Goal: Find specific page/section: Find specific page/section

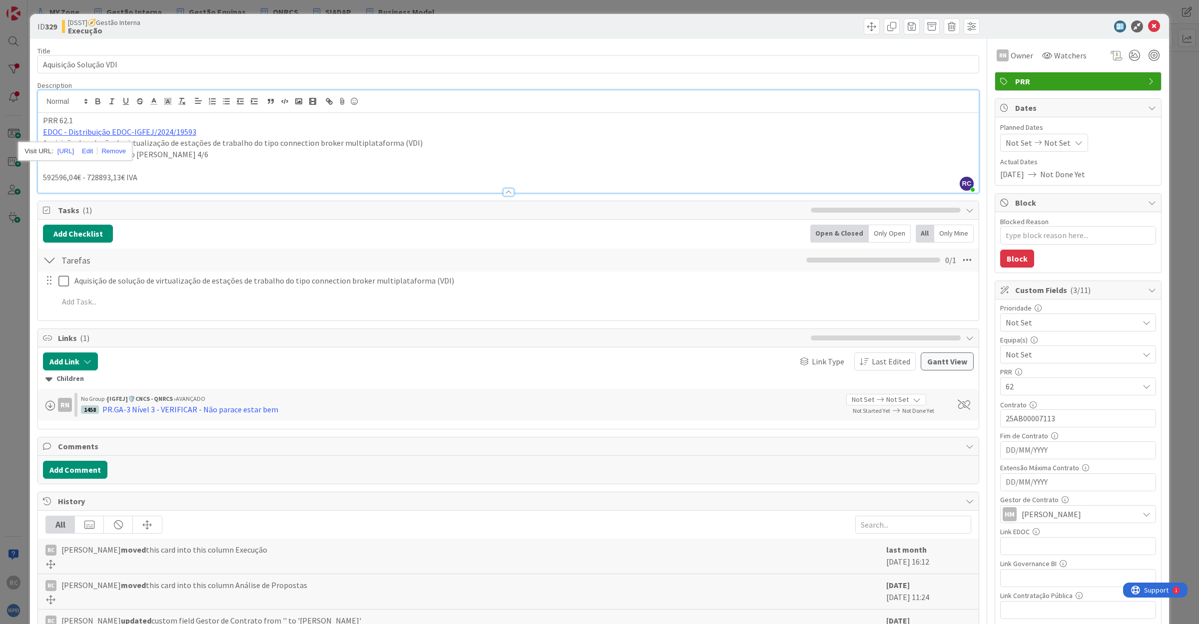
click at [335, 178] on p "592596,04€ - 728893,13€ IVA" at bounding box center [508, 177] width 930 height 11
click at [1148, 25] on icon at bounding box center [1154, 26] width 12 height 12
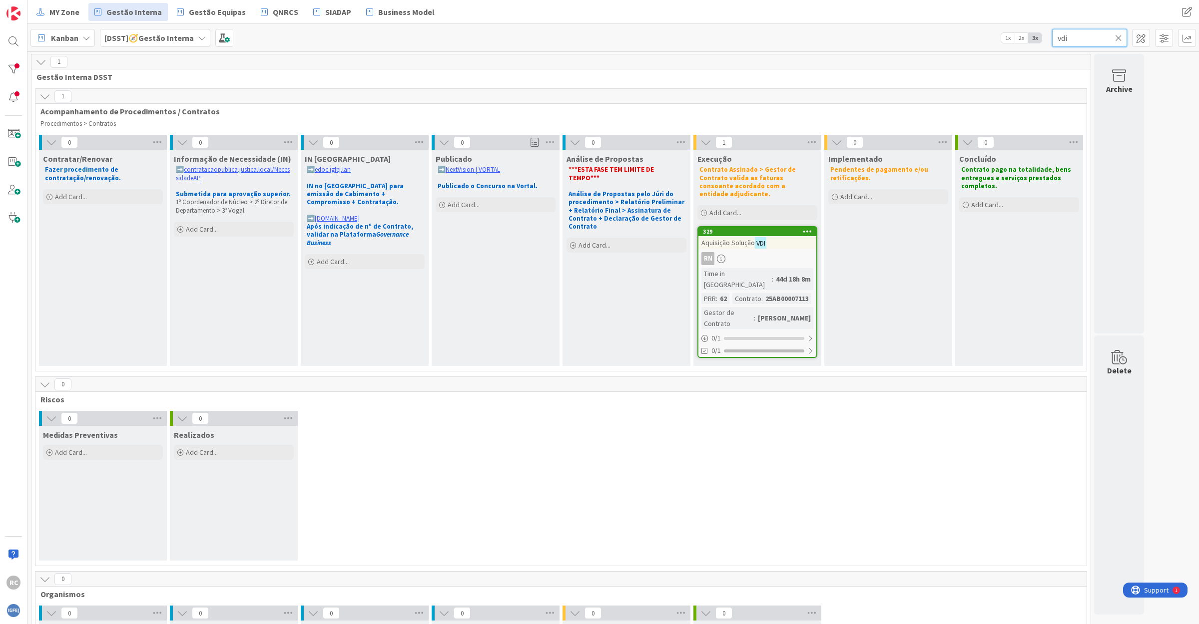
click at [1071, 41] on input "vdi" at bounding box center [1089, 38] width 75 height 18
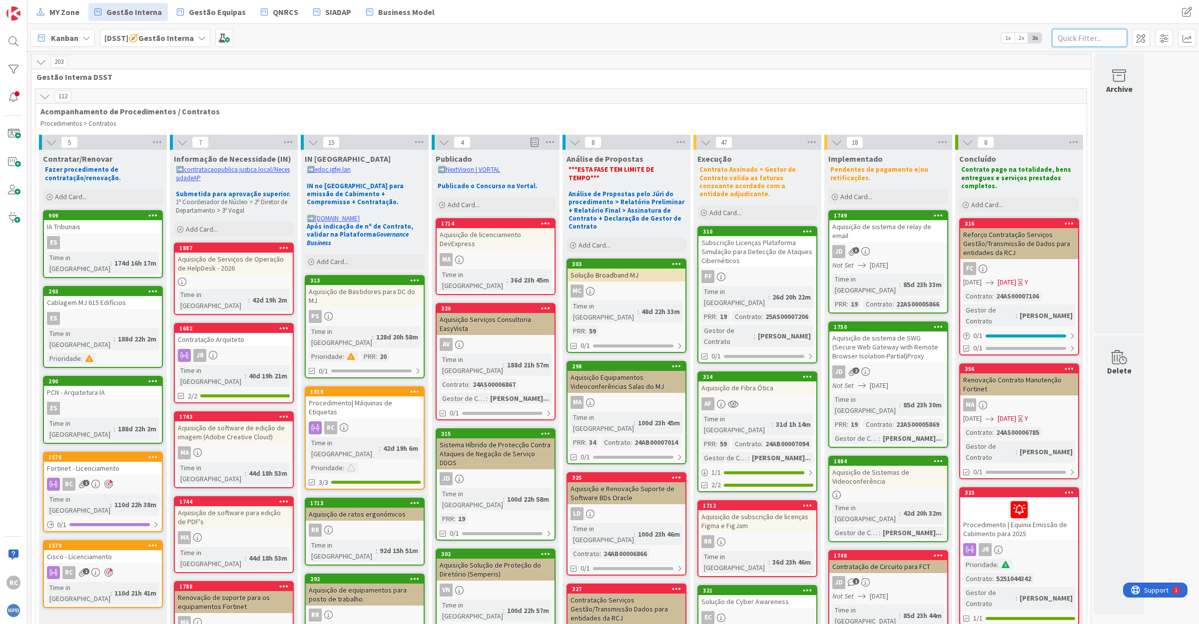
click at [1081, 40] on input "text" at bounding box center [1089, 38] width 75 height 18
click at [623, 269] on div "Solução Broadband MJ" at bounding box center [626, 275] width 118 height 13
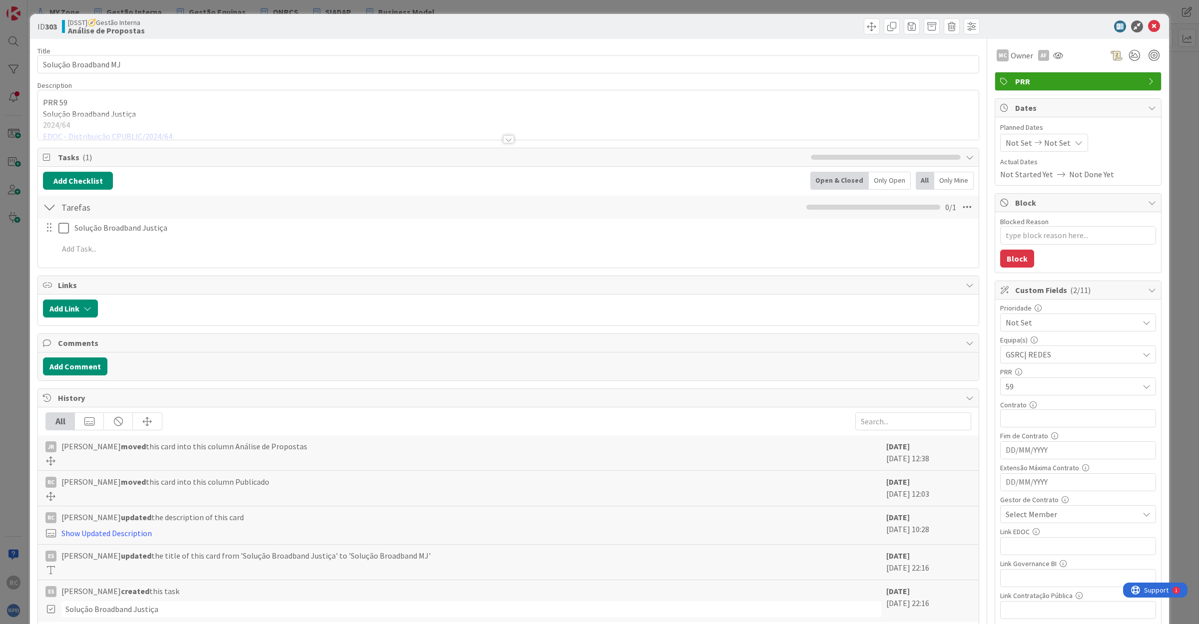
type textarea "x"
click at [140, 134] on div at bounding box center [508, 126] width 940 height 25
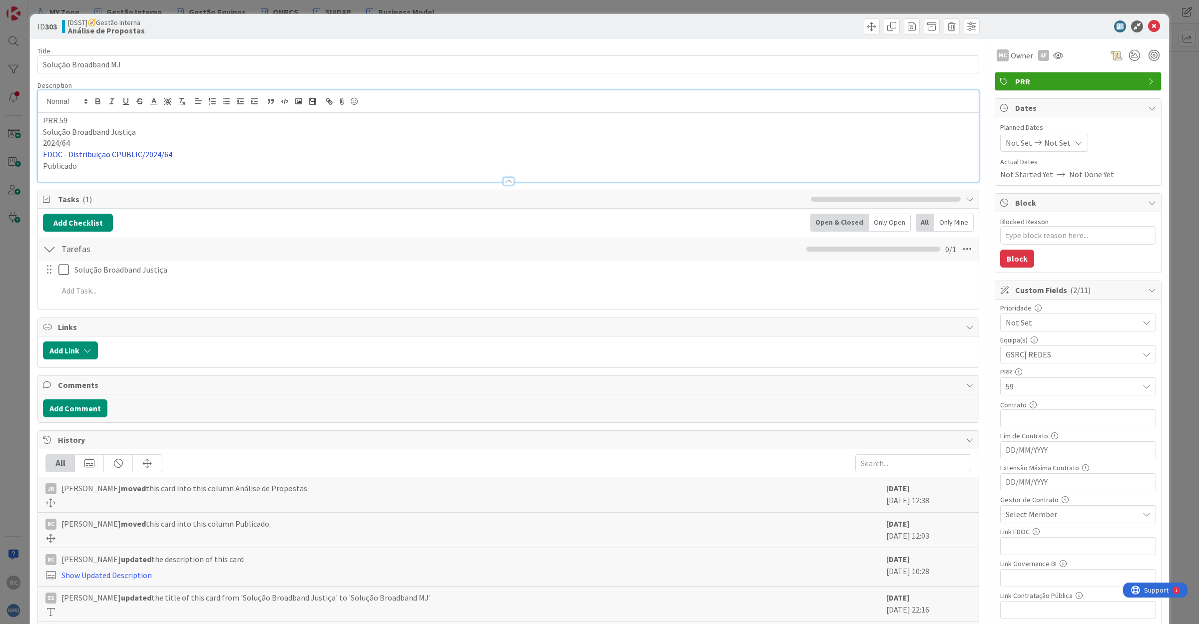
click at [133, 156] on link "EDOC - Distribuição CPUBLIC/2024/64" at bounding box center [107, 154] width 129 height 10
click at [138, 156] on link "EDOC - Distribuição CPUBLIC/2024/64" at bounding box center [107, 154] width 129 height 10
click at [62, 175] on link "[URL]" at bounding box center [54, 173] width 16 height 13
click at [1152, 20] on div at bounding box center [1072, 26] width 177 height 12
click at [1148, 25] on icon at bounding box center [1154, 26] width 12 height 12
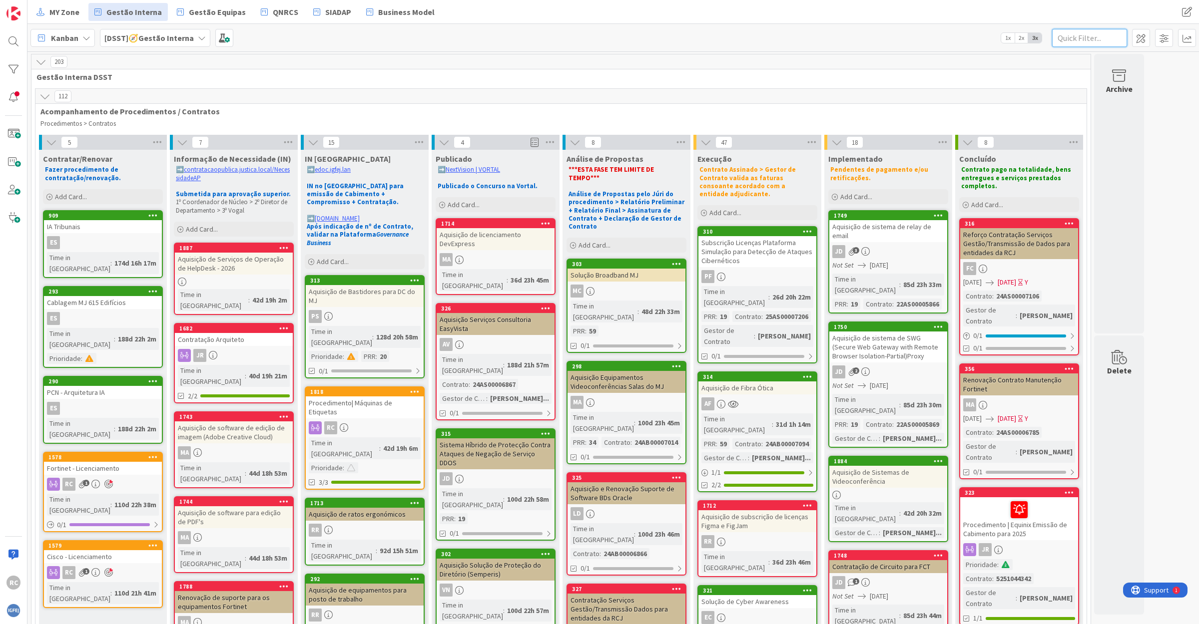
click at [1070, 37] on input "text" at bounding box center [1089, 38] width 75 height 18
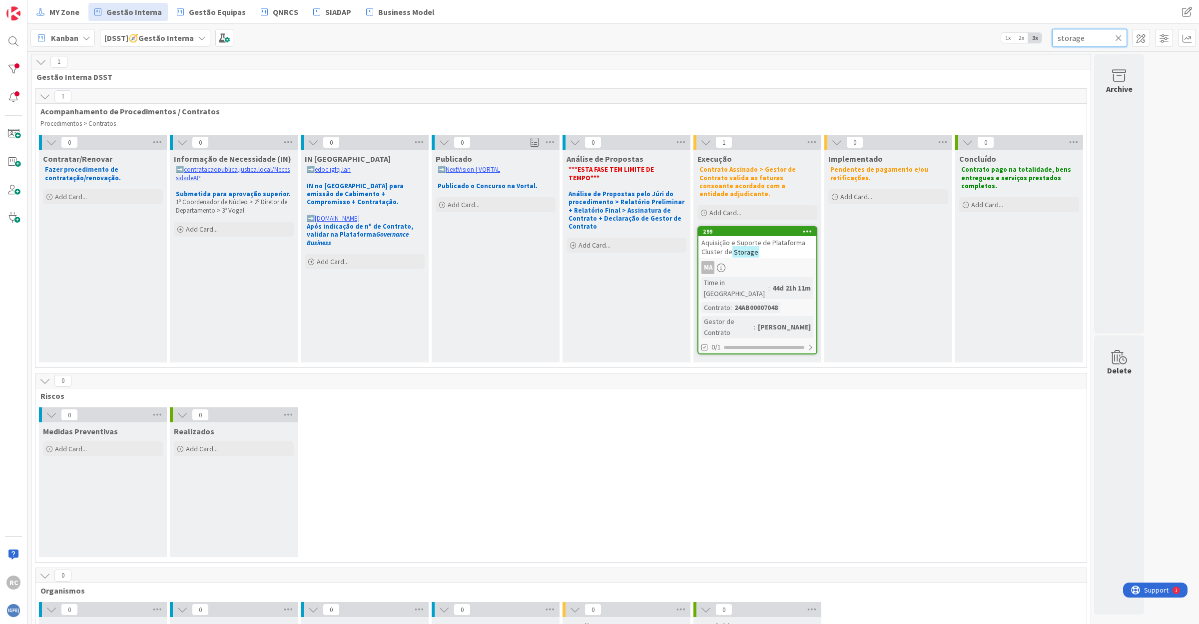
type input "storage"
click at [752, 238] on span "Aquisição e Suporte de Plataforma Cluster de" at bounding box center [753, 247] width 104 height 18
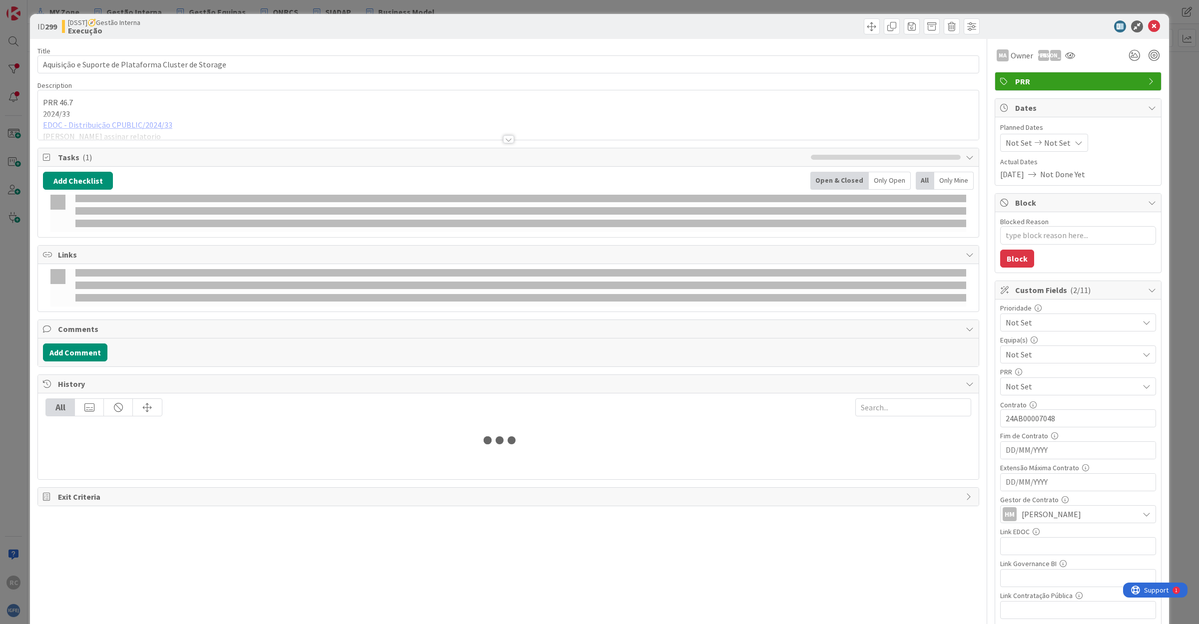
type textarea "x"
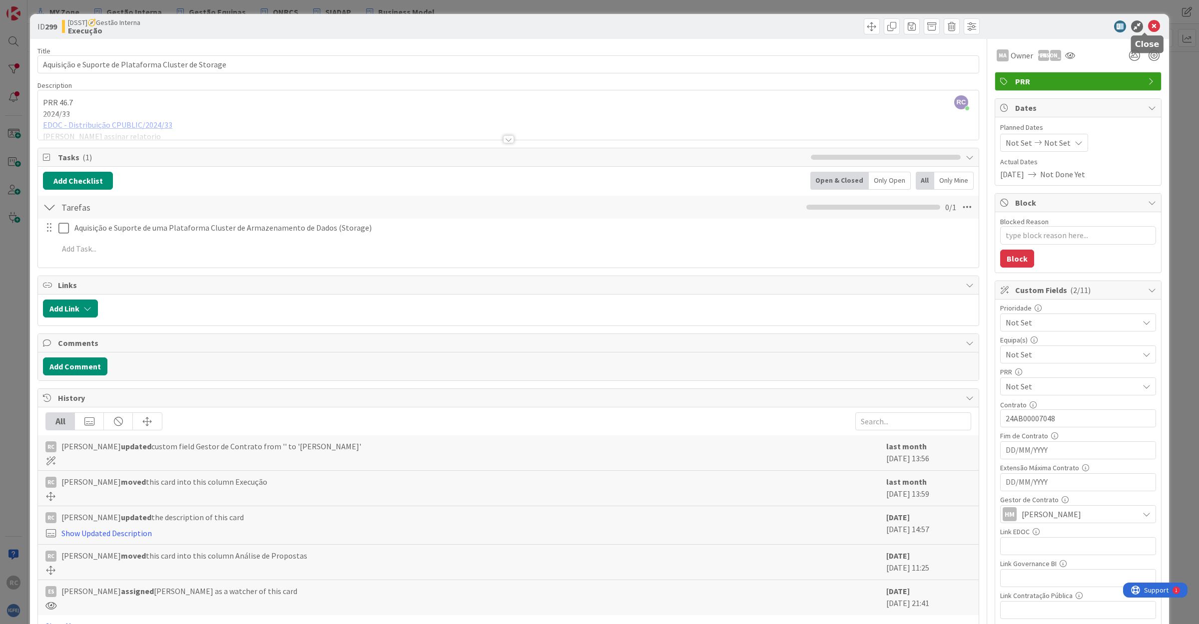
click at [1148, 25] on icon at bounding box center [1154, 26] width 12 height 12
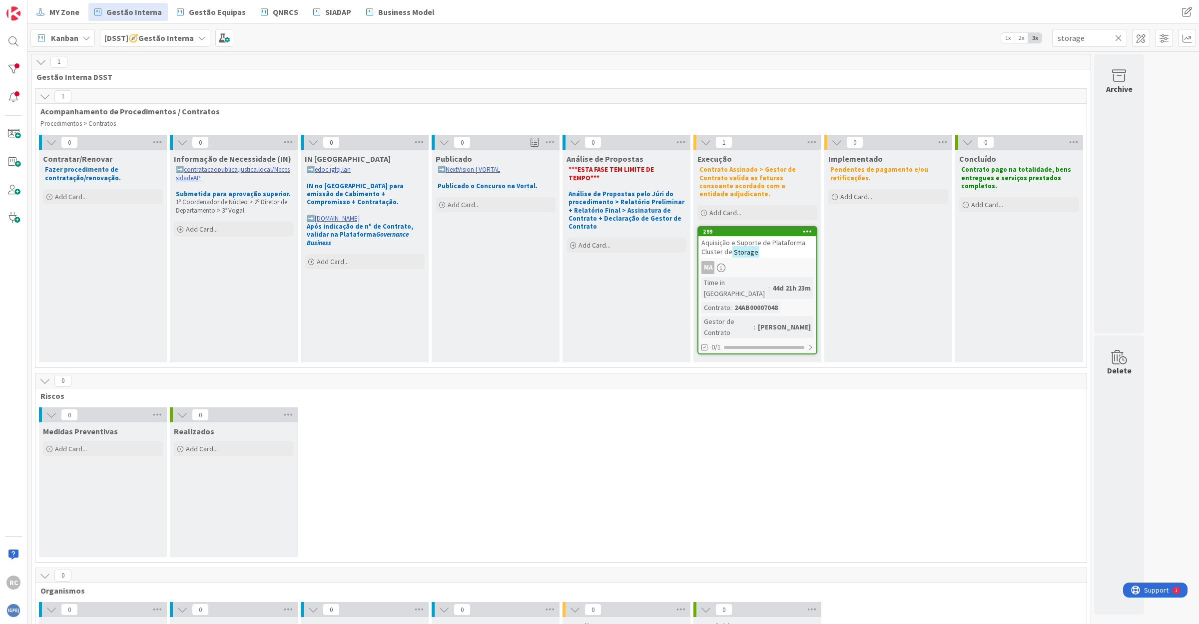
click at [1115, 36] on icon at bounding box center [1118, 37] width 7 height 9
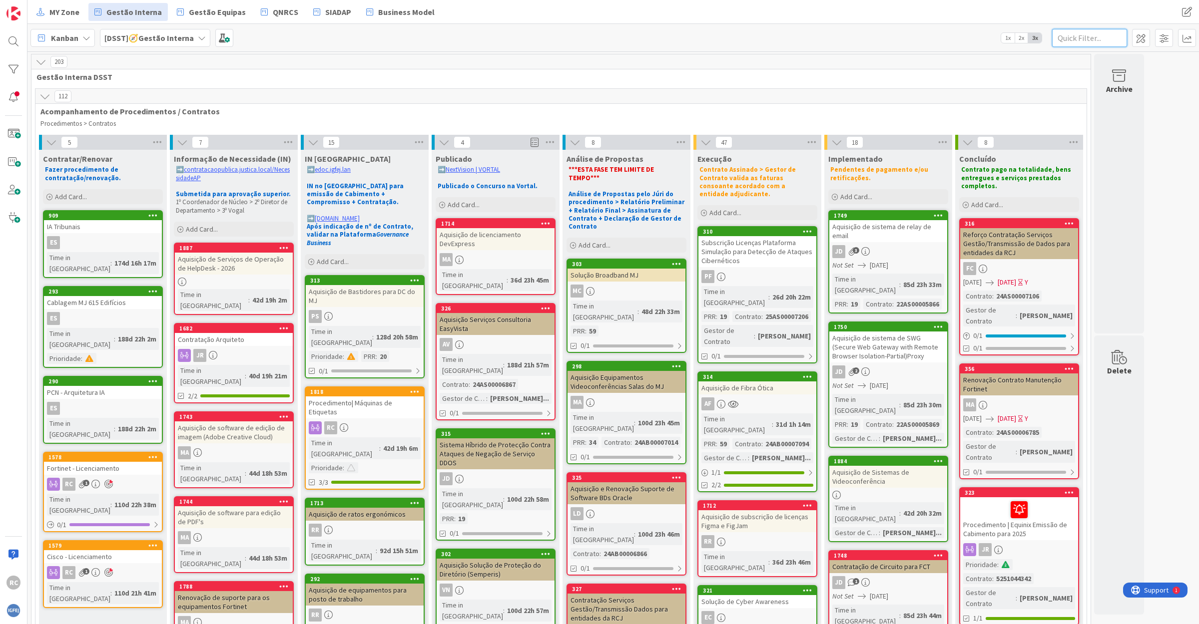
click at [1072, 36] on input "text" at bounding box center [1089, 38] width 75 height 18
type input "storage"
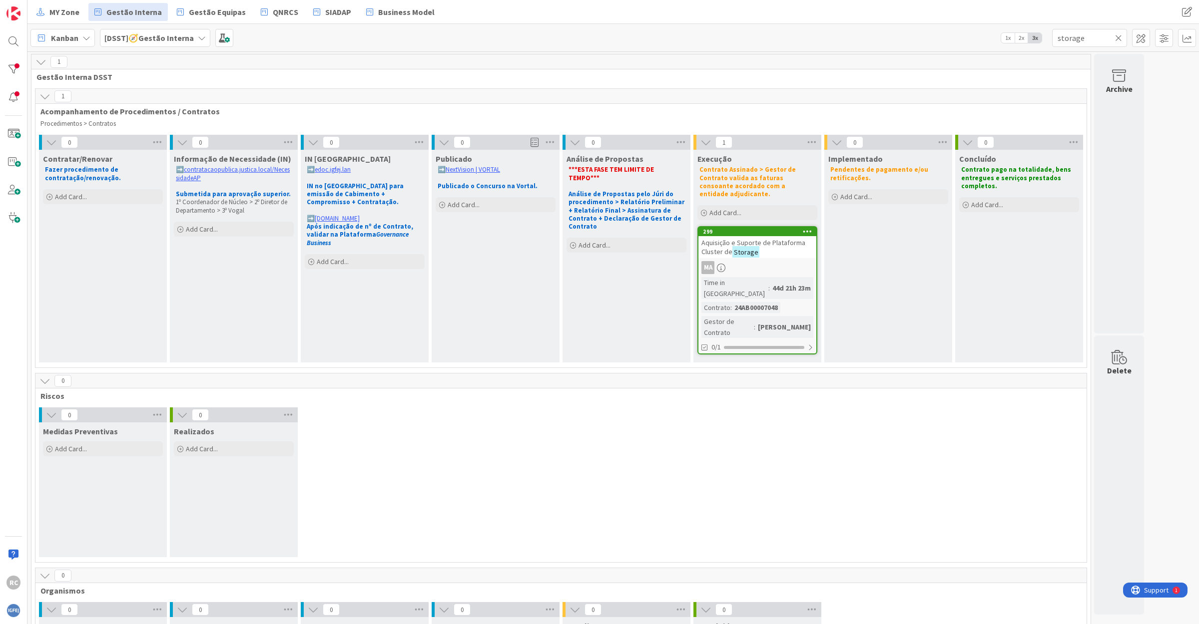
click at [763, 244] on div "Aquisição e Suporte de Plataforma Cluster de Storage" at bounding box center [757, 247] width 118 height 22
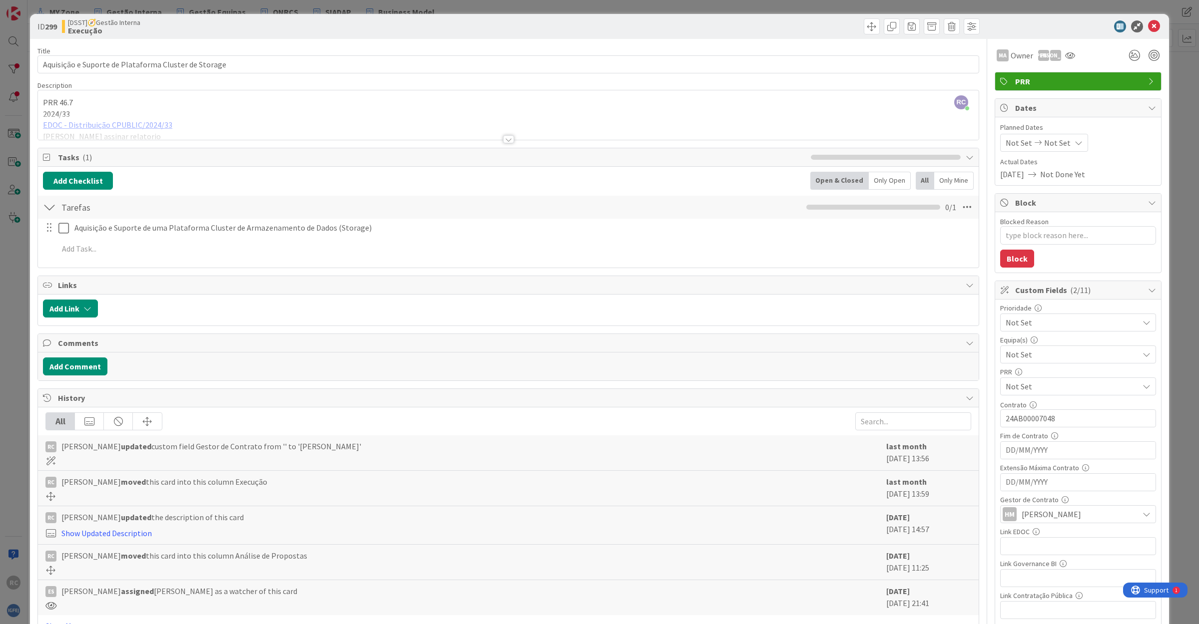
click at [1005, 353] on span "Not Set" at bounding box center [1071, 355] width 133 height 12
click at [1035, 473] on link "STG" at bounding box center [1075, 469] width 159 height 18
type textarea "x"
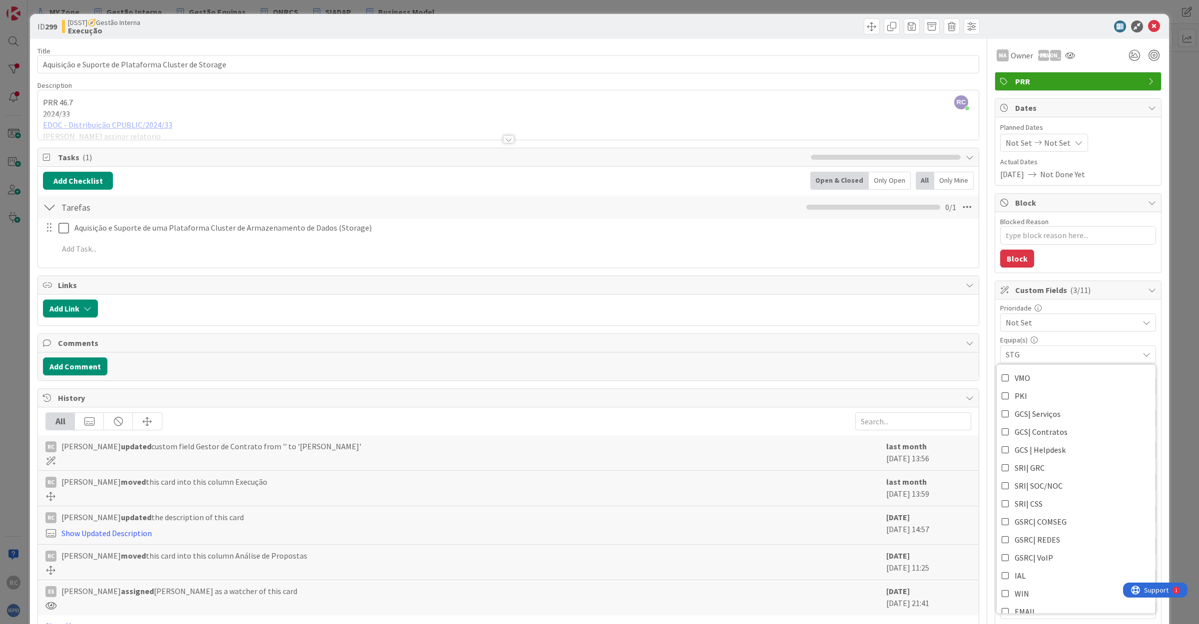
click at [577, 424] on div "All" at bounding box center [507, 422] width 925 height 18
click at [1148, 23] on icon at bounding box center [1154, 26] width 12 height 12
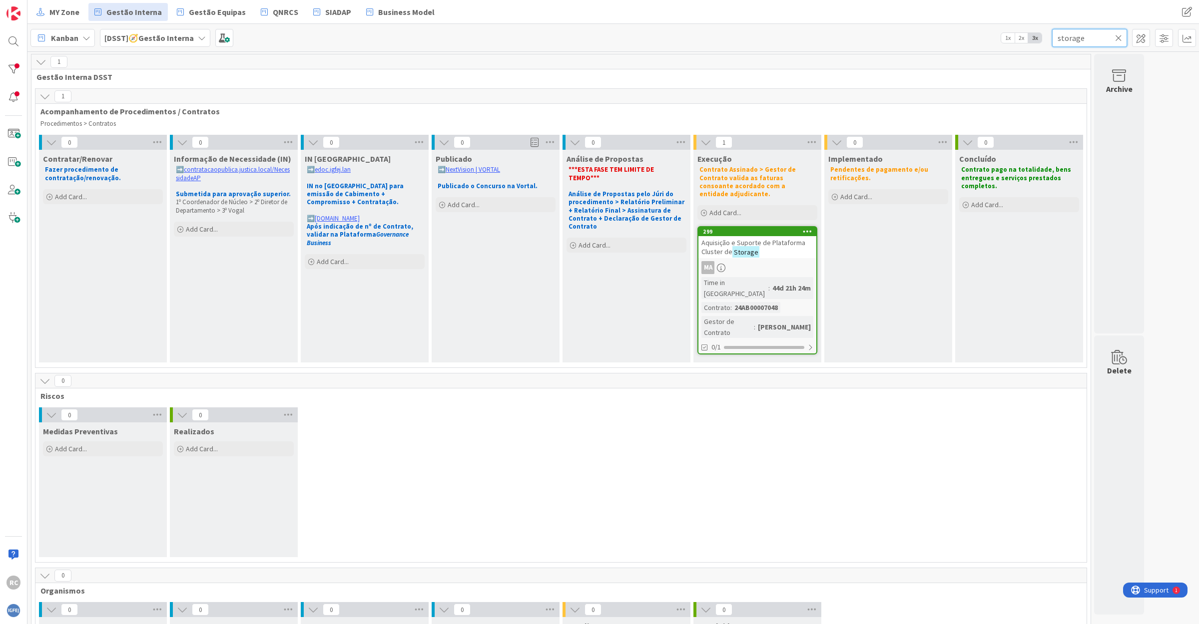
click at [1062, 39] on input "storage" at bounding box center [1089, 38] width 75 height 18
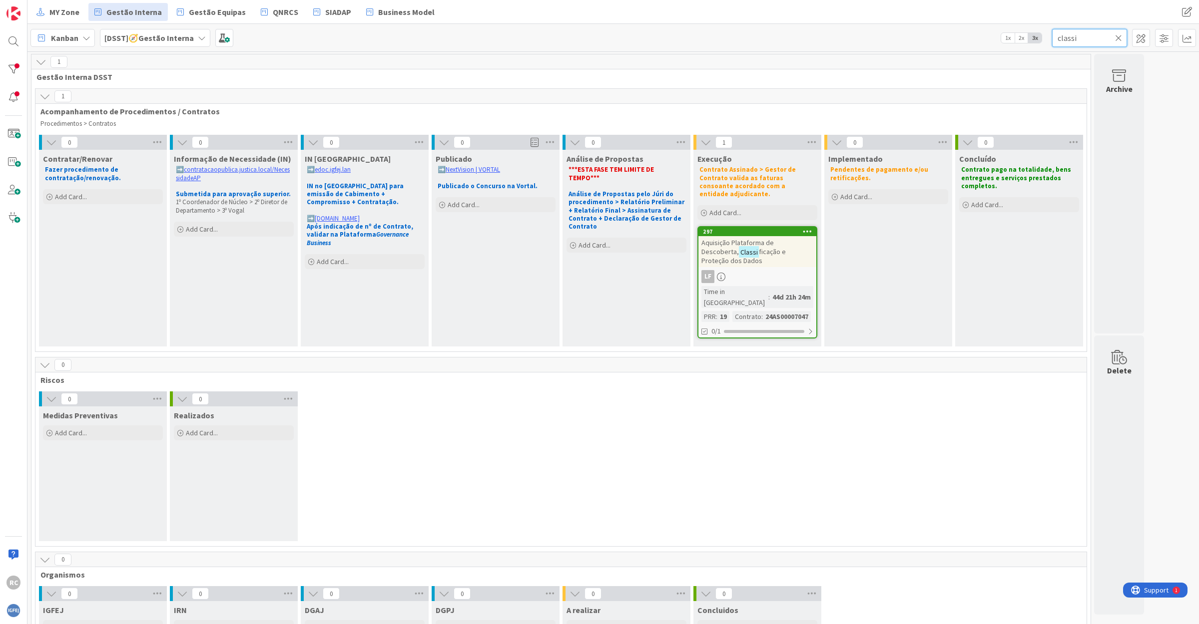
type input "classi"
click at [773, 247] on span "ficação e Proteção dos Dados" at bounding box center [743, 256] width 84 height 18
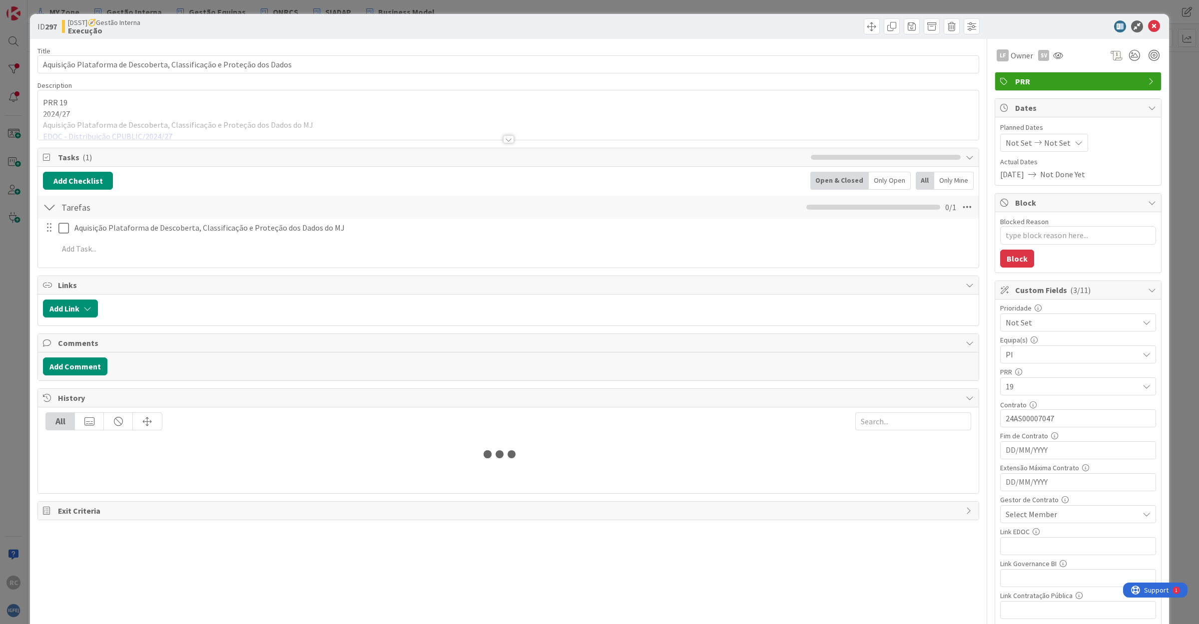
type textarea "x"
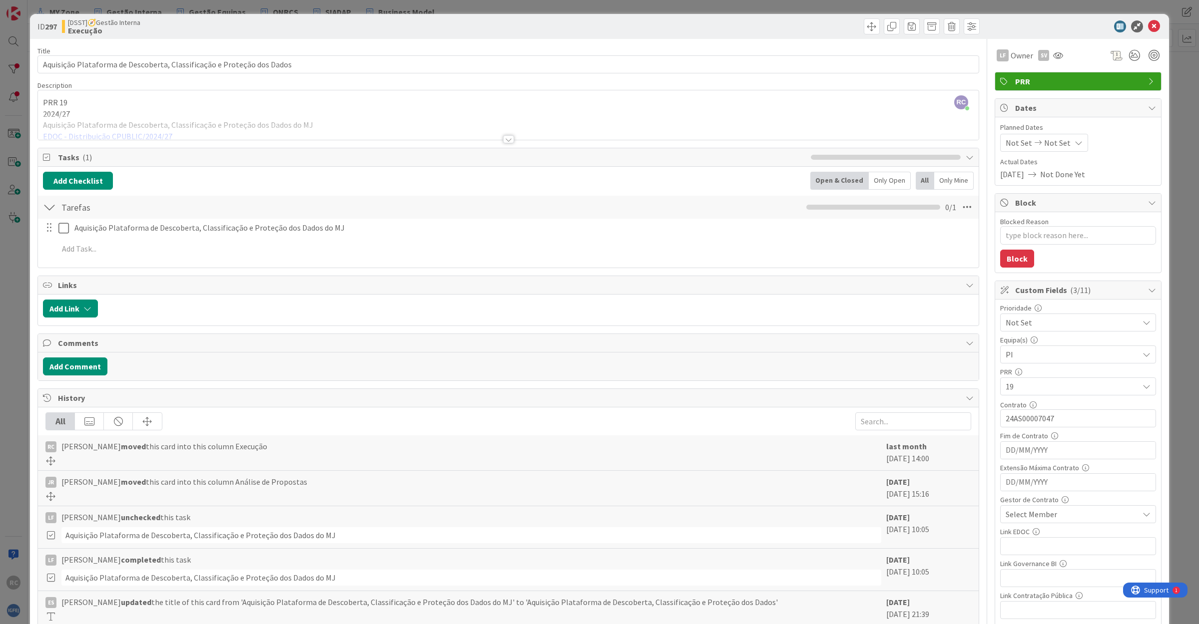
click at [315, 115] on div at bounding box center [508, 126] width 940 height 25
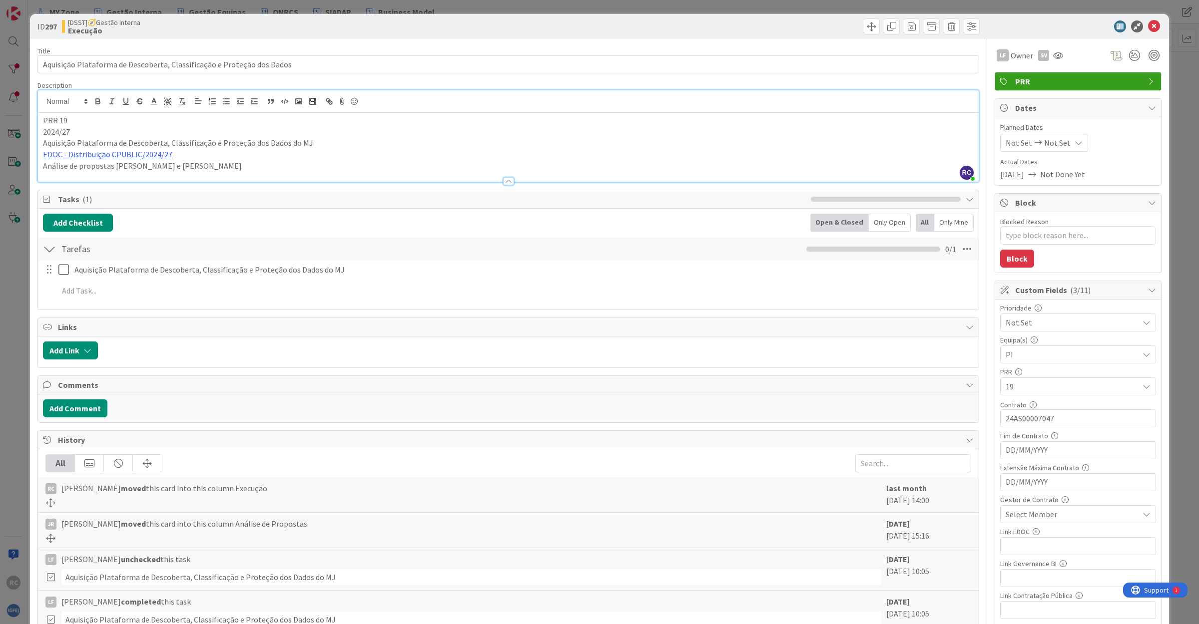
click at [170, 166] on p "Análise de propostas [PERSON_NAME] e [PERSON_NAME]" at bounding box center [508, 165] width 930 height 11
drag, startPoint x: 178, startPoint y: 165, endPoint x: 23, endPoint y: 168, distance: 154.8
click at [23, 168] on div "ID 297 [DSST]🧭Gestão Interna Execução Title 70 / 128 Aquisição Plataforma de De…" at bounding box center [599, 312] width 1199 height 624
type textarea "x"
click at [1148, 24] on icon at bounding box center [1154, 26] width 12 height 12
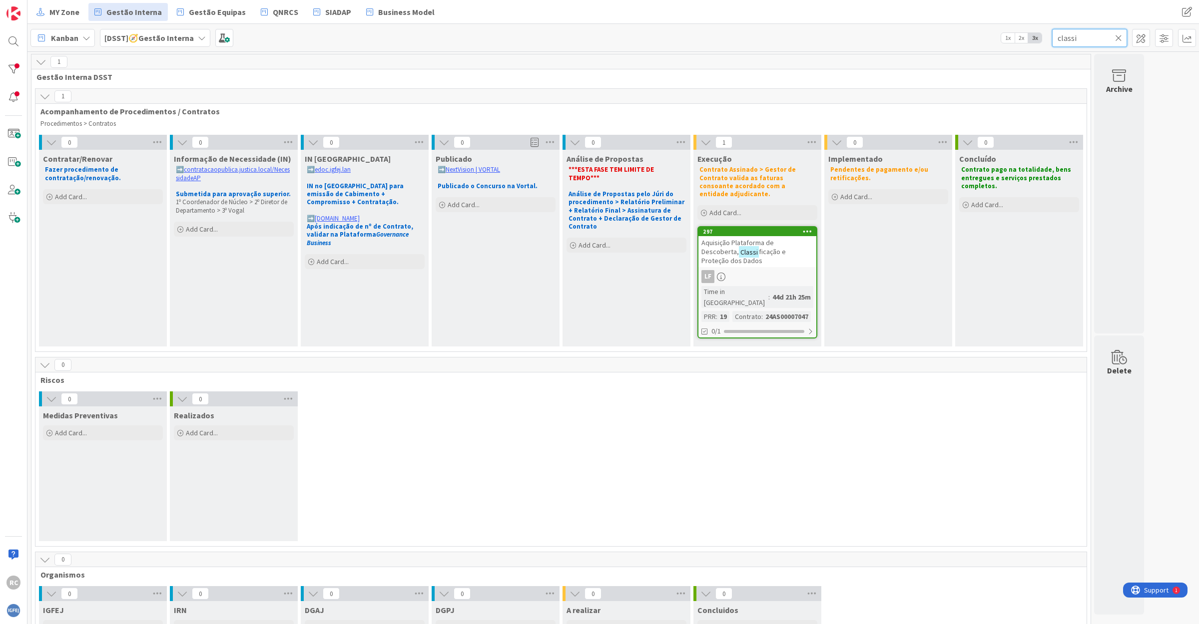
click at [1076, 40] on input "classi" at bounding box center [1089, 38] width 75 height 18
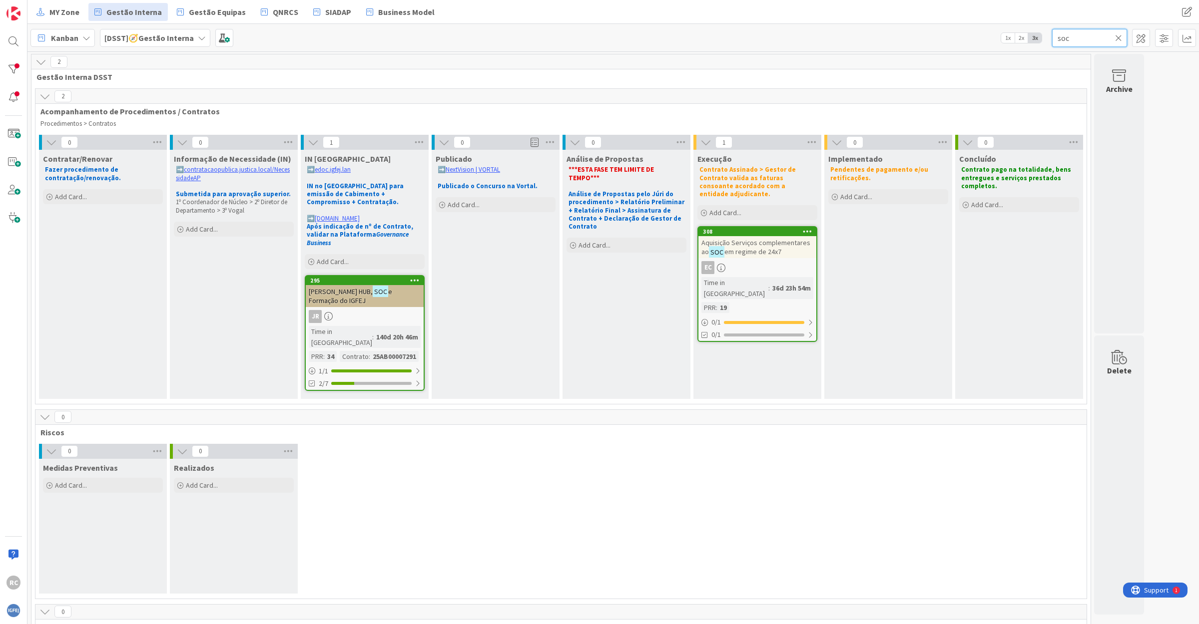
type input "soc"
click at [770, 247] on span "em regime de 24x7" at bounding box center [752, 251] width 57 height 9
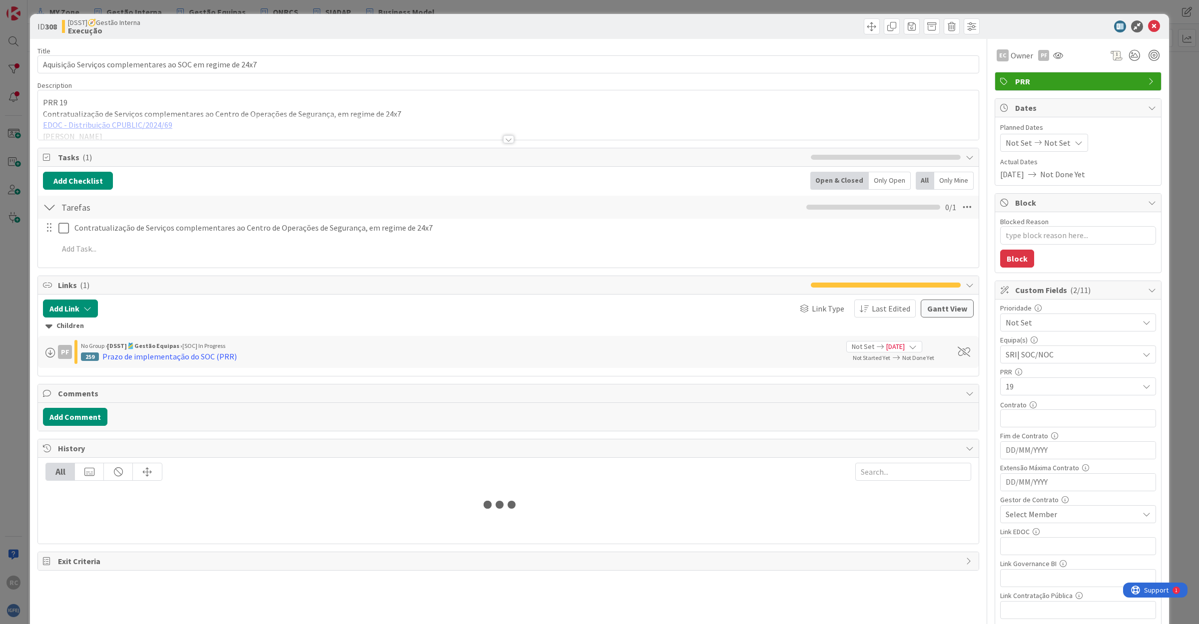
type textarea "x"
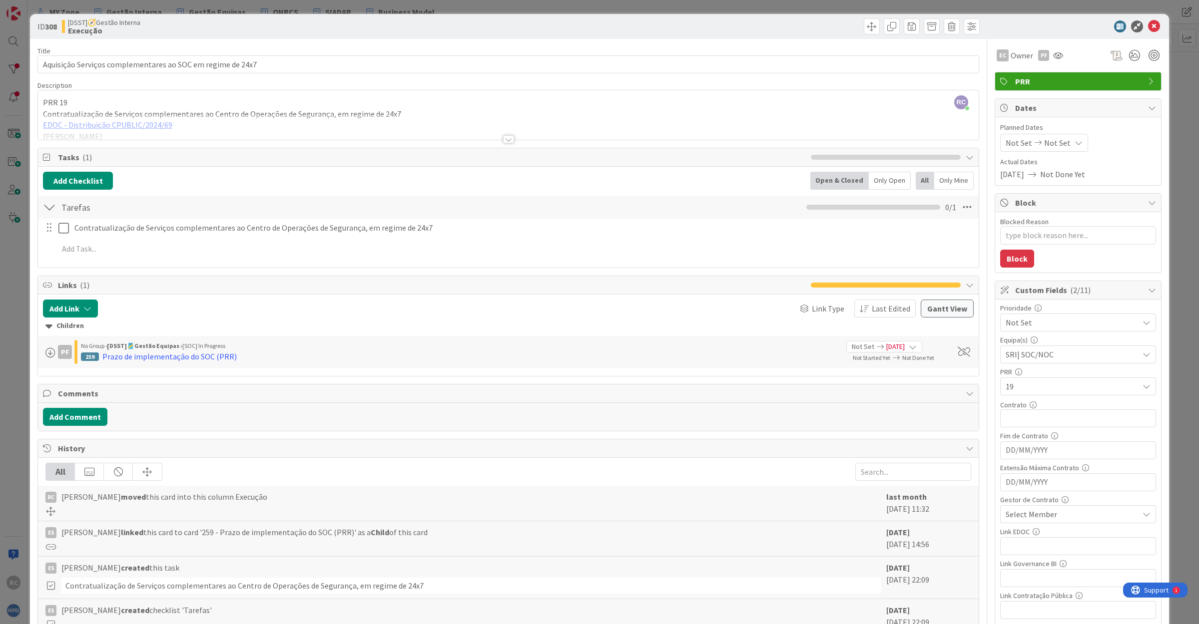
click at [1025, 515] on span "Select Member" at bounding box center [1030, 514] width 51 height 12
click at [1019, 332] on input "text" at bounding box center [1077, 324] width 145 height 18
type input "he"
click at [1038, 477] on span "[PERSON_NAME]" at bounding box center [1062, 471] width 48 height 15
type textarea "x"
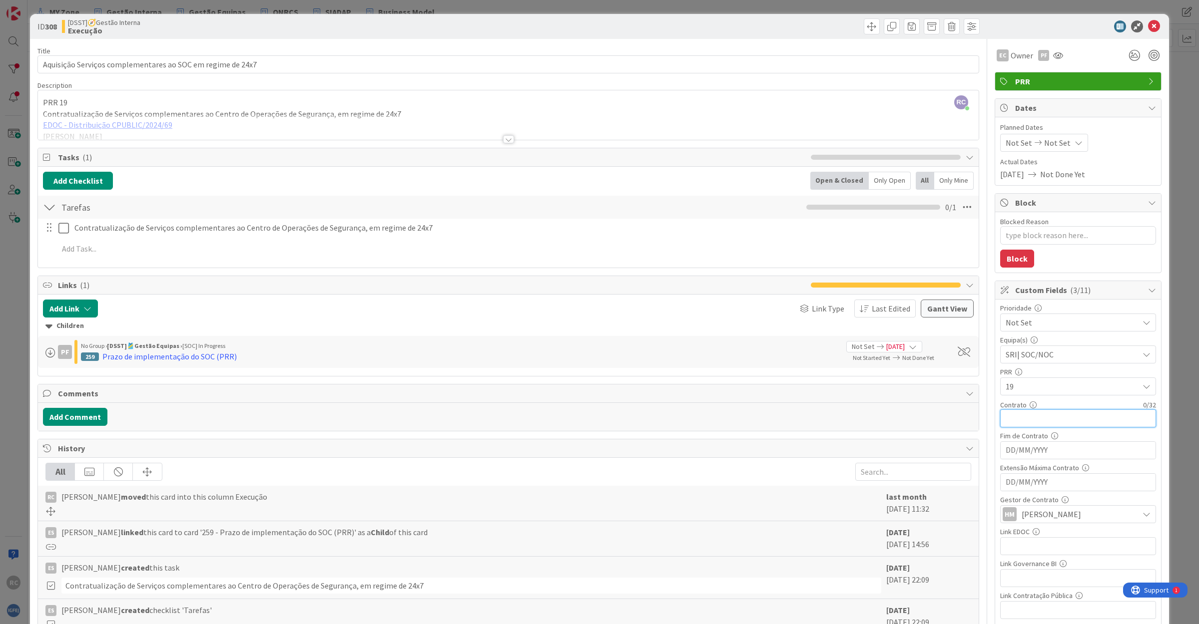
click at [1015, 423] on input "text" at bounding box center [1078, 419] width 156 height 18
type input "25"
type textarea "x"
type input "25A"
type textarea "x"
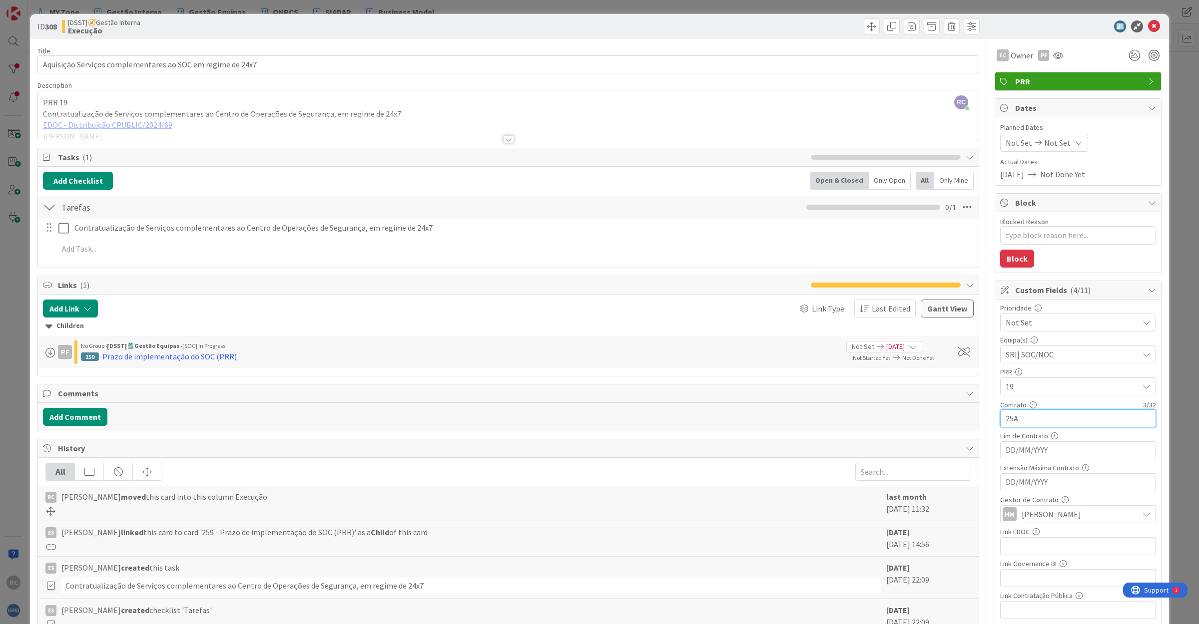
type input "25AS"
type textarea "x"
type input "25AS0"
type textarea "x"
type input "25AS00007205"
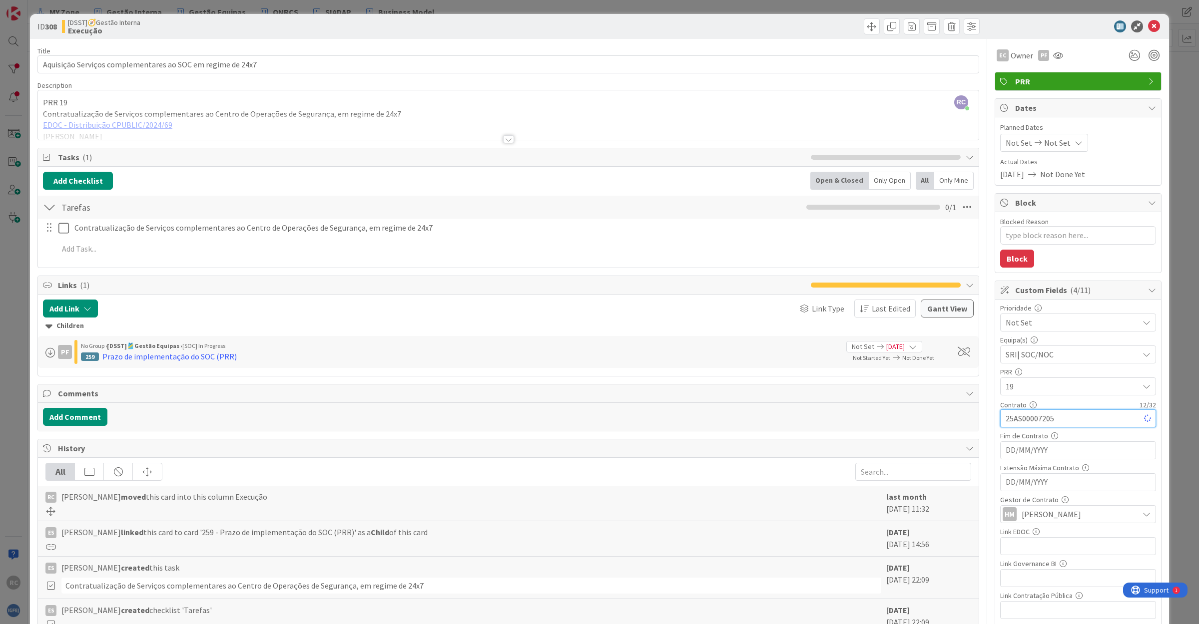
type textarea "x"
type input "25AS00007205"
click at [1148, 27] on icon at bounding box center [1154, 26] width 12 height 12
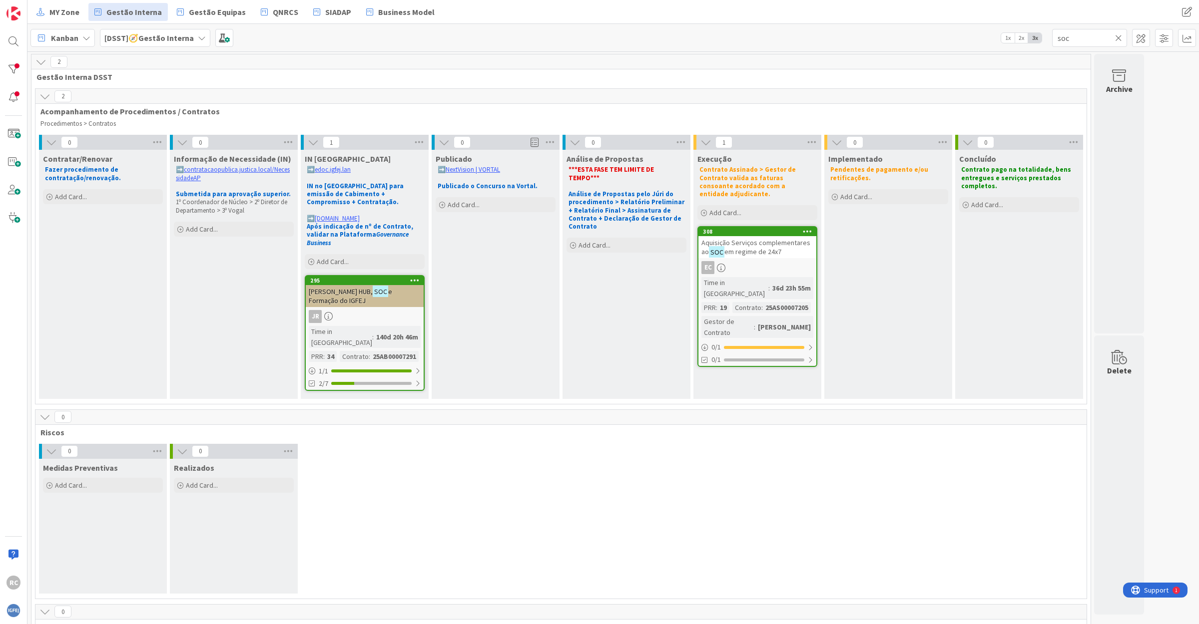
click at [1119, 36] on icon at bounding box center [1118, 37] width 7 height 9
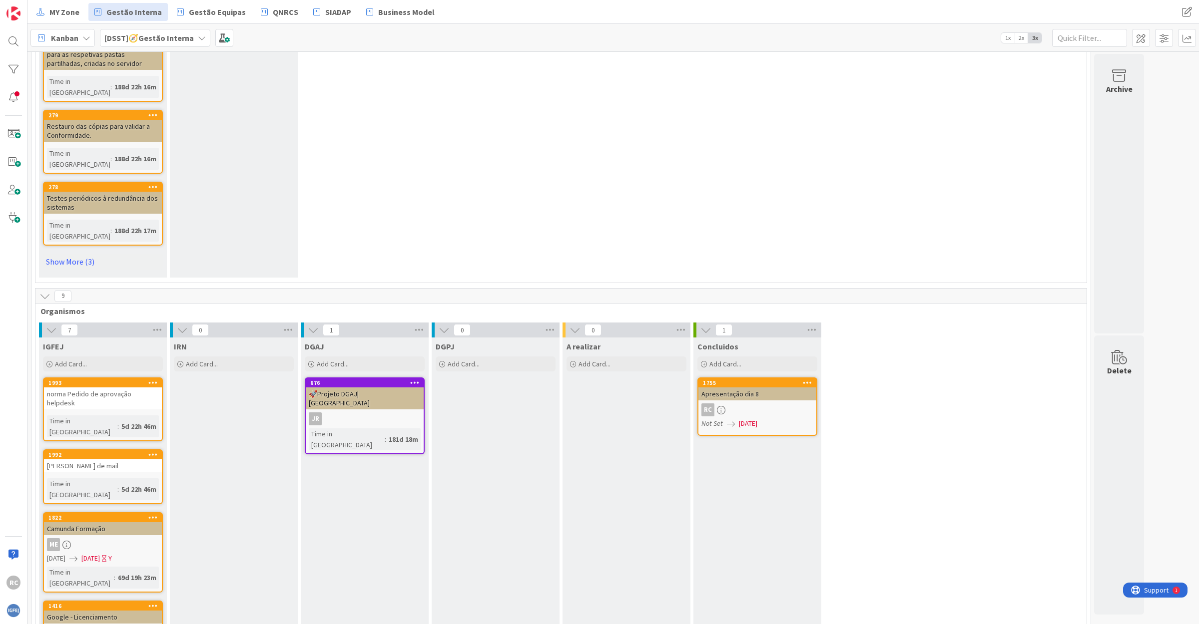
scroll to position [1935, 0]
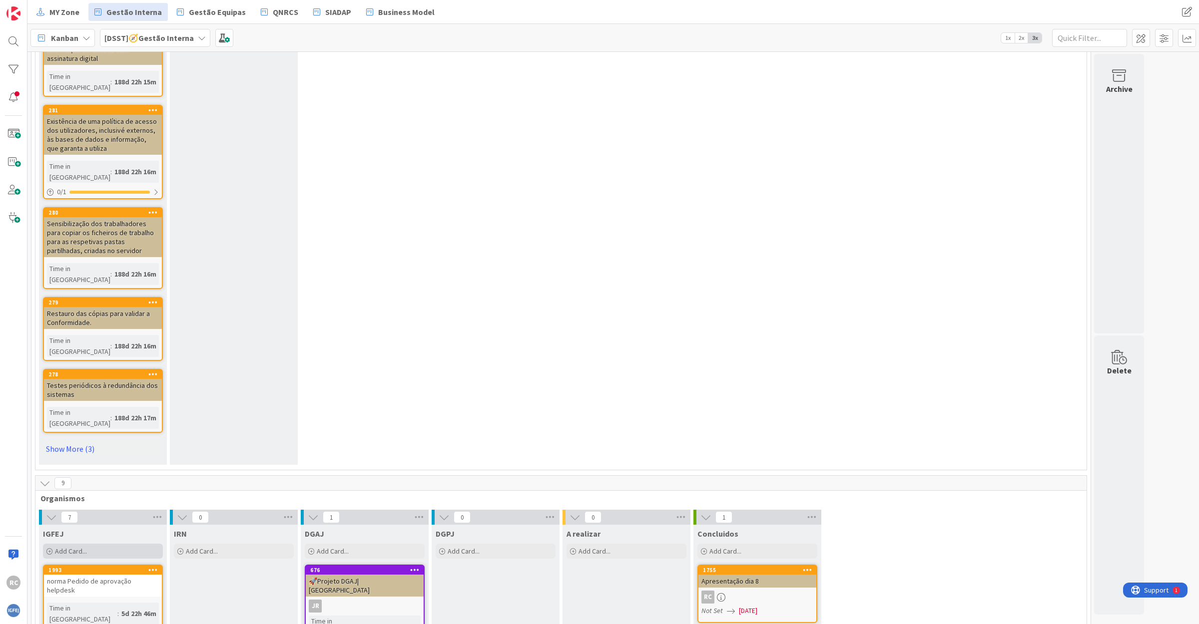
click at [80, 547] on span "Add Card..." at bounding box center [71, 551] width 32 height 9
click at [72, 606] on textarea at bounding box center [125, 615] width 155 height 18
type textarea "x"
type textarea "C"
type textarea "x"
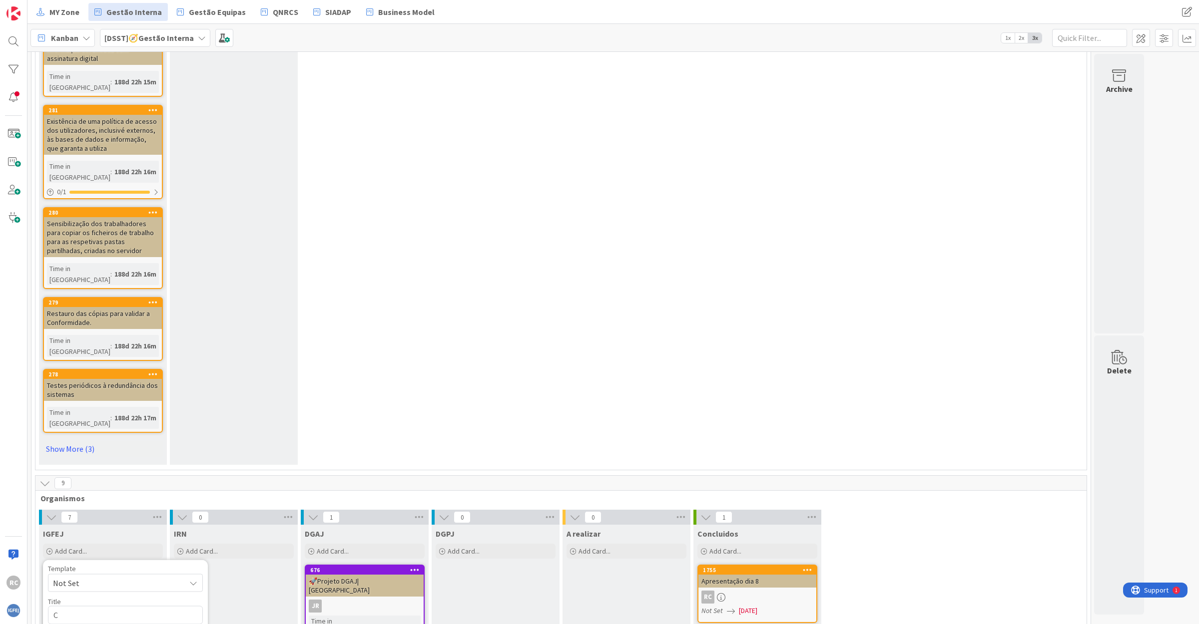
type textarea "Ca"
type textarea "x"
type textarea "Cab"
type textarea "x"
type textarea "Cabi"
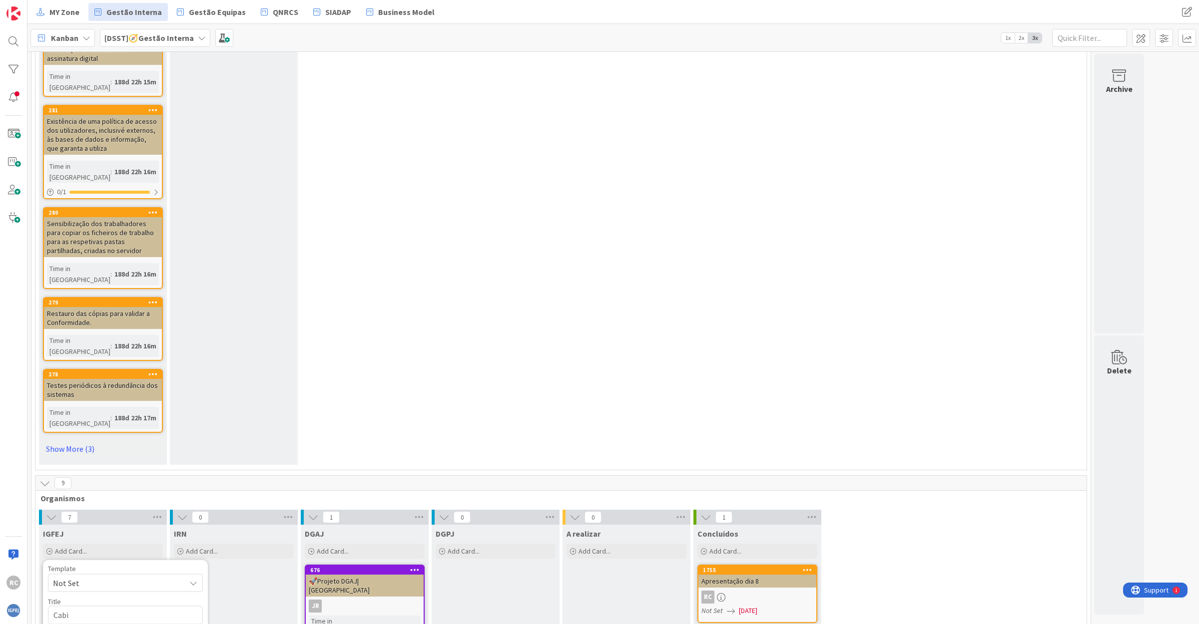
type textarea "x"
type textarea "Cabim"
type textarea "x"
type textarea "Cabime"
type textarea "x"
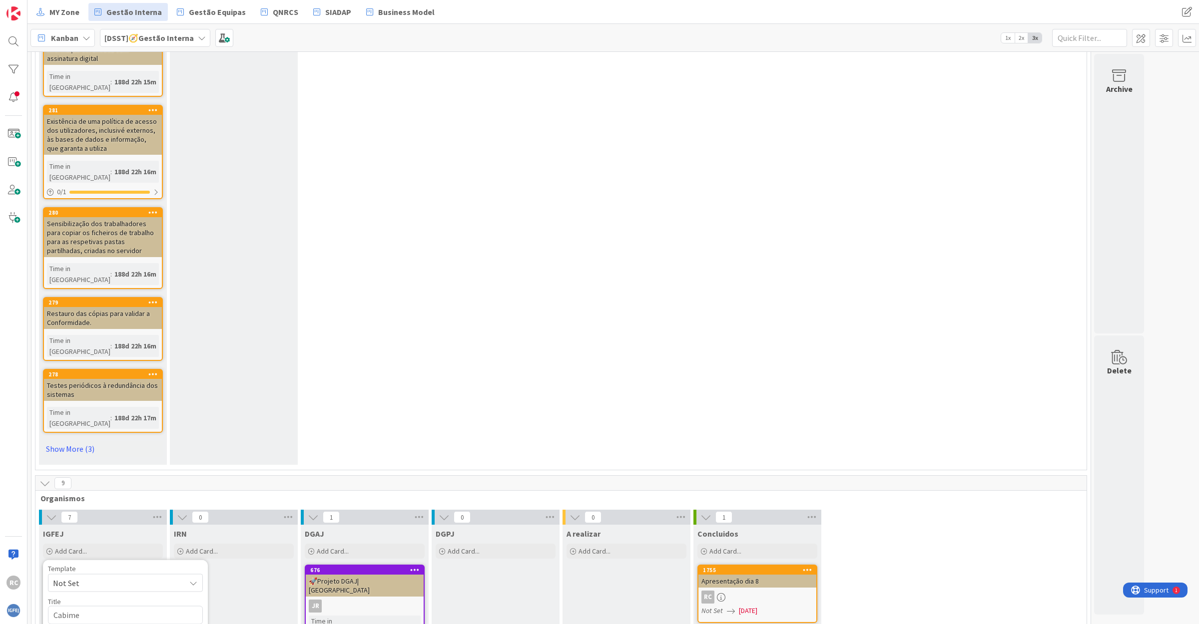
type textarea "Cabimen"
type textarea "x"
type textarea "Cabiment"
type textarea "x"
type textarea "Cabimento"
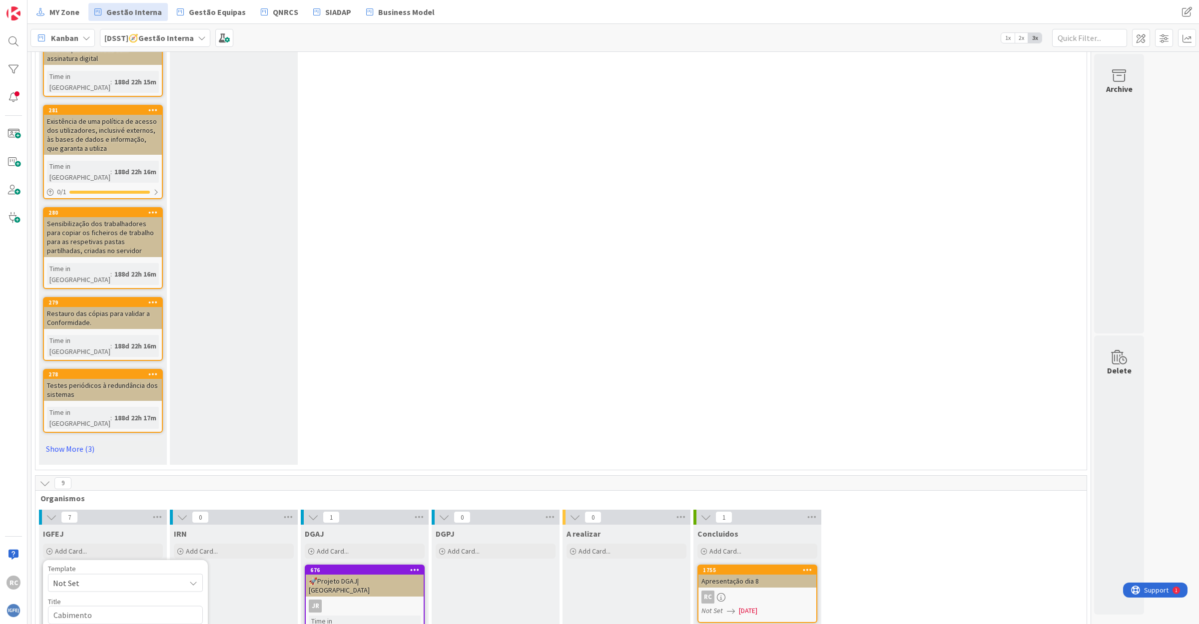
type textarea "x"
type textarea "Cabimento"
type textarea "x"
type textarea "Cabimento E"
type textarea "x"
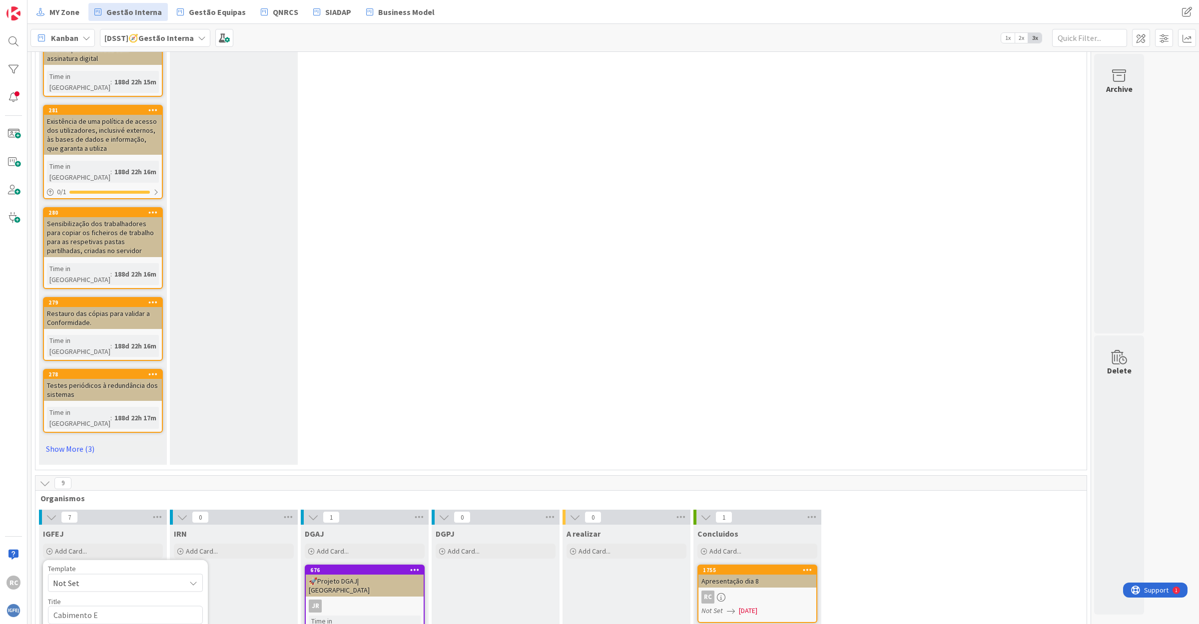
type textarea "Cabimento El"
type textarea "x"
type textarea "Cabimento Ele"
type textarea "x"
type textarea "Cabimento Elet"
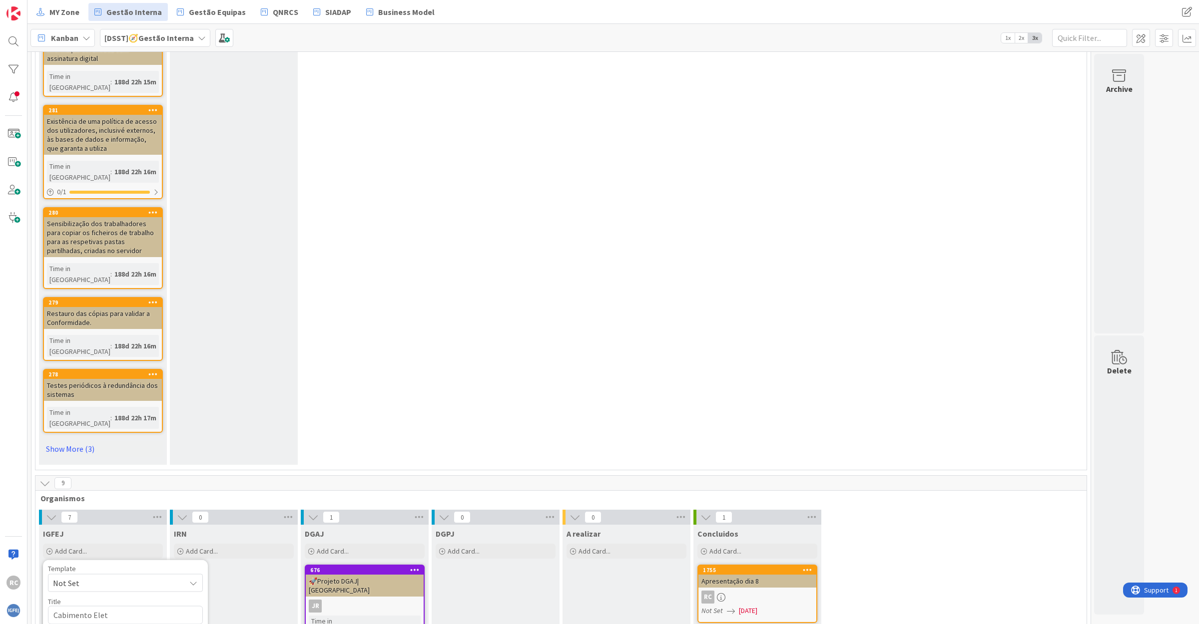
type textarea "x"
type textarea "Cabimento Eletr"
type textarea "x"
type textarea "Cabimento Eletri"
type textarea "x"
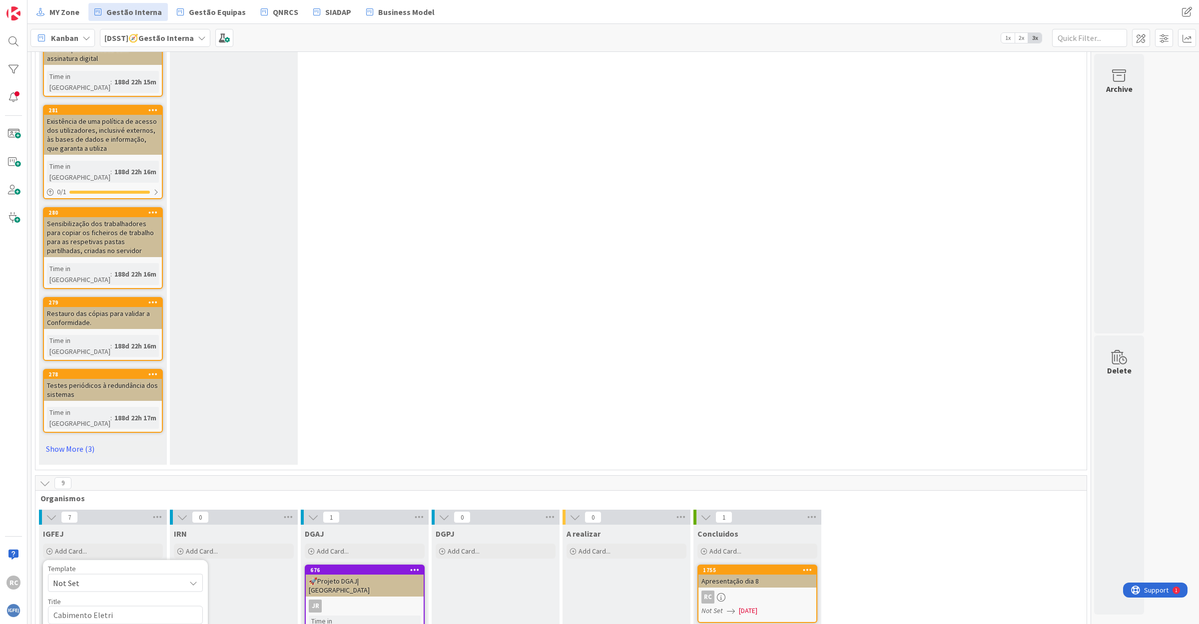
type textarea "Cabimento Eletric"
type textarea "x"
type textarea "Cabimento Eletrici"
type textarea "x"
type textarea "Cabimento Eletricid"
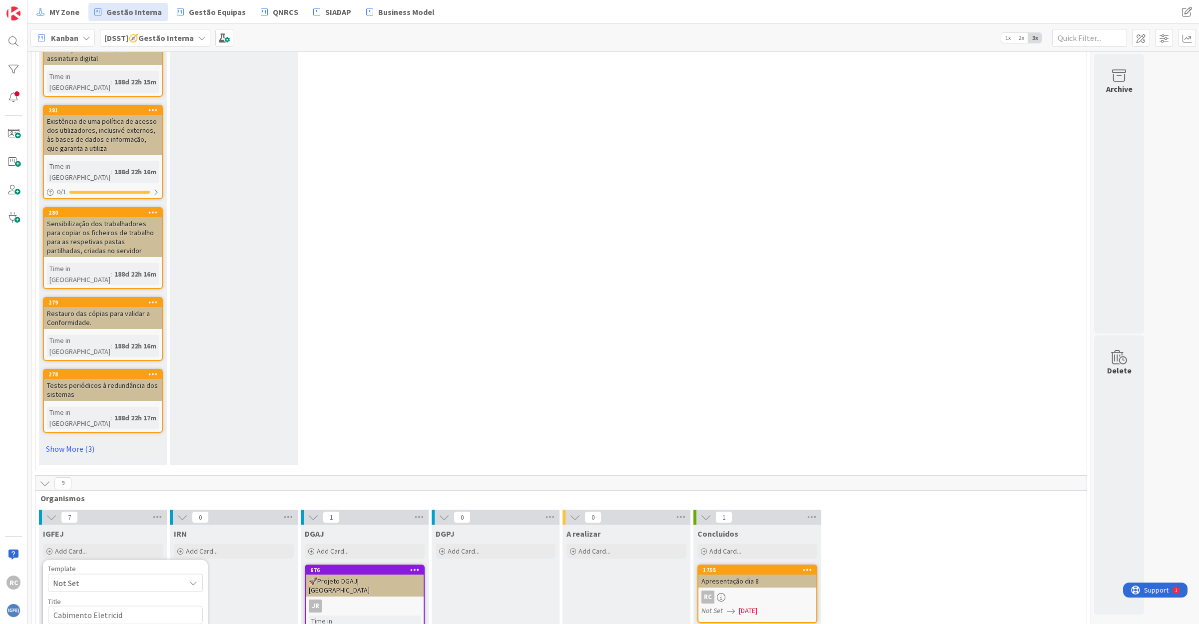
type textarea "x"
type textarea "Cabimento Eletricida"
type textarea "x"
type textarea "Cabimento Eletricidad"
type textarea "x"
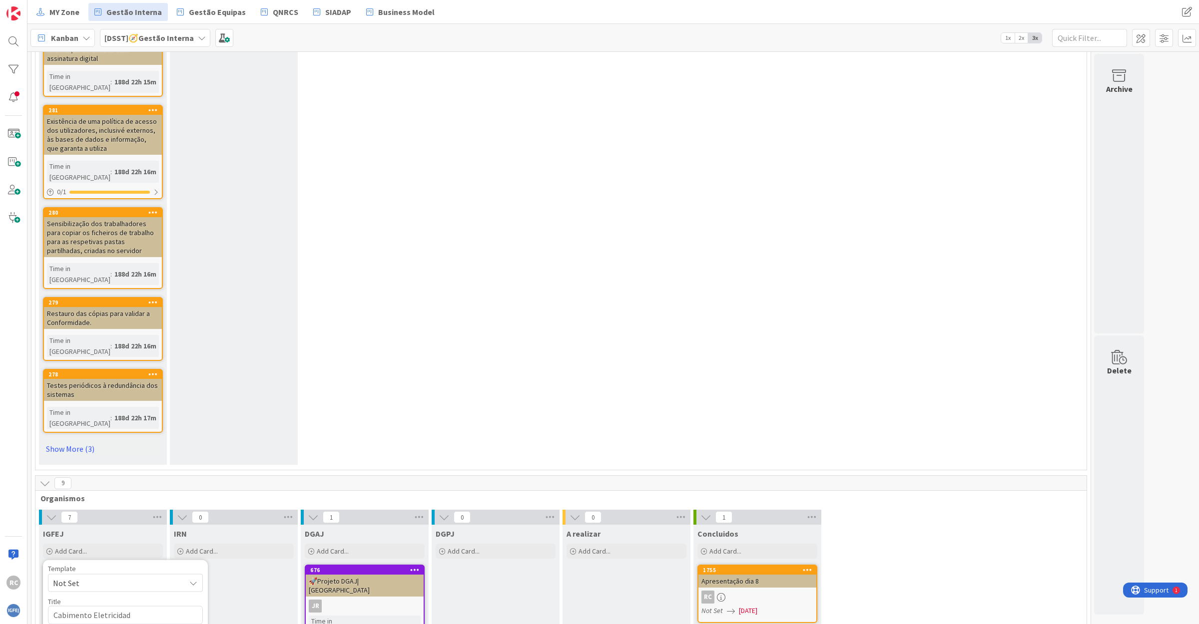
type textarea "Cabimento Eletricidade"
type textarea "x"
type textarea "Cabimento Eletricidade"
type textarea "x"
type textarea "Cabimento Eletricidade E"
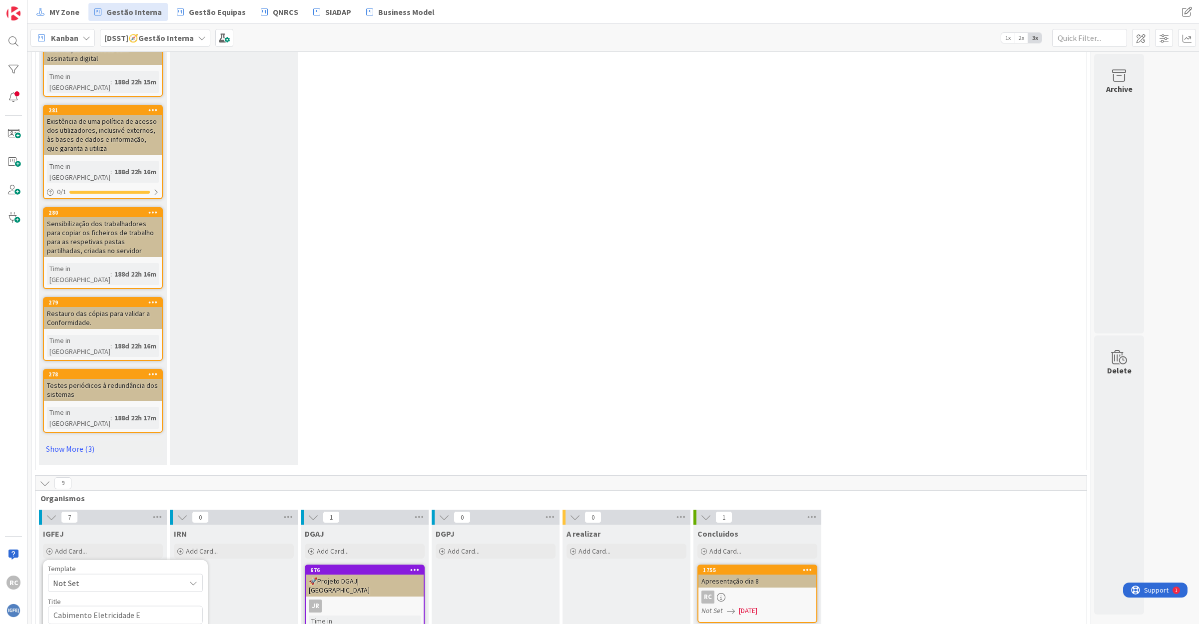
type textarea "x"
type textarea "Cabimento Eletricidade Eq"
type textarea "x"
type textarea "Cabimento Eletricidade Equ"
type textarea "x"
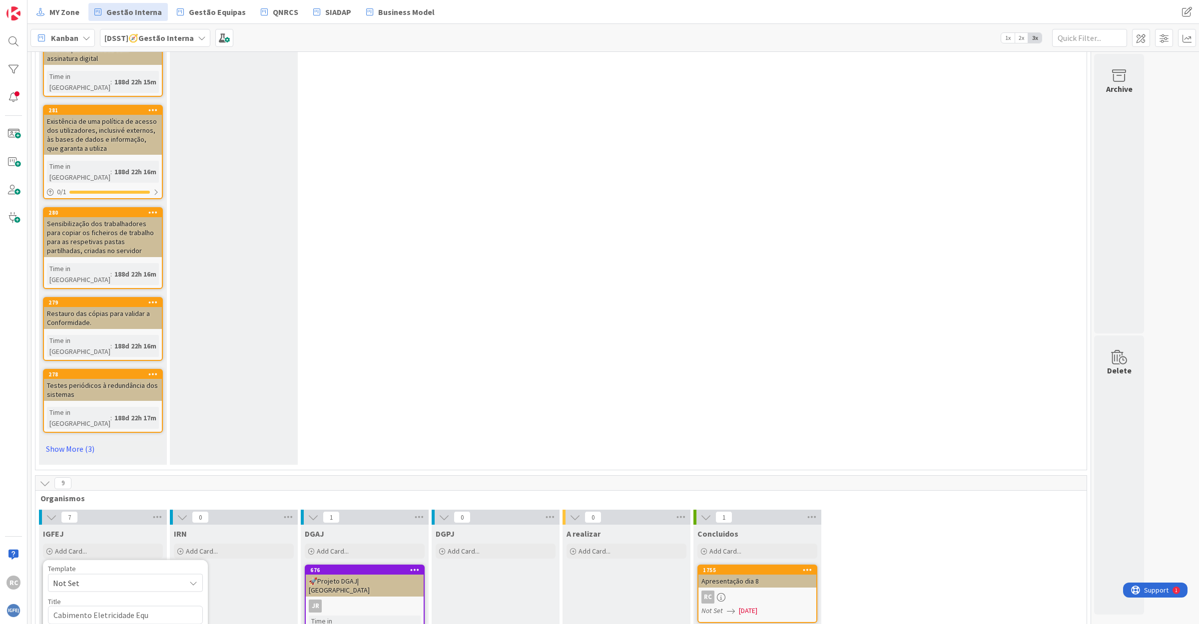
type textarea "Cabimento Eletricidade Equi"
type textarea "x"
type textarea "Cabimento Eletricidade Equin"
type textarea "x"
type textarea "Cabimento Eletricidade Equini"
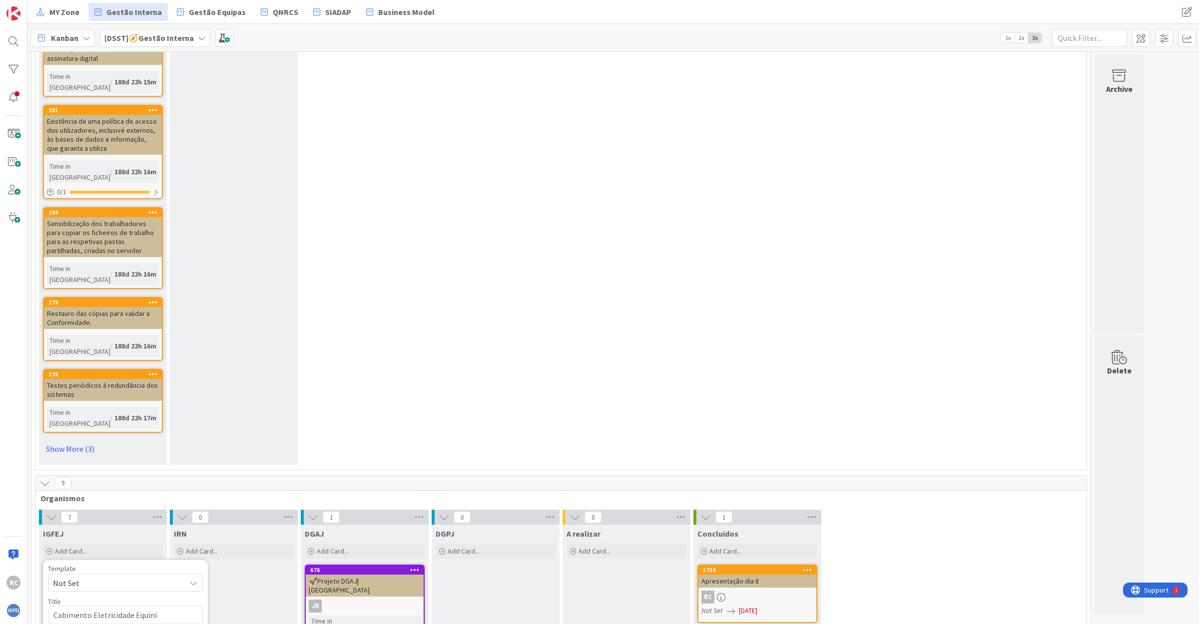
type textarea "x"
type textarea "Cabimento Eletricidade Equinix"
type textarea "x"
type textarea "Cabimento Eletricidade Equinix"
type textarea "x"
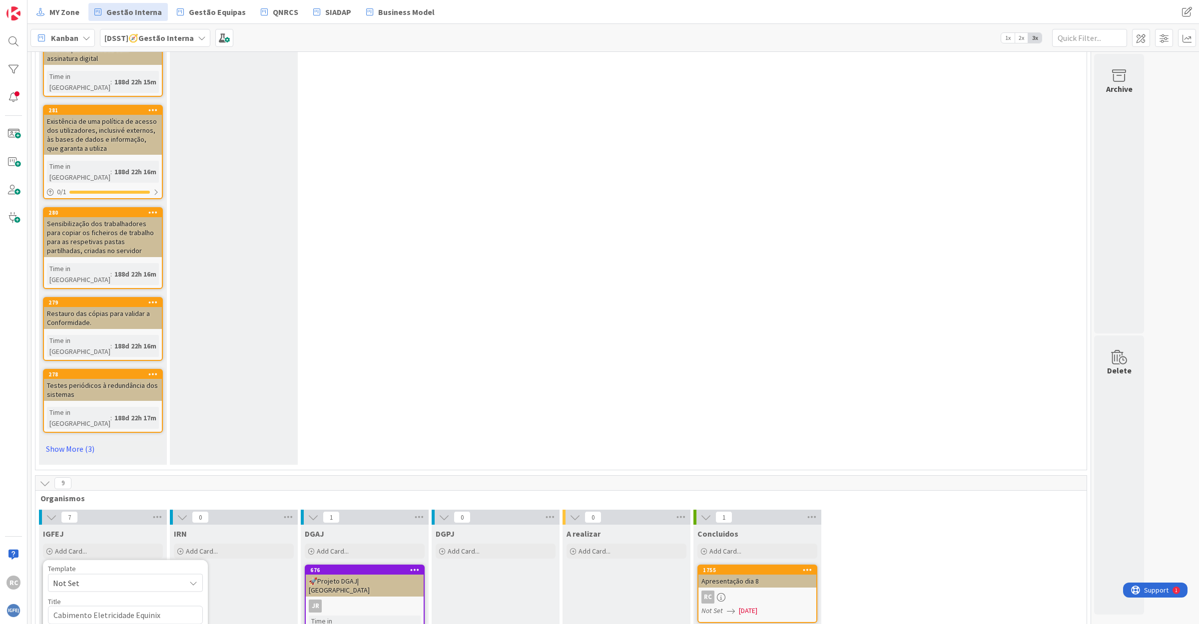
type textarea "Cabimento Eletricidade Equinix 2"
type textarea "x"
type textarea "Cabimento Eletricidade Equinix 20"
type textarea "x"
type textarea "Cabimento Eletricidade Equinix 202"
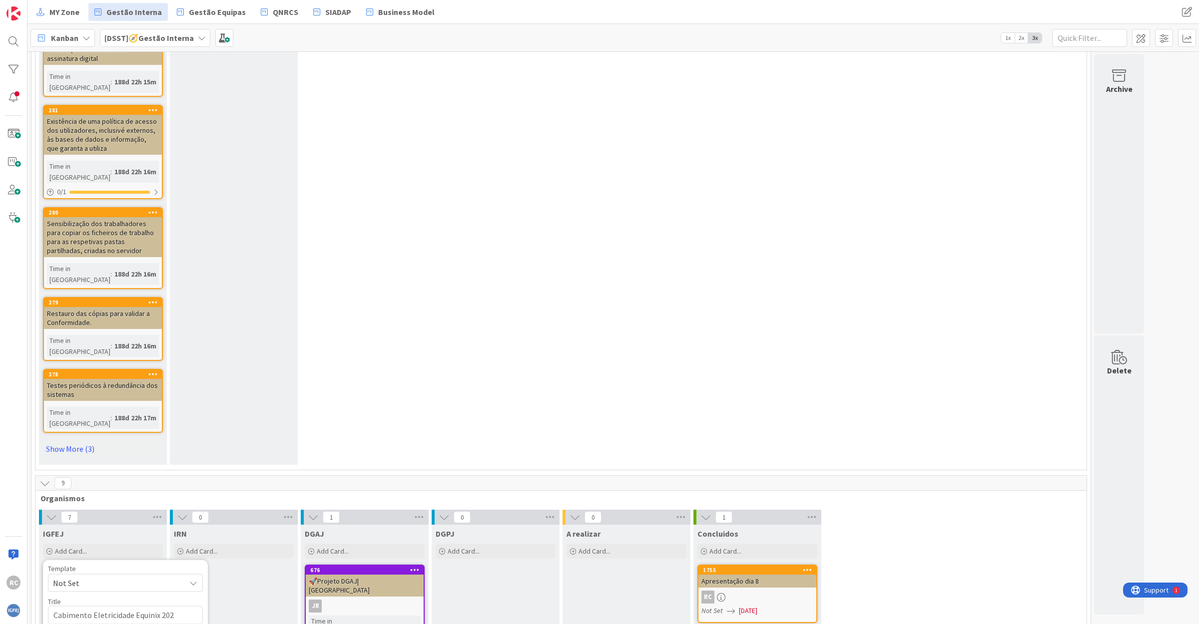
type textarea "x"
type textarea "Cabimento Eletricidade Equinix 2024"
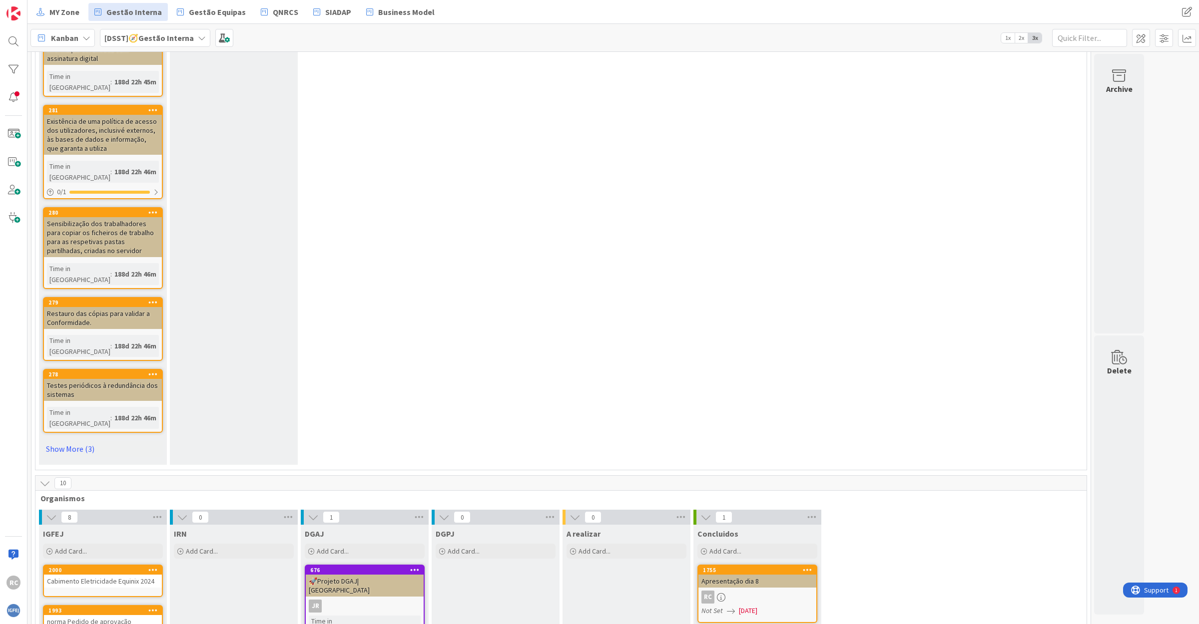
click at [87, 575] on div "Cabimento Eletricidade Equinix 2024" at bounding box center [103, 581] width 118 height 13
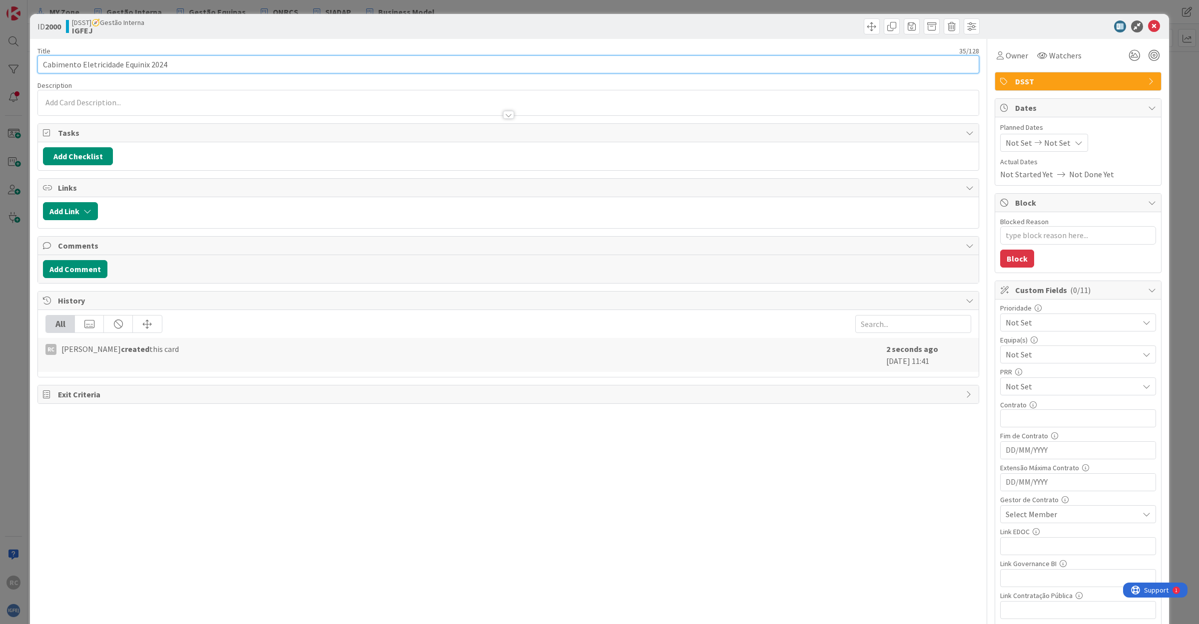
click at [206, 66] on input "Cabimento Eletricidade Equinix 2024" at bounding box center [507, 64] width 941 height 18
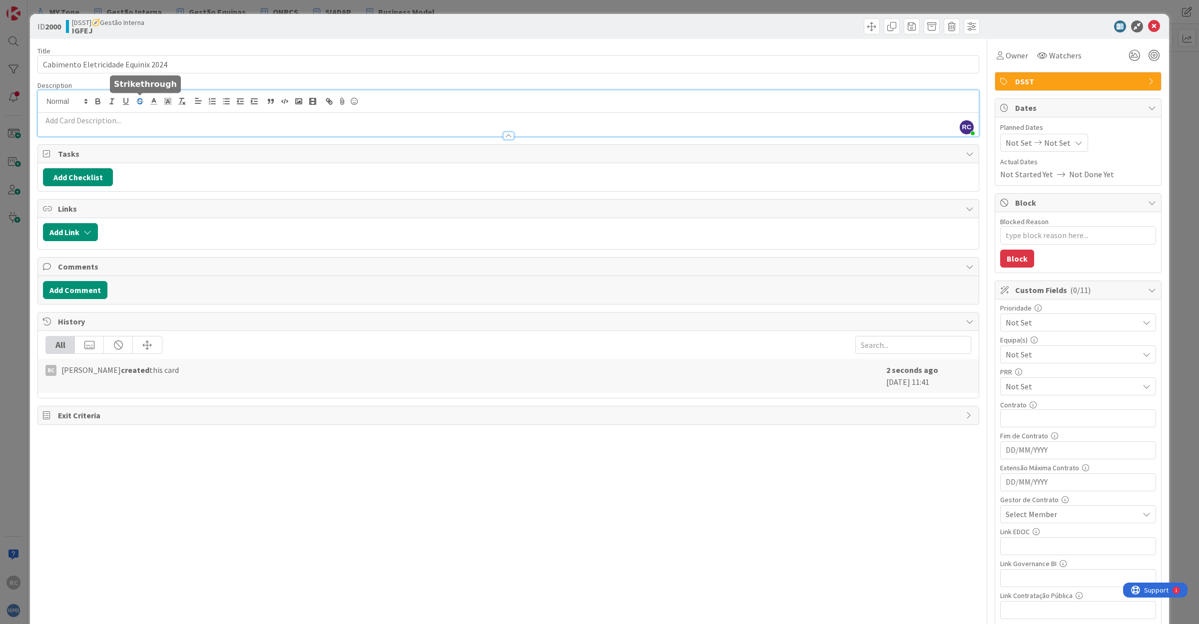
click at [135, 102] on div "RC [PERSON_NAME] just joined" at bounding box center [508, 113] width 940 height 46
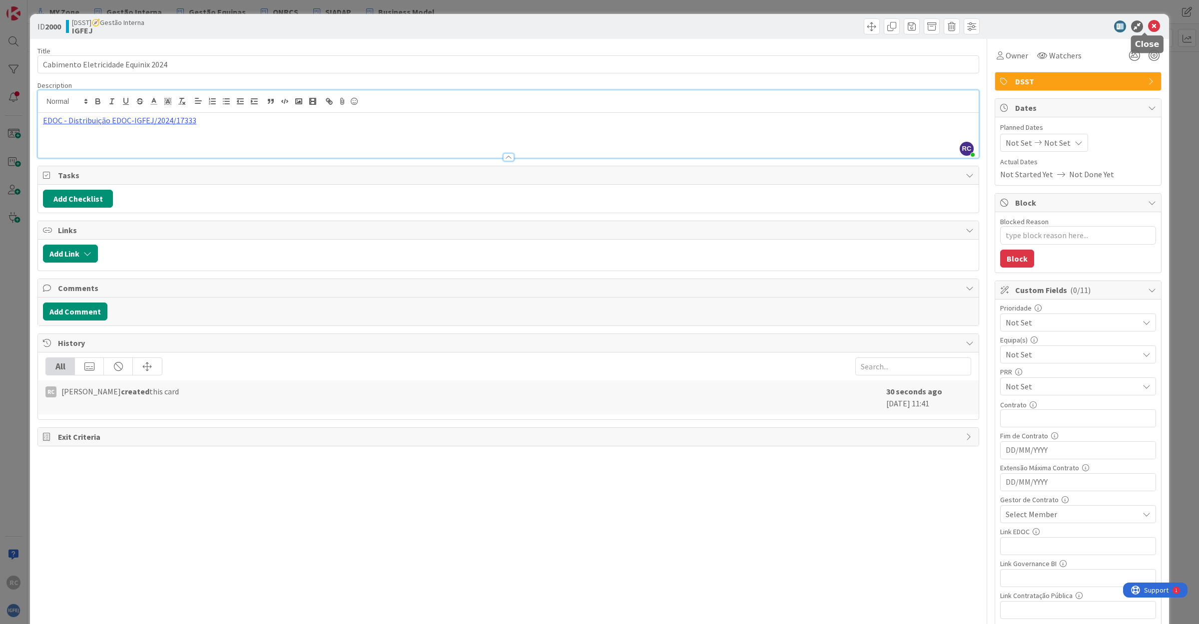
drag, startPoint x: 1144, startPoint y: 25, endPoint x: 1137, endPoint y: 29, distance: 7.6
click at [1148, 25] on icon at bounding box center [1154, 26] width 12 height 12
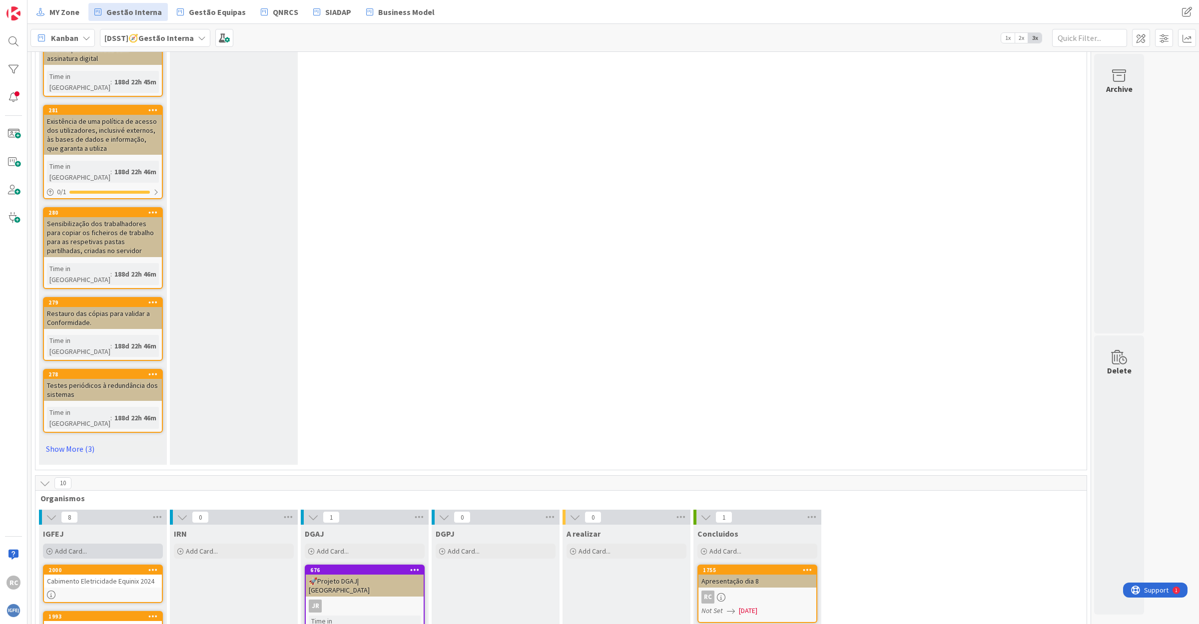
click at [71, 547] on span "Add Card..." at bounding box center [71, 551] width 32 height 9
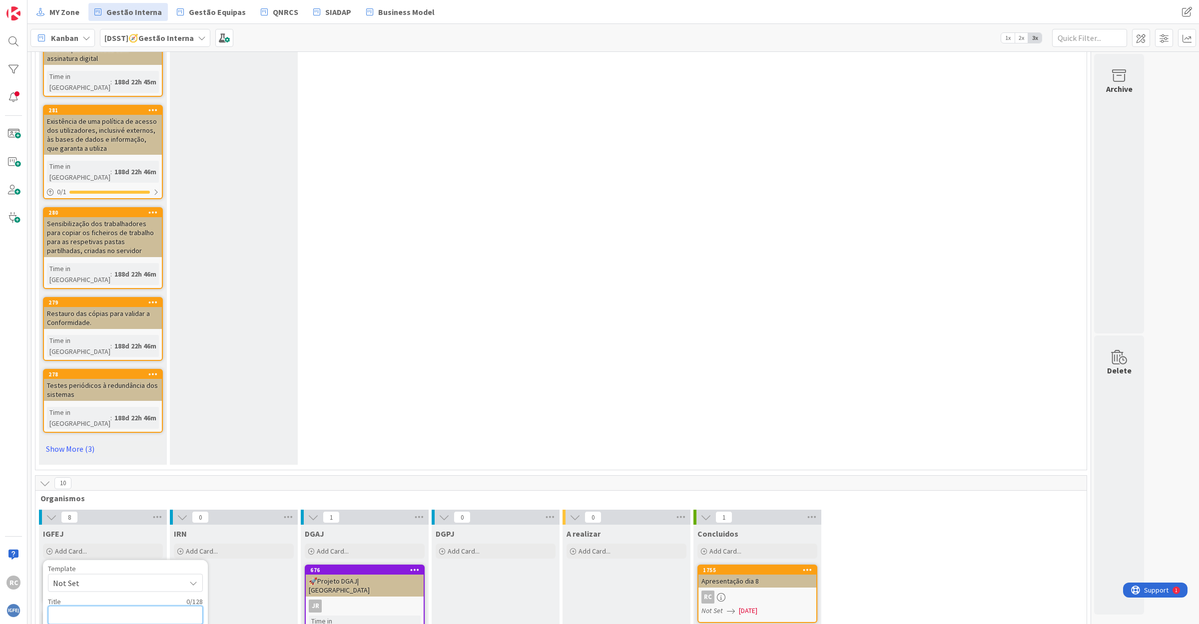
type textarea "x"
type textarea "C"
type textarea "x"
type textarea "Ca"
type textarea "x"
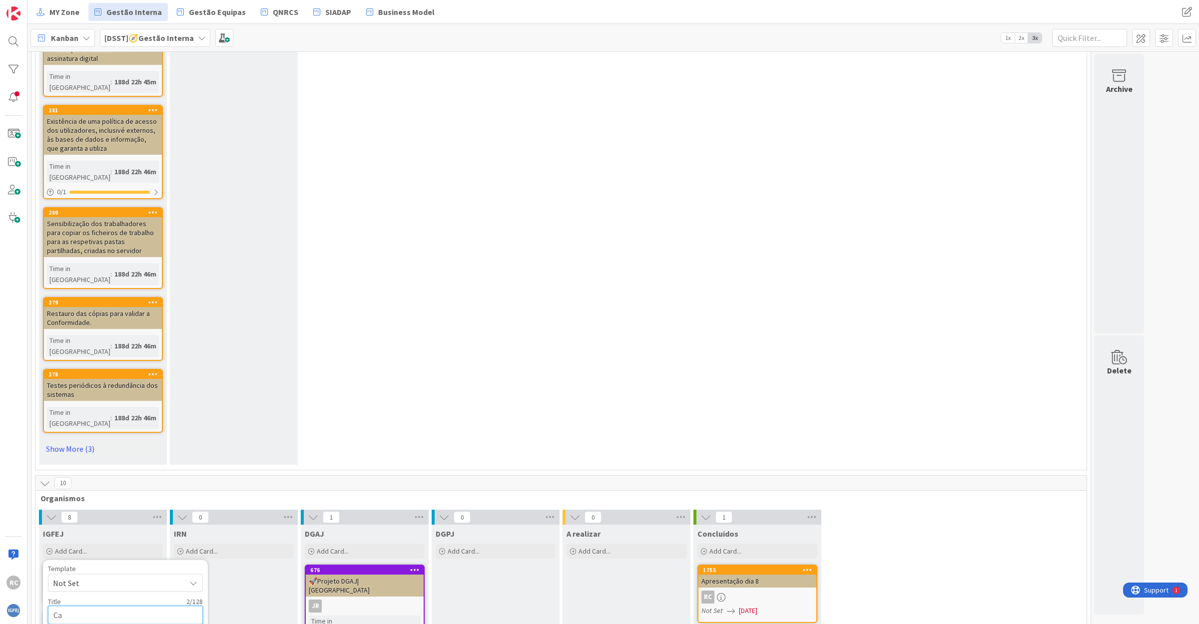
type textarea "Cab"
type textarea "x"
type textarea "Cabi"
type textarea "x"
type textarea "Cabim"
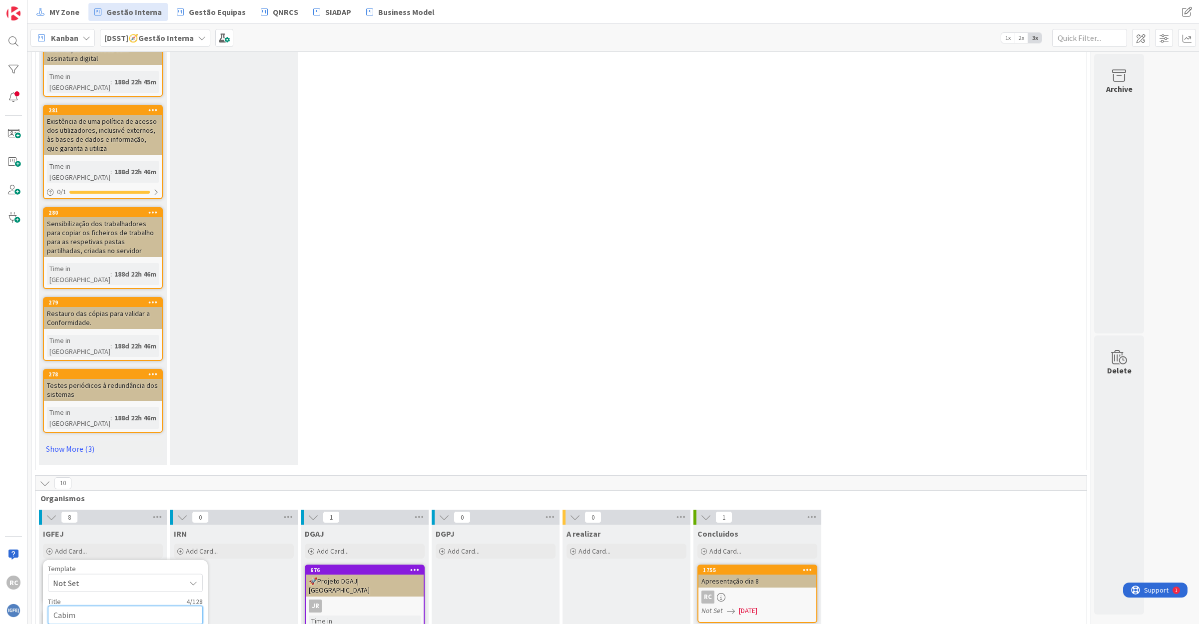
type textarea "x"
type textarea "Cabime"
type textarea "x"
type textarea "Cabimen"
type textarea "x"
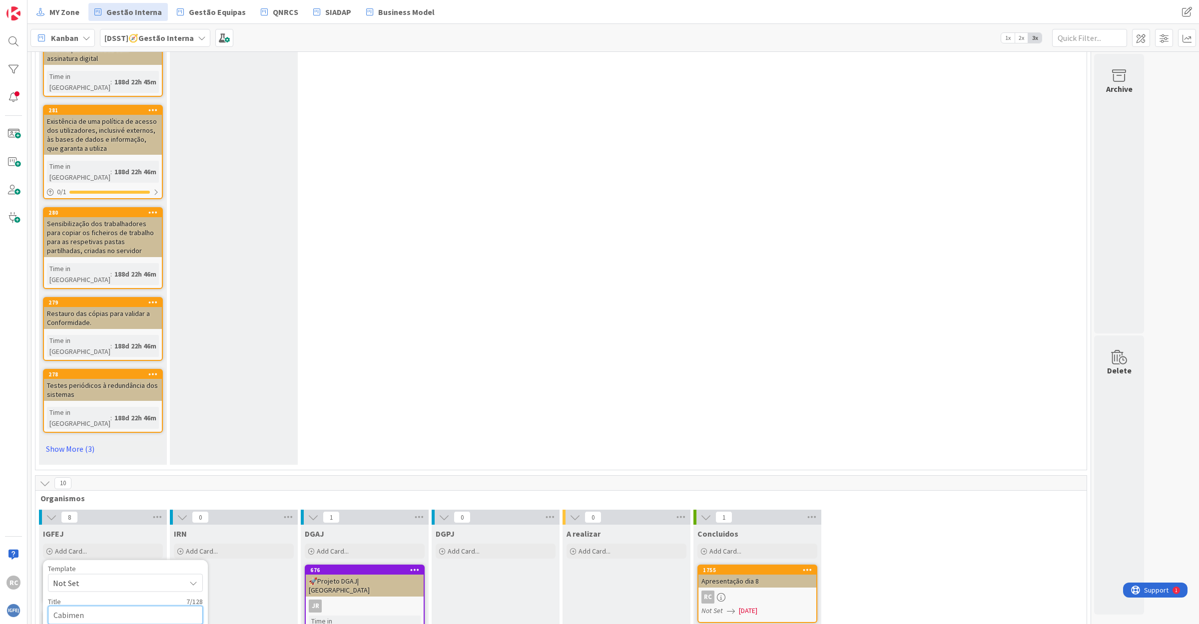
type textarea "Cabiment"
type textarea "x"
type textarea "Cabimento"
type textarea "x"
type textarea "Cabimento"
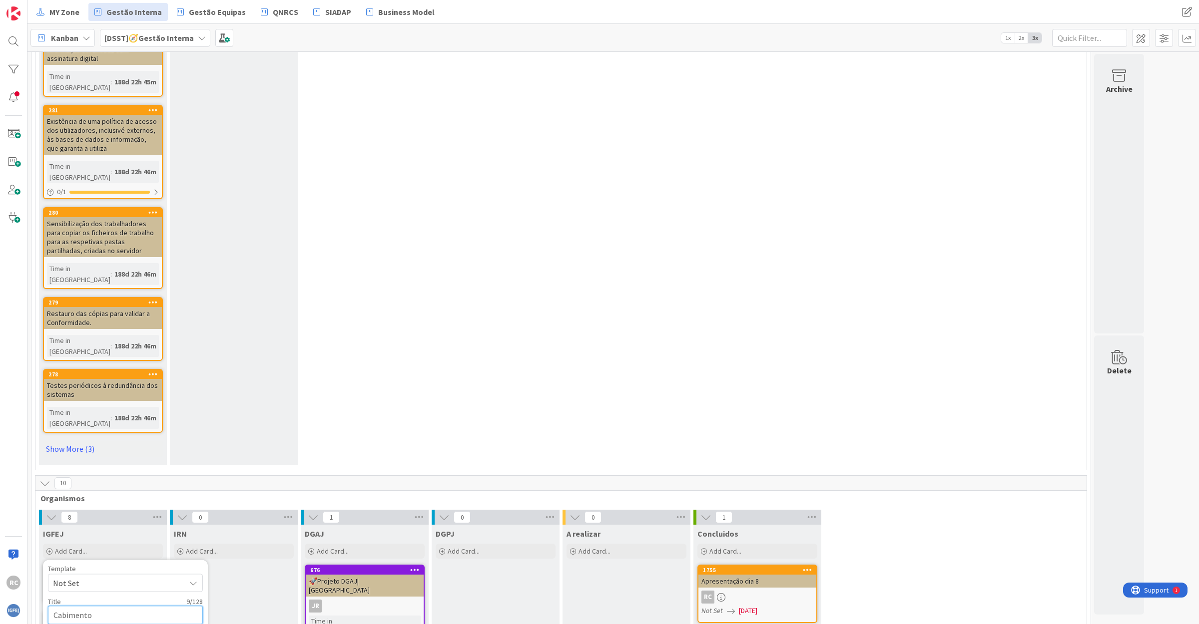
type textarea "x"
type textarea "Cabimento E"
type textarea "x"
type textarea "Cabimento El"
type textarea "x"
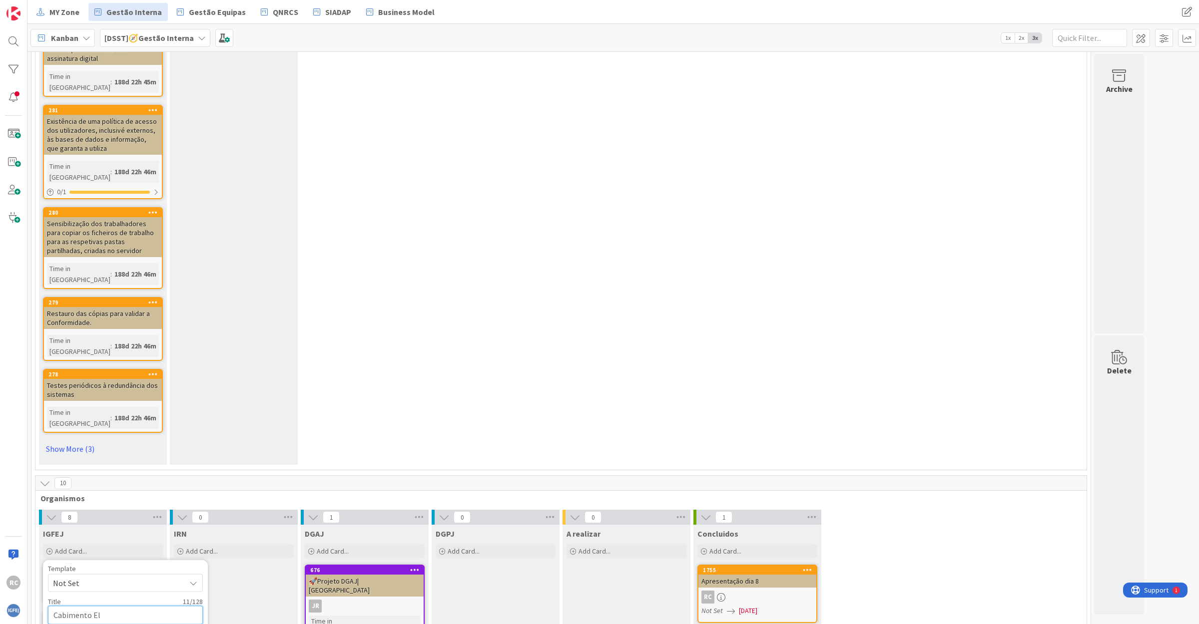
type textarea "Cabimento Ele"
type textarea "x"
type textarea "Cabimento Elet"
type textarea "x"
type textarea "Cabimento Eletr"
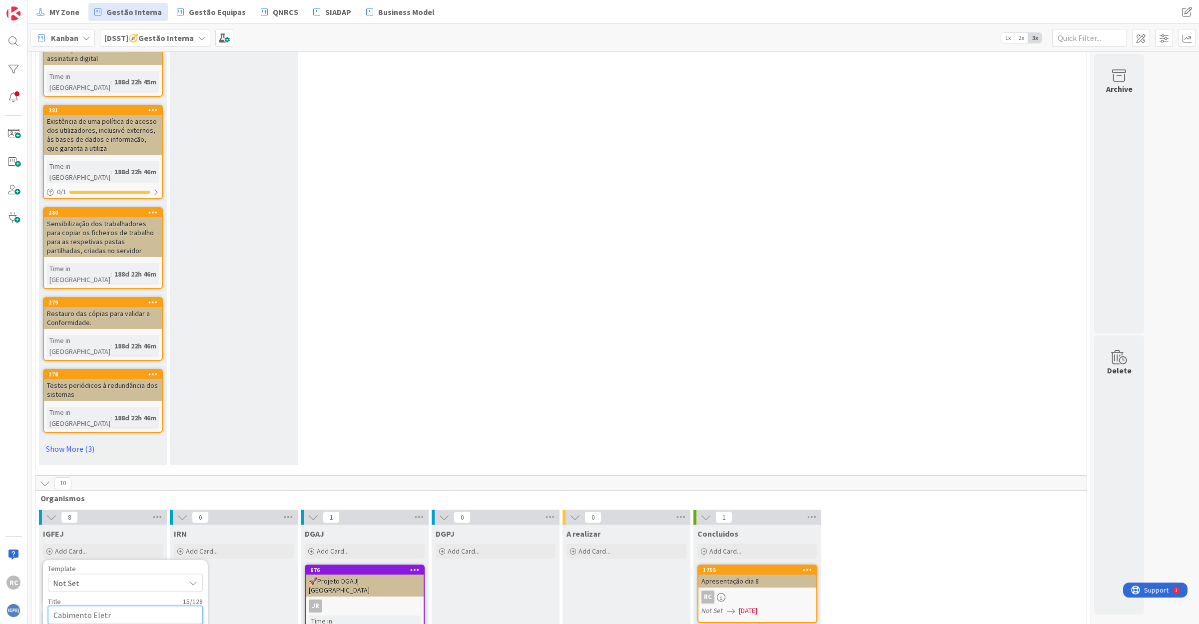
type textarea "x"
type textarea "Cabimento Eletri"
type textarea "x"
type textarea "Cabimento Eletric"
type textarea "x"
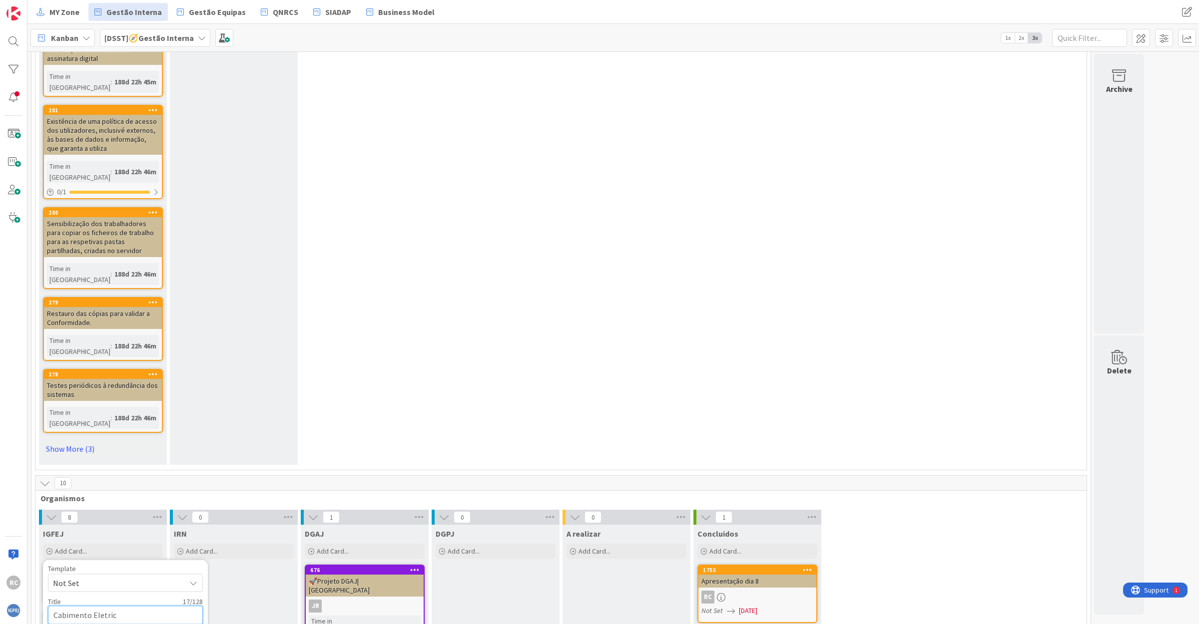
type textarea "Cabimento Eletrici"
type textarea "x"
type textarea "Cabimento Eletricid"
type textarea "x"
type textarea "Cabimento Eletricida"
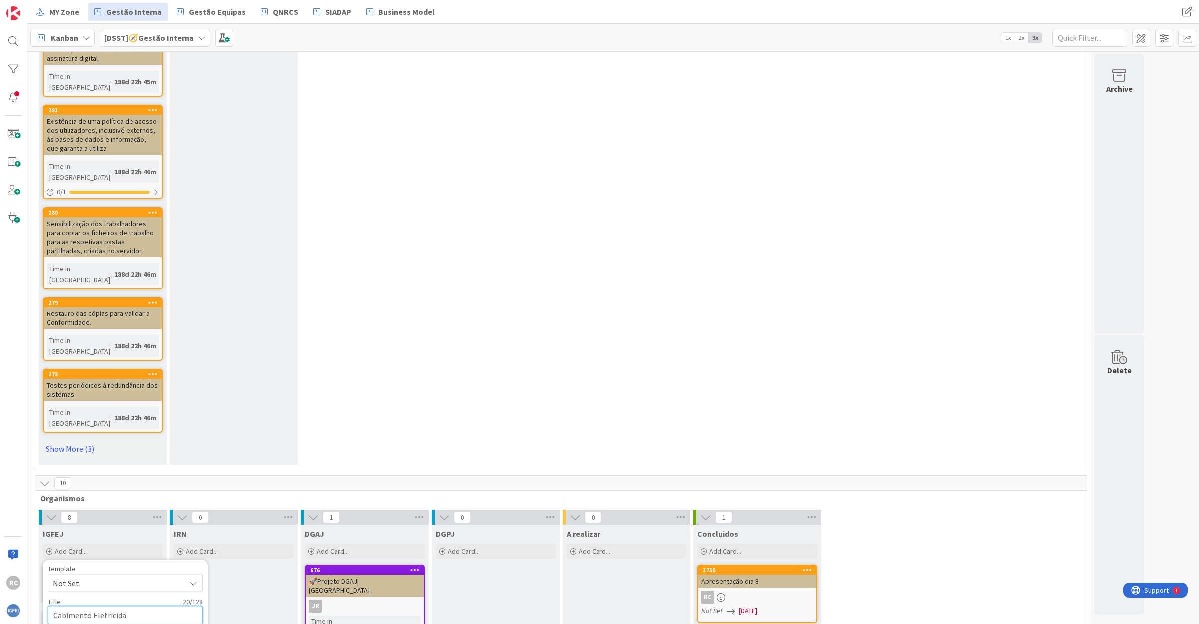
type textarea "x"
type textarea "Cabimento Eletricidad"
type textarea "x"
type textarea "Cabimento Eletricidade"
type textarea "x"
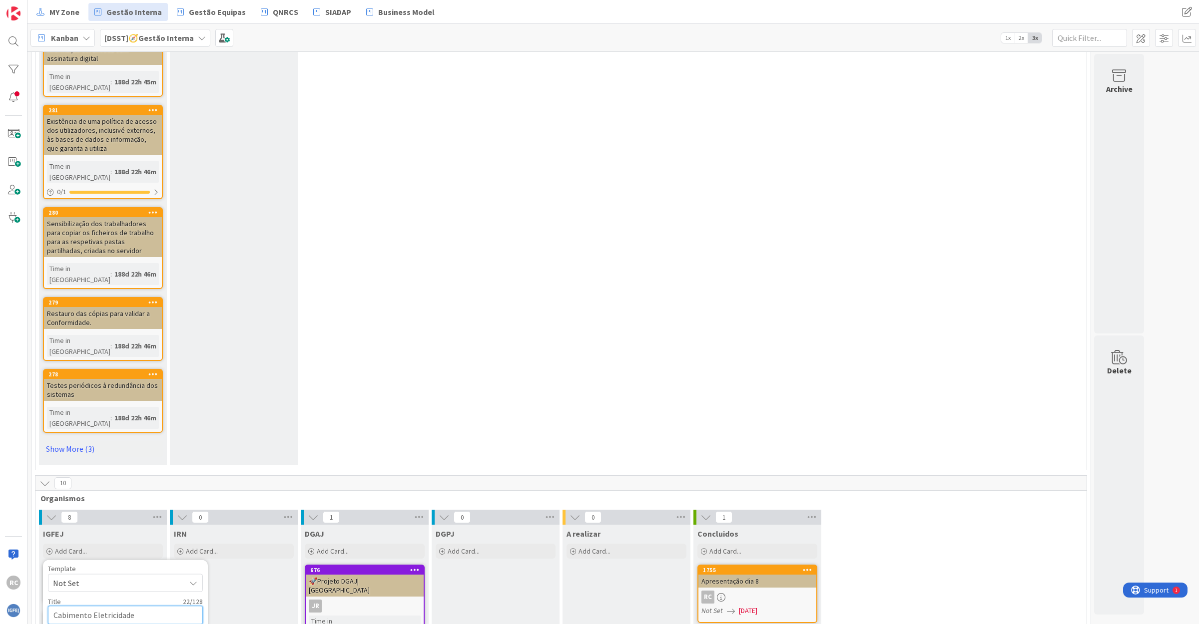
type textarea "Cabimento Eletricidade"
type textarea "x"
type textarea "Cabimento Eletricidade E"
type textarea "x"
type textarea "Cabimento Eletricidade Eq"
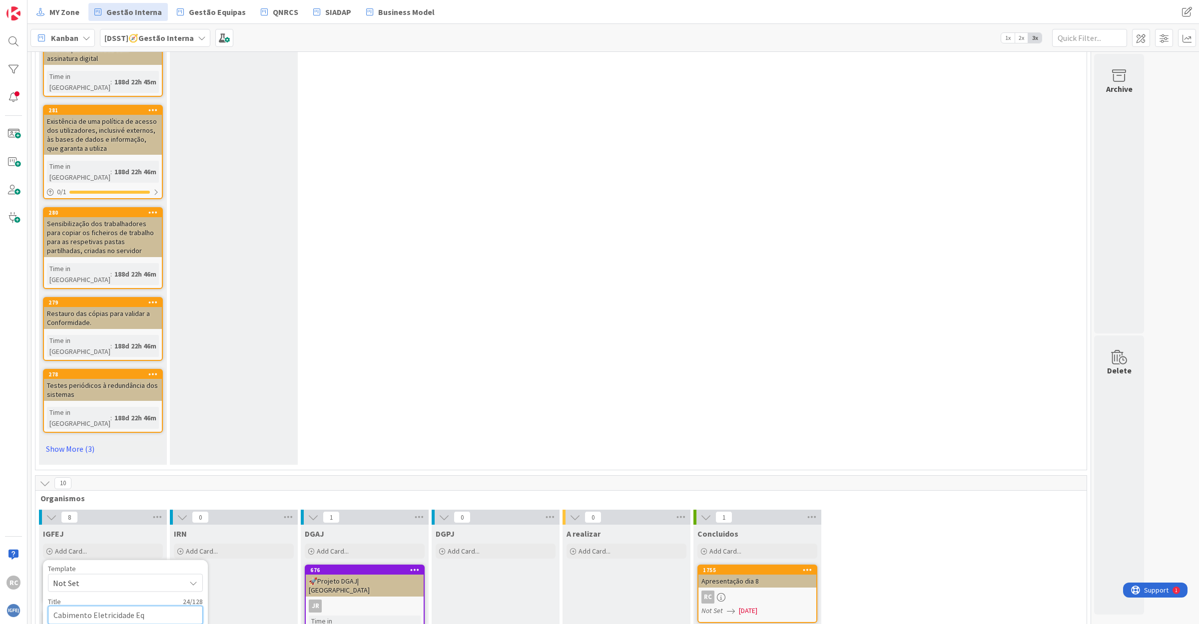
type textarea "x"
type textarea "Cabimento Eletricidade Equ"
type textarea "x"
type textarea "Cabimento Eletricidade Equi"
type textarea "x"
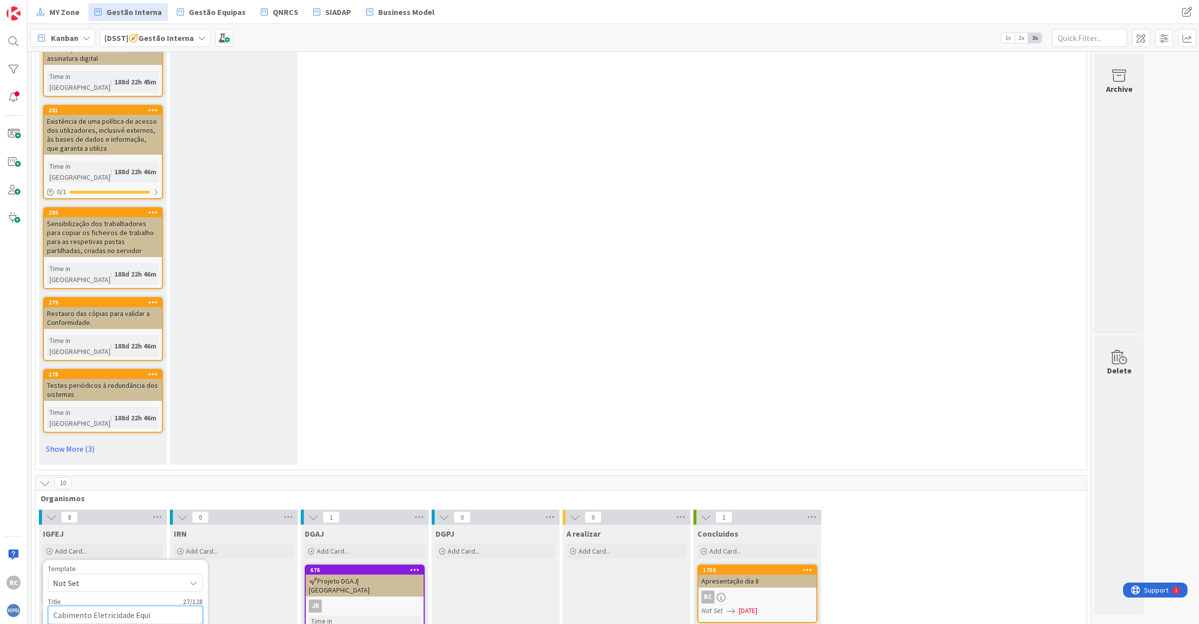
type textarea "Cabimento Eletricidade Equin"
type textarea "x"
type textarea "Cabimento Eletricidade Equini"
type textarea "x"
type textarea "Cabimento Eletricidade Equinix"
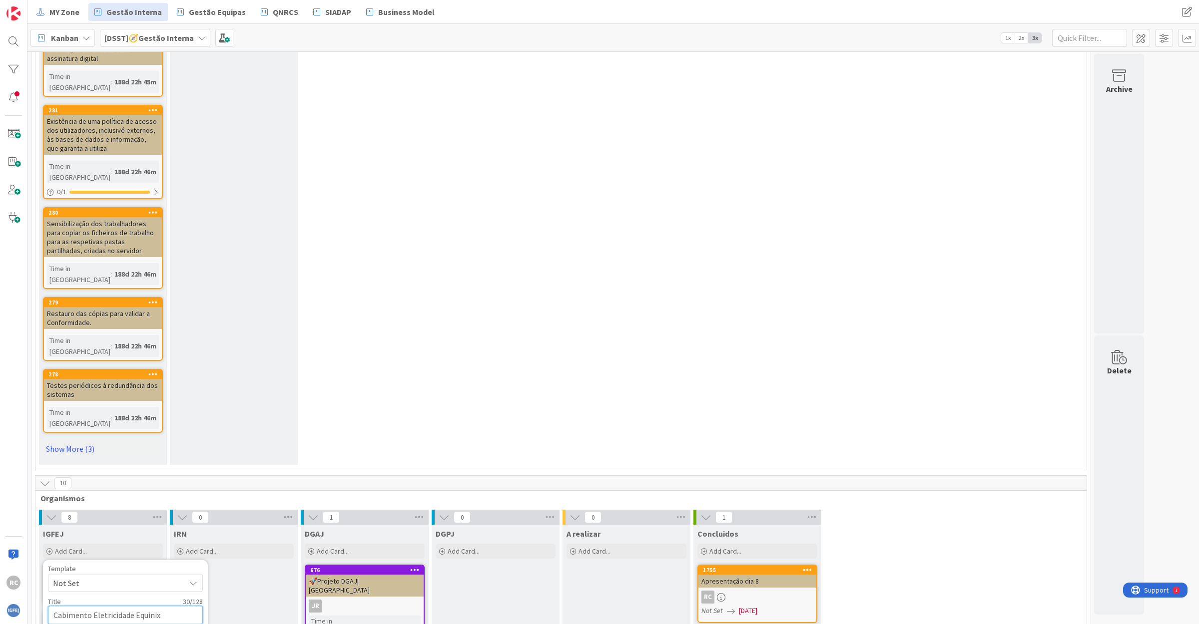
type textarea "x"
type textarea "Cabimento Eletricidade Equinix"
type textarea "x"
type textarea "Cabimento Eletricidade Equinix 2"
type textarea "x"
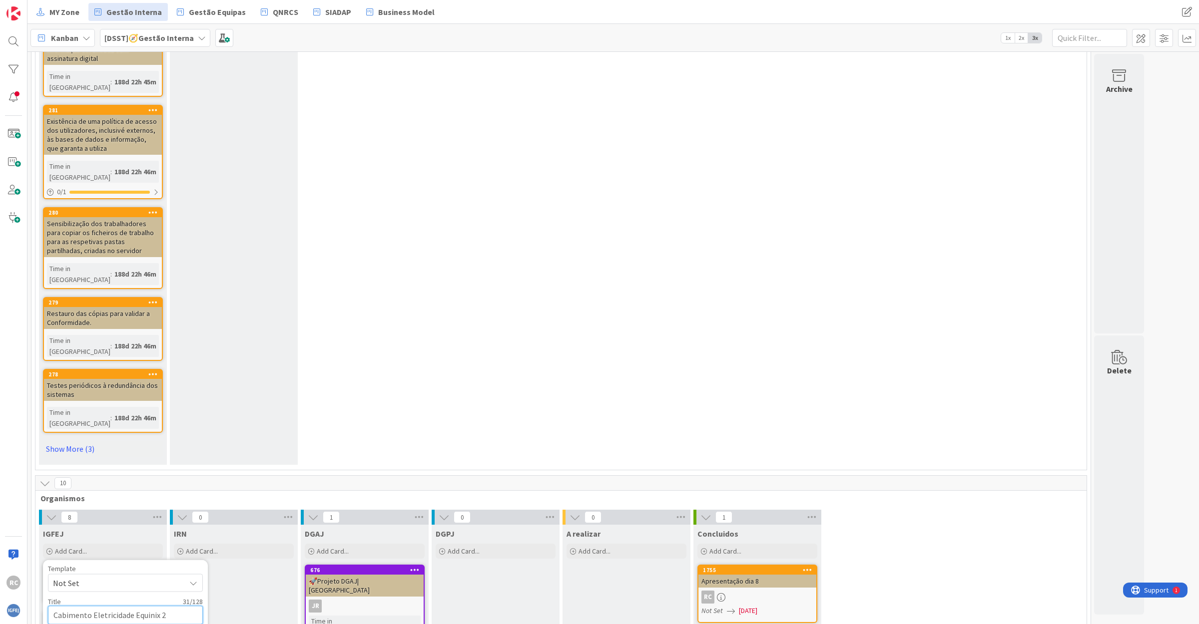
type textarea "Cabimento Eletricidade Equinix 20"
type textarea "x"
type textarea "Cabimento Eletricidade Equinix 202"
type textarea "x"
type textarea "Cabimento Eletricidade Equinix 2025"
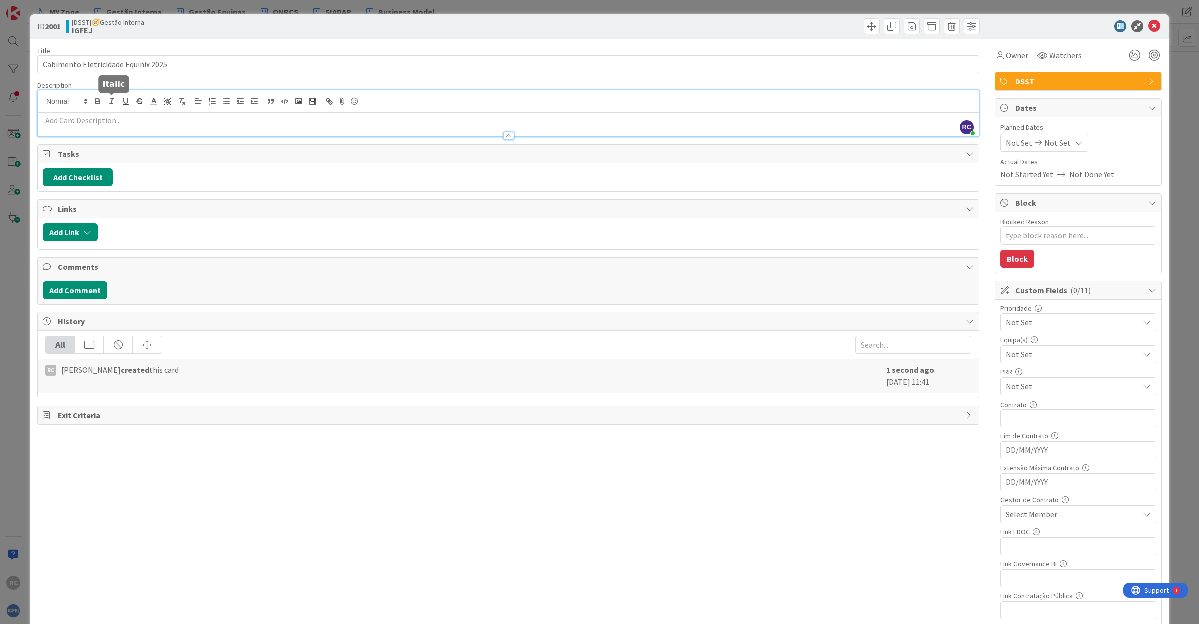
click at [108, 103] on div "RC [PERSON_NAME] just joined" at bounding box center [508, 113] width 940 height 46
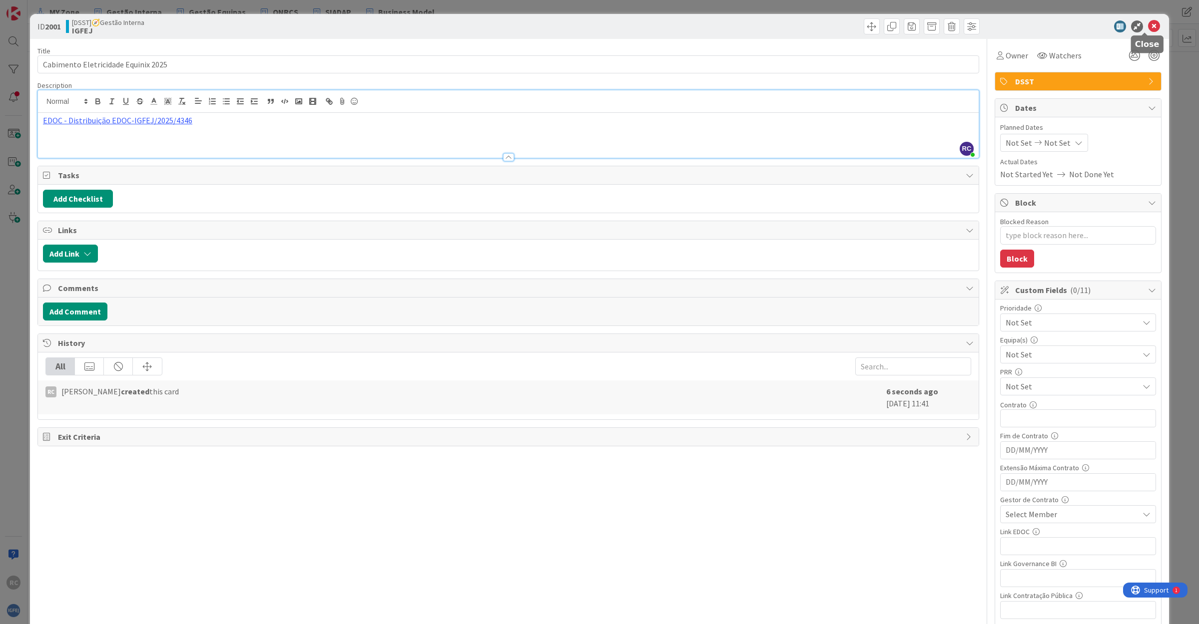
click at [1148, 23] on icon at bounding box center [1154, 26] width 12 height 12
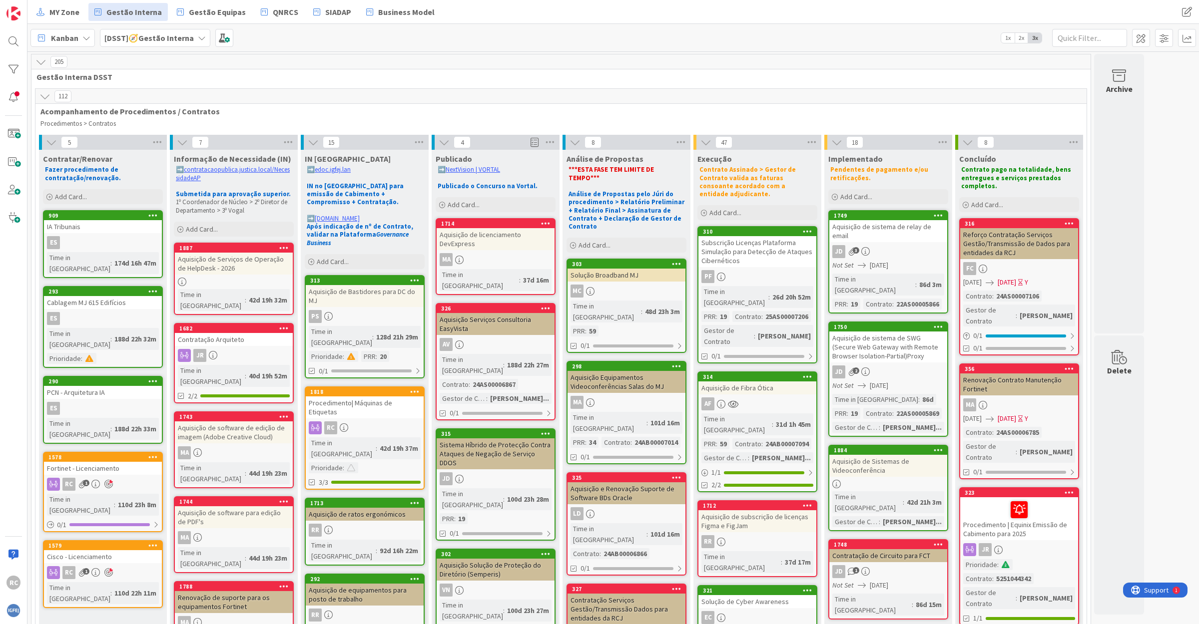
click at [635, 269] on div "Solução Broadband MJ" at bounding box center [626, 275] width 118 height 13
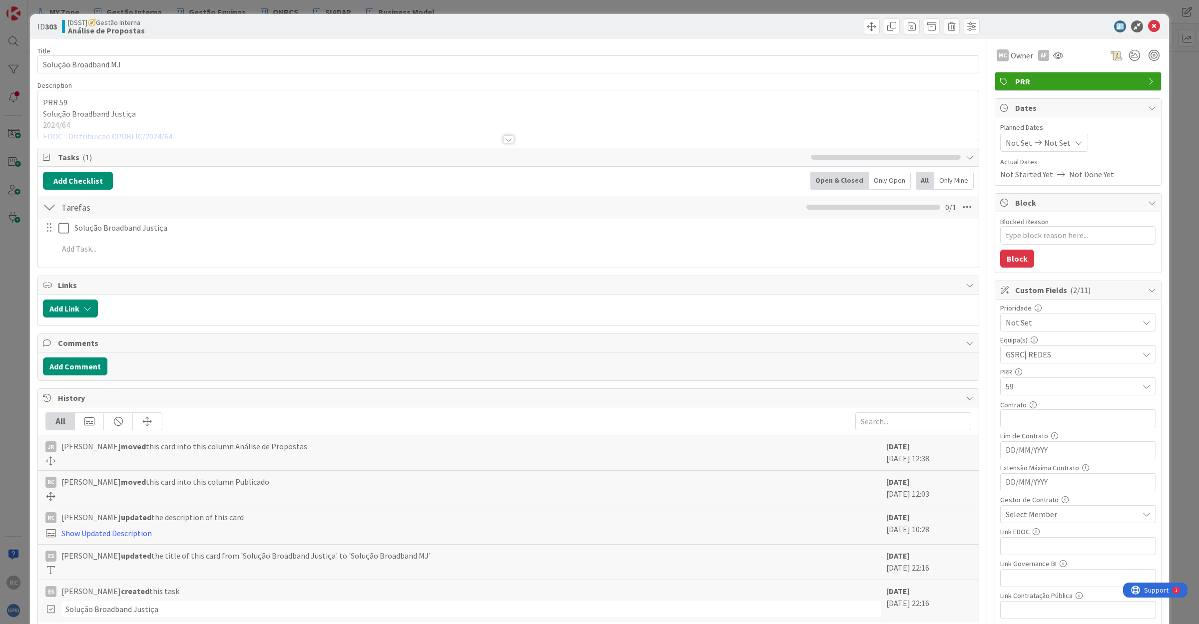
type textarea "x"
click at [118, 135] on div at bounding box center [508, 126] width 940 height 25
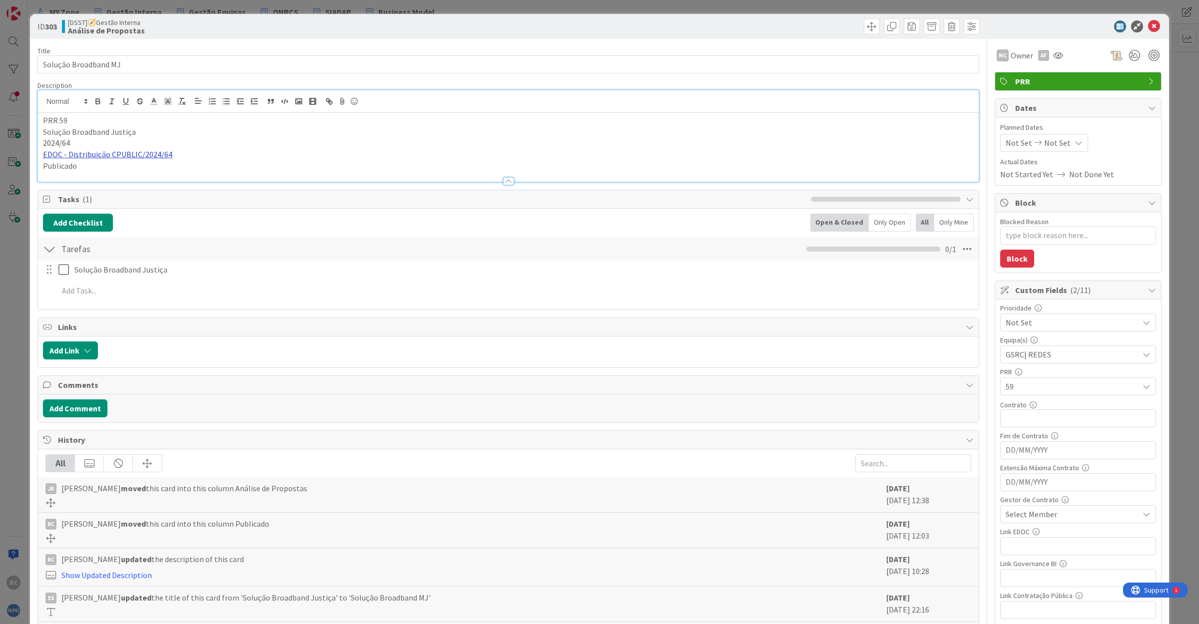
click at [104, 157] on link "EDOC - Distribuição CPUBLIC/2024/64" at bounding box center [107, 154] width 129 height 10
click at [62, 171] on link "[URL]" at bounding box center [54, 173] width 16 height 13
click at [237, 148] on p "2024/64" at bounding box center [508, 142] width 930 height 11
click at [102, 164] on p "Publicado" at bounding box center [508, 165] width 930 height 11
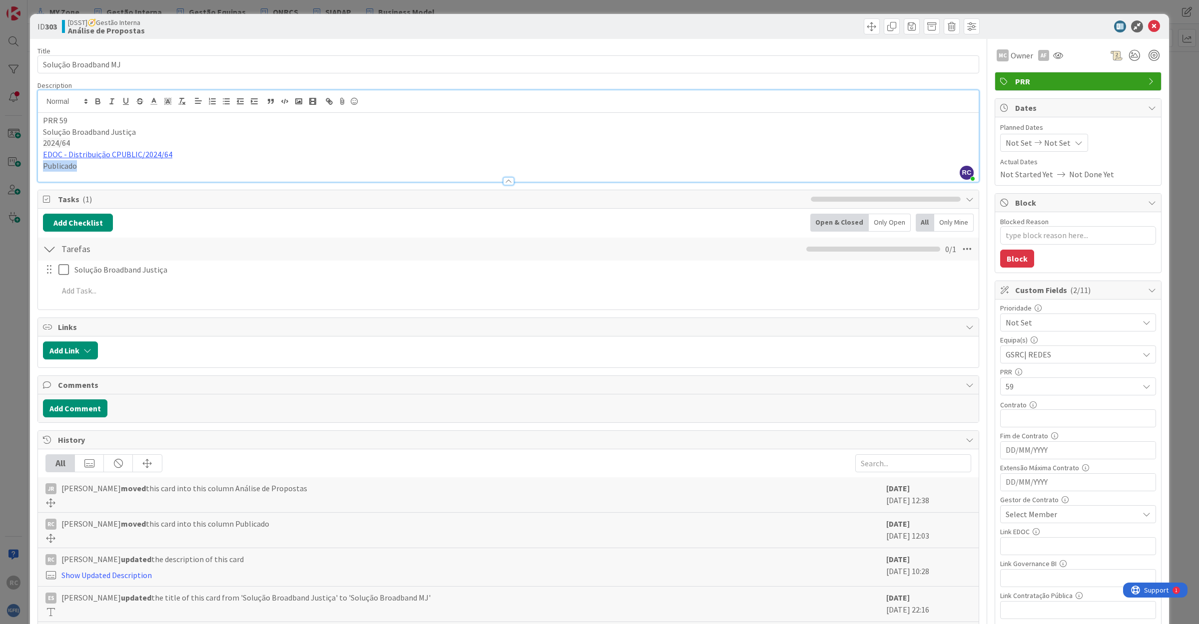
click at [102, 164] on p "Publicado" at bounding box center [508, 165] width 930 height 11
click at [1148, 23] on icon at bounding box center [1154, 26] width 12 height 12
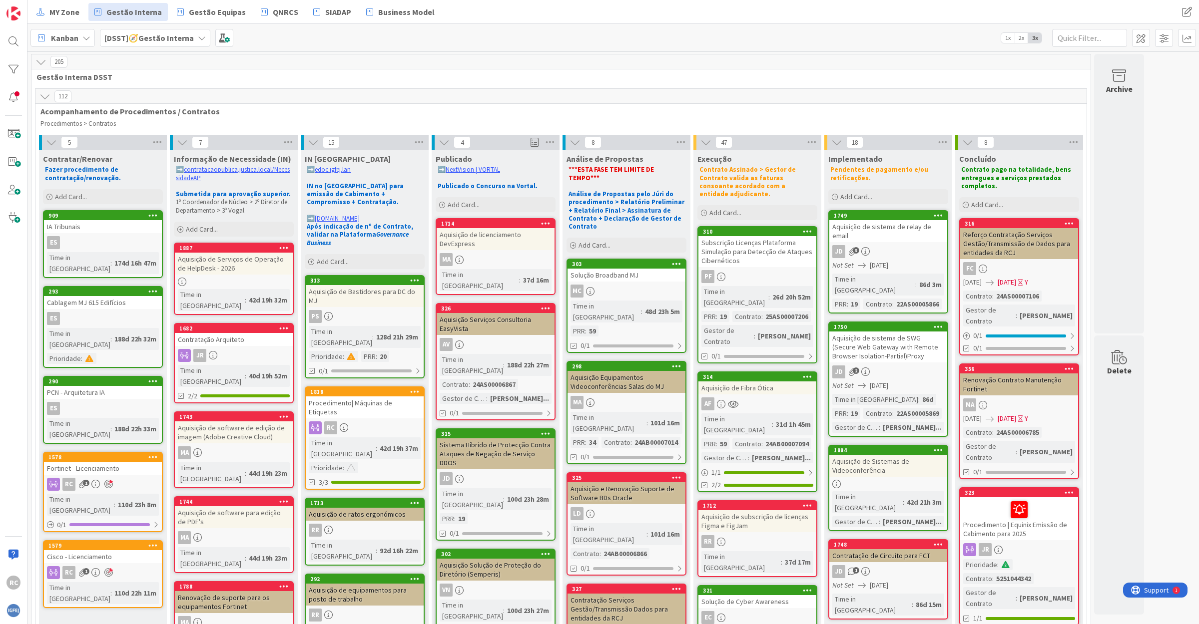
click at [613, 371] on div "Aquisição Equipamentos Videoconferências Salas do MJ" at bounding box center [626, 382] width 118 height 22
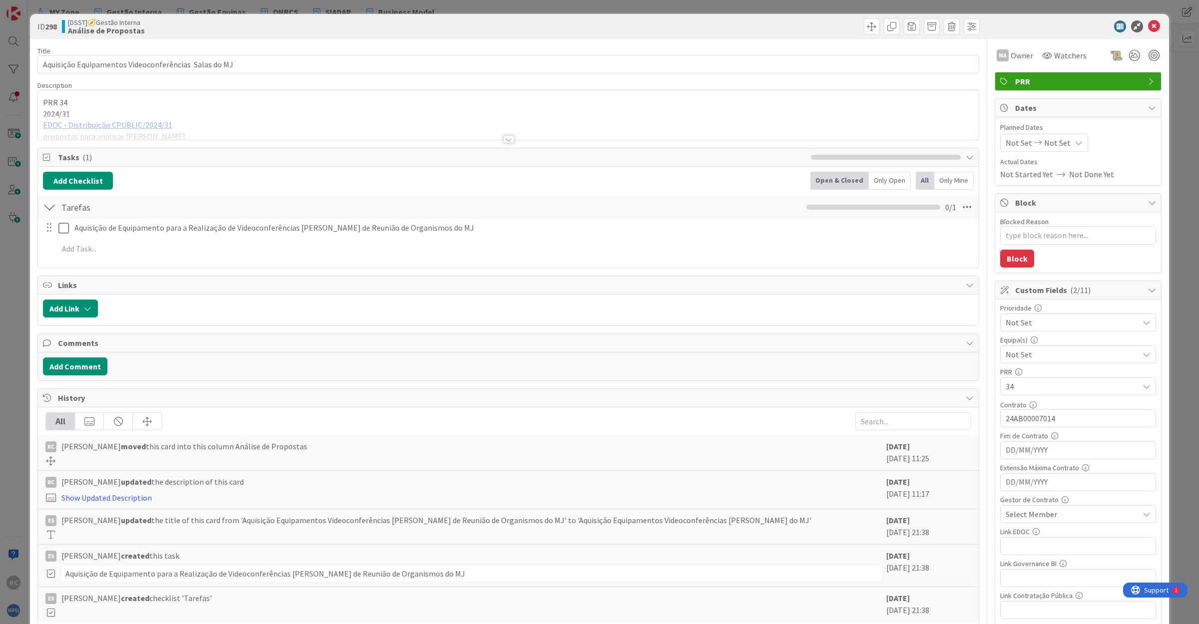
click at [187, 128] on div at bounding box center [508, 126] width 940 height 25
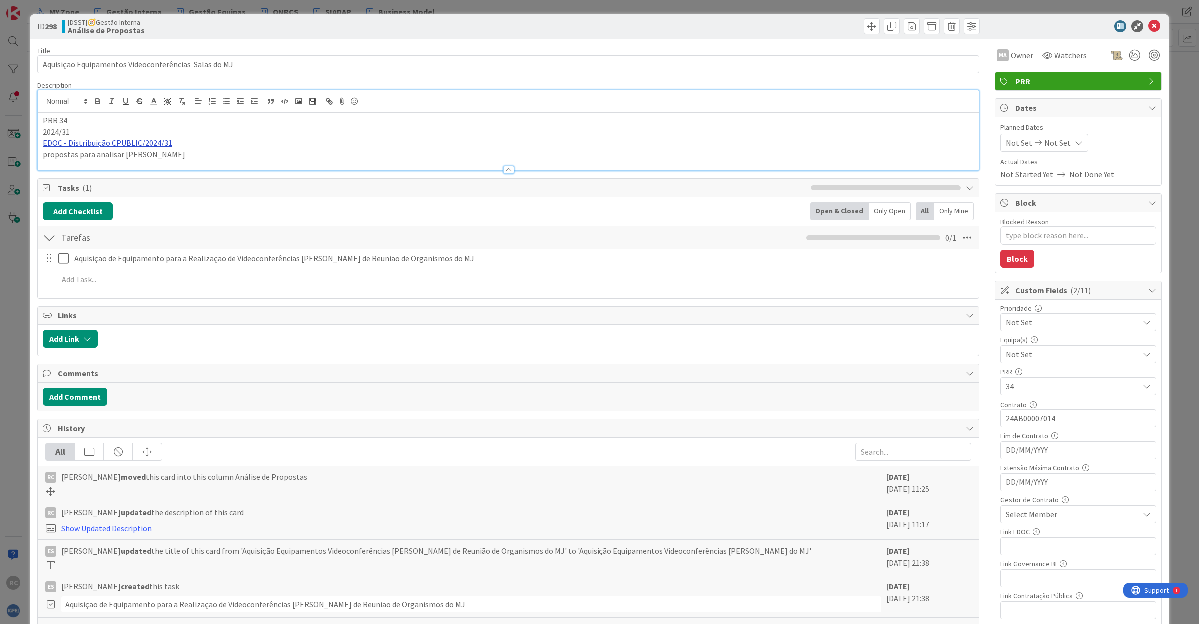
click at [106, 143] on link "EDOC - Distribuição CPUBLIC/2024/31" at bounding box center [107, 143] width 129 height 10
click at [62, 162] on link "[URL]" at bounding box center [54, 162] width 16 height 13
click at [1148, 27] on icon at bounding box center [1154, 26] width 12 height 12
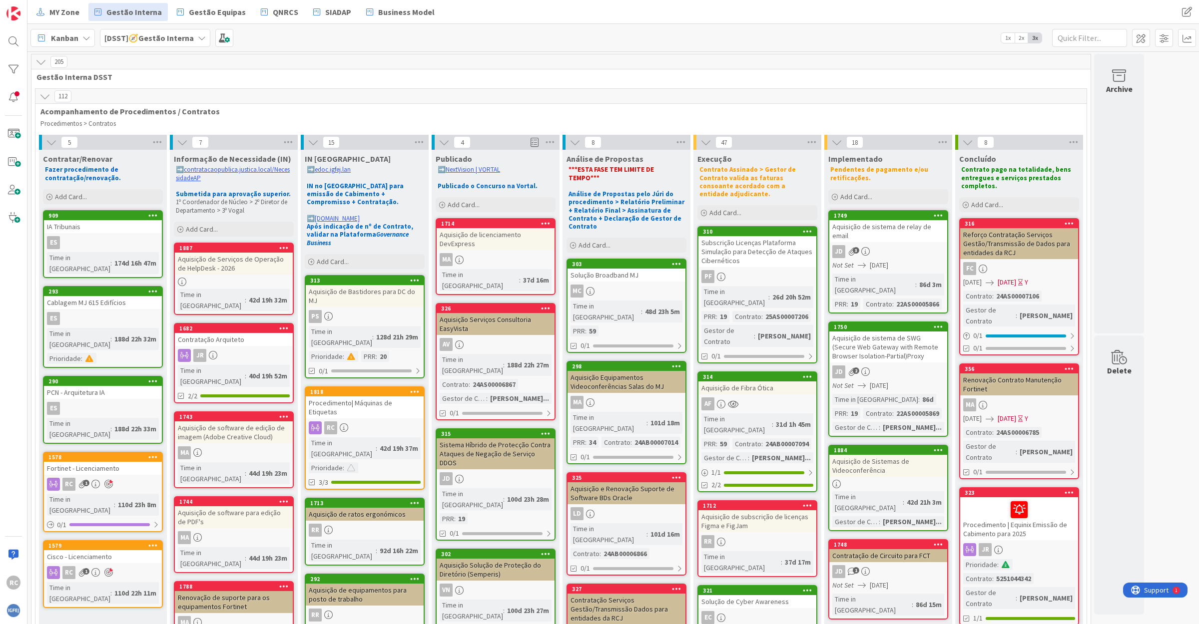
click at [763, 382] on div "Aquisição de Fibra Ótica" at bounding box center [757, 388] width 118 height 13
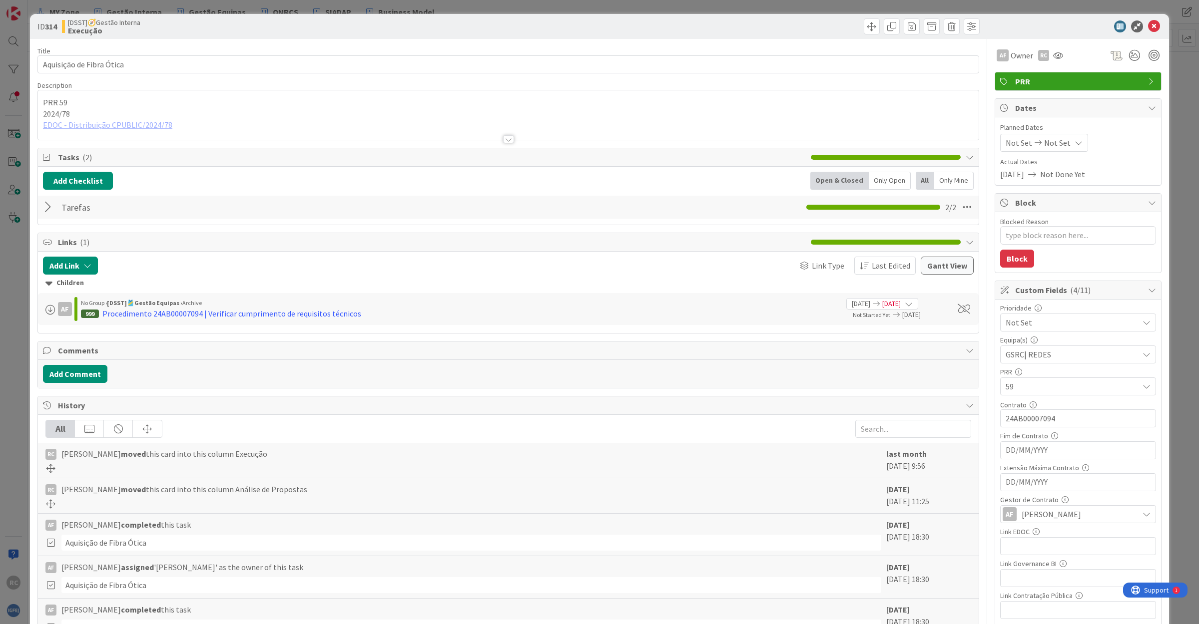
click at [183, 103] on div "PRR 59 2024/78 EDOC - Distribuição CPUBLIC/2024/78" at bounding box center [508, 114] width 940 height 49
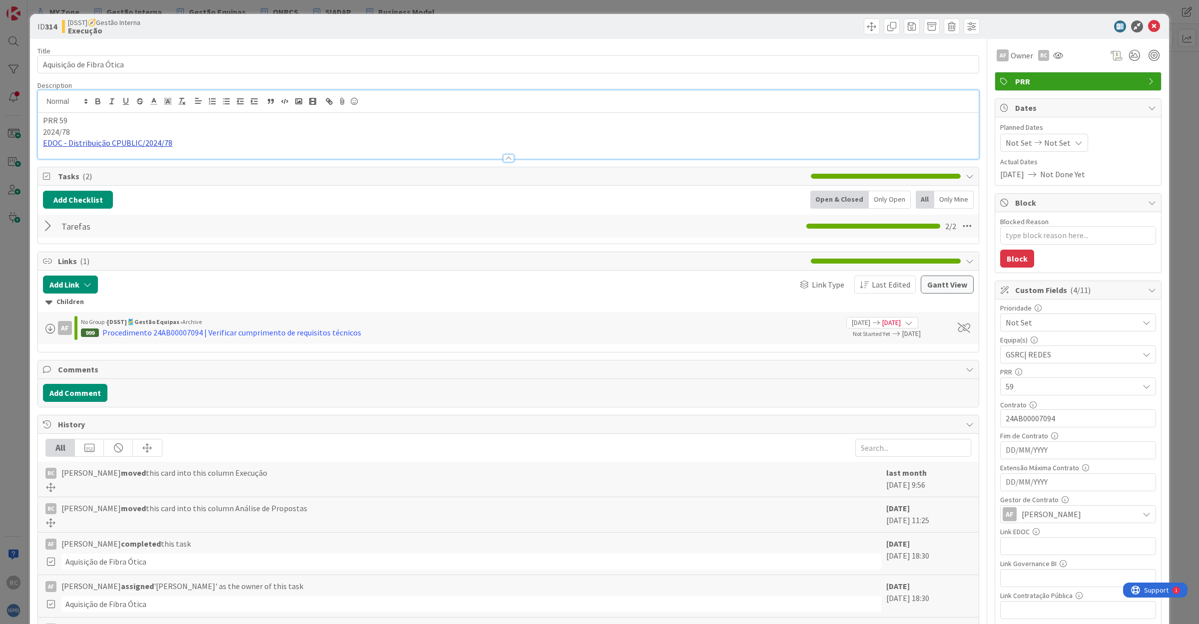
click at [110, 143] on link "EDOC - Distribuição CPUBLIC/2024/78" at bounding box center [107, 143] width 129 height 10
click at [62, 158] on link "[URL]" at bounding box center [54, 162] width 16 height 13
click at [1148, 24] on icon at bounding box center [1154, 26] width 12 height 12
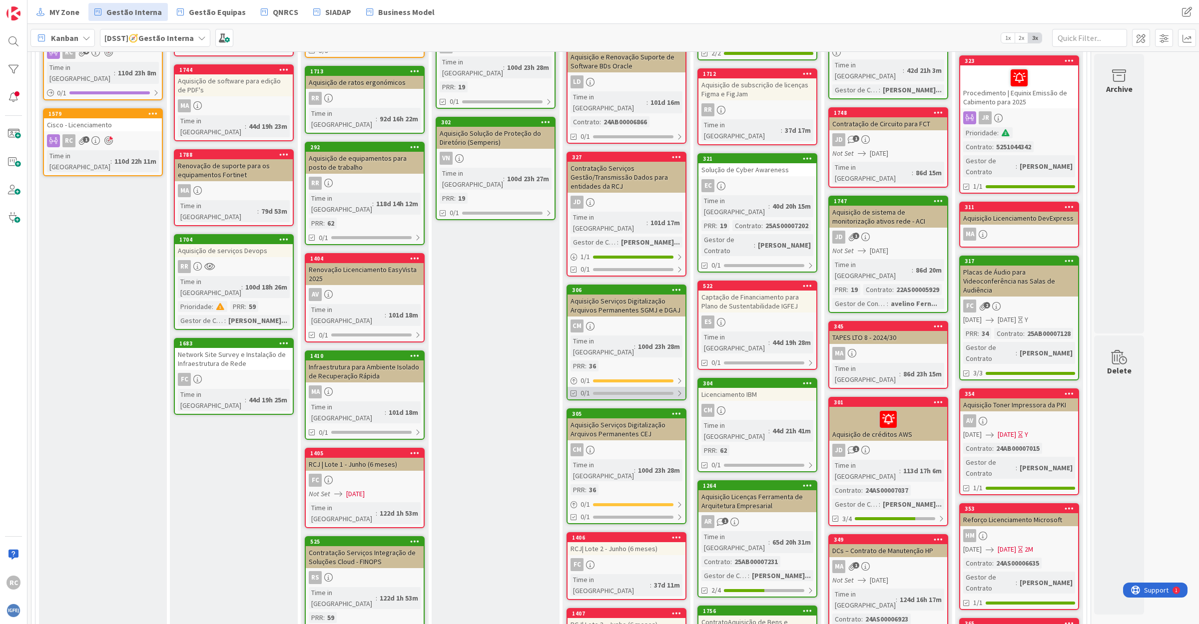
scroll to position [437, 0]
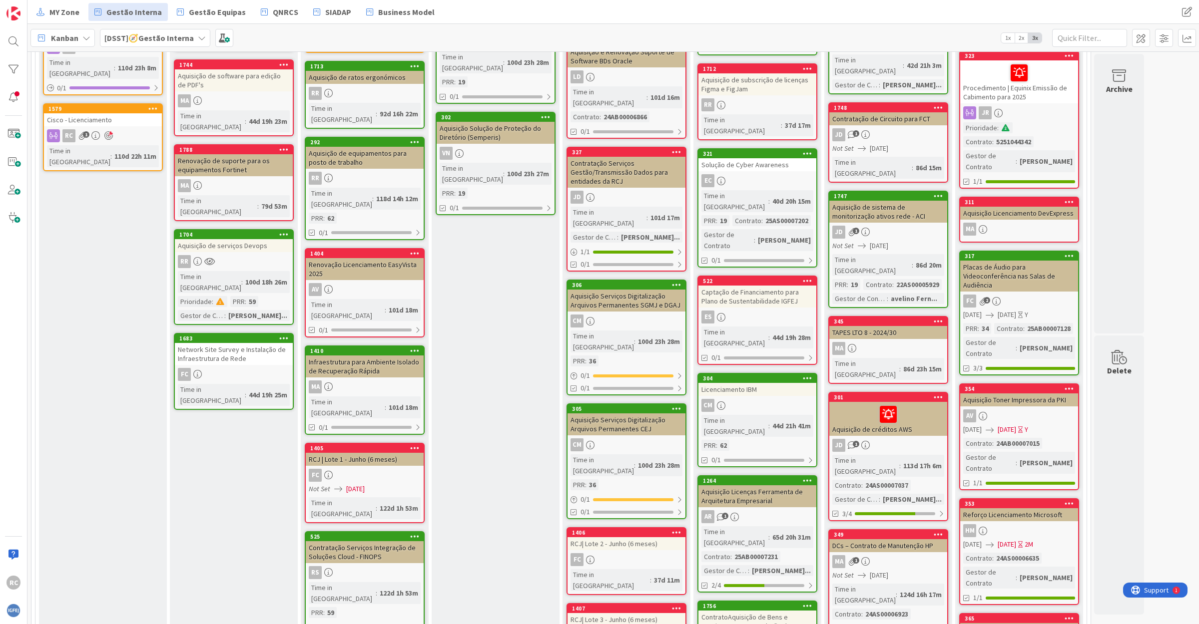
click at [644, 290] on div "Aquisição Serviços Digitalização Arquivos Permanentes SGMJ e DGAJ" at bounding box center [626, 301] width 118 height 22
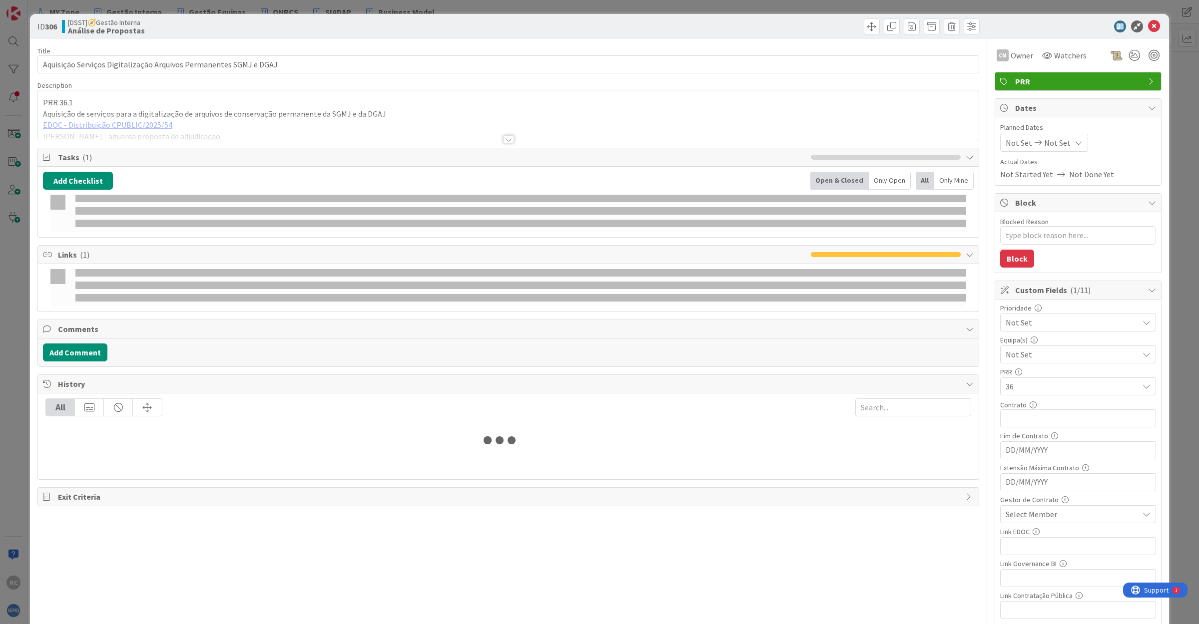
type textarea "x"
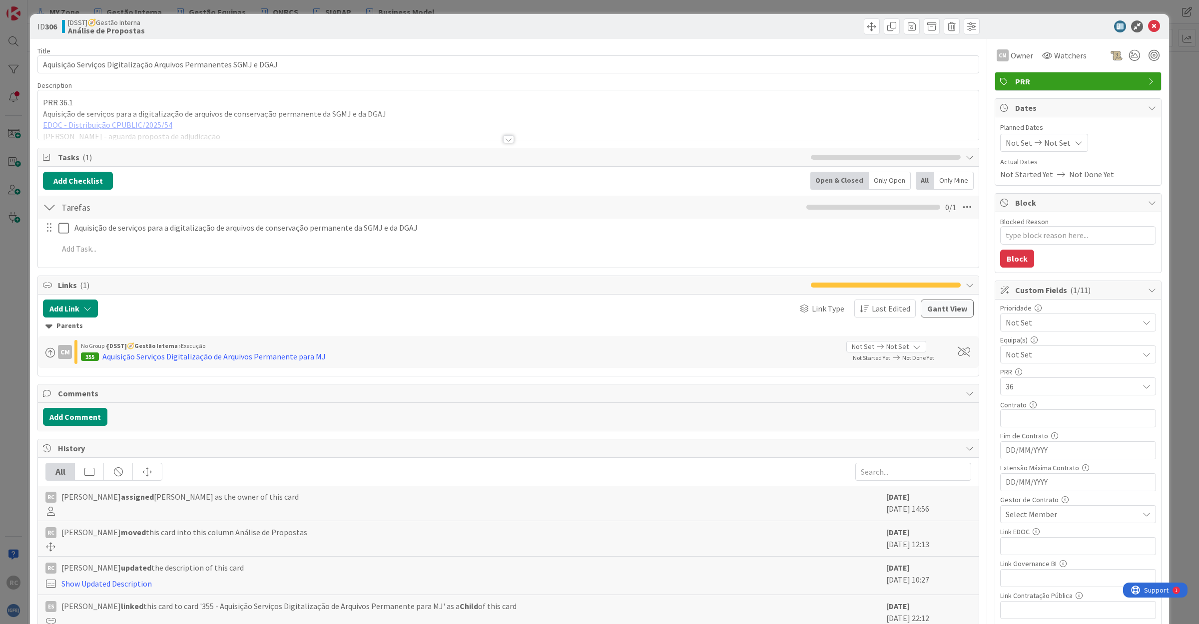
click at [209, 122] on div at bounding box center [508, 126] width 940 height 25
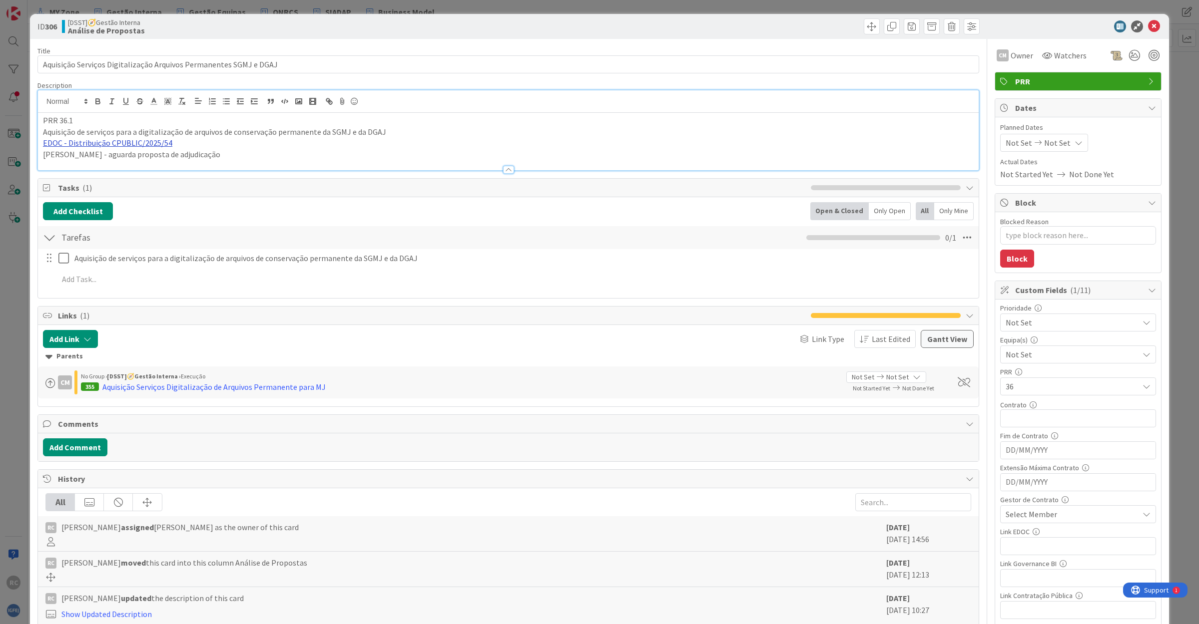
click at [130, 145] on link "EDOC - Distribuição CPUBLIC/2025/54" at bounding box center [107, 143] width 129 height 10
click at [62, 163] on link "[URL]" at bounding box center [54, 162] width 16 height 13
click at [215, 161] on div at bounding box center [508, 165] width 940 height 10
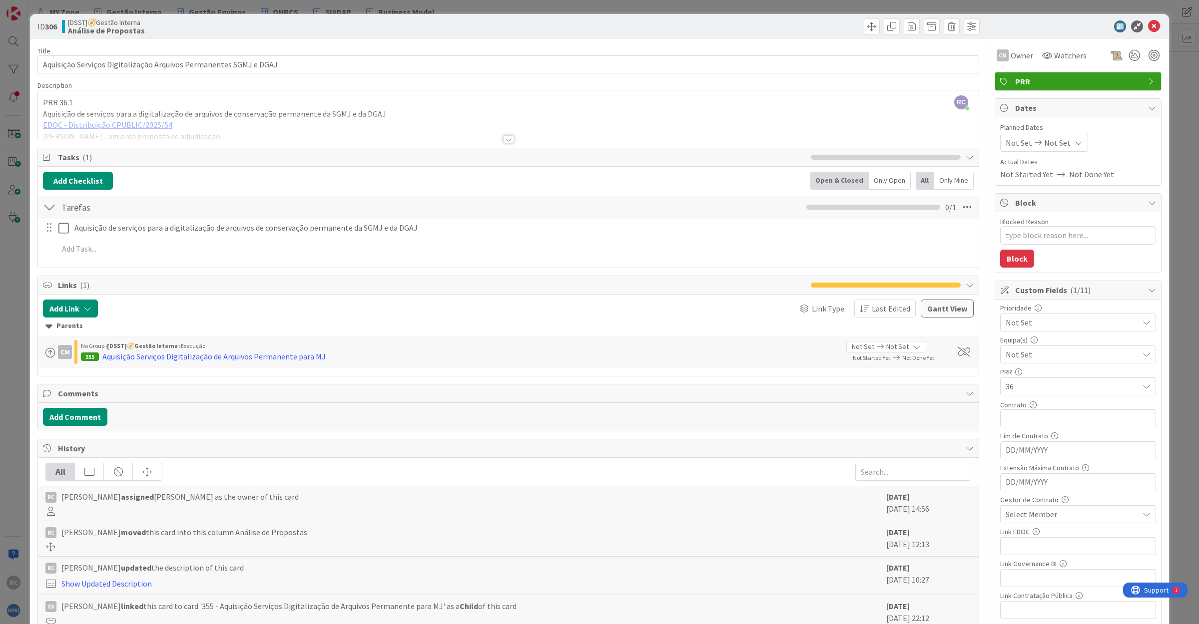
click at [235, 123] on div at bounding box center [508, 126] width 940 height 25
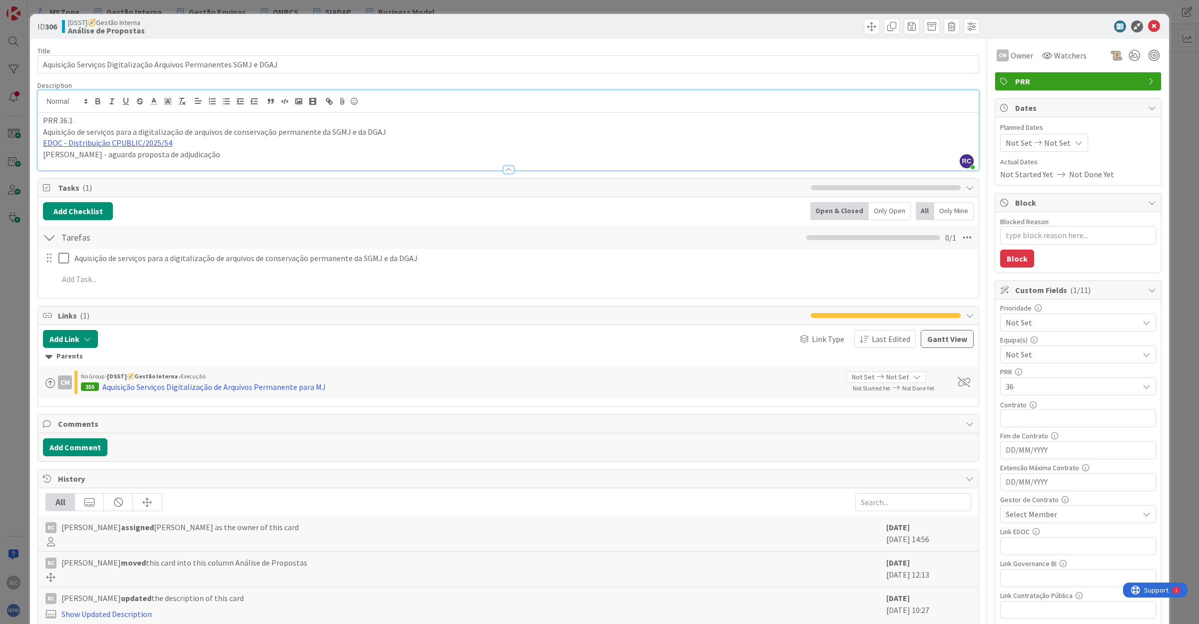
click at [199, 153] on p "[PERSON_NAME] - aguarda proposta de adjudicação" at bounding box center [508, 154] width 930 height 11
click at [1148, 25] on icon at bounding box center [1154, 26] width 12 height 12
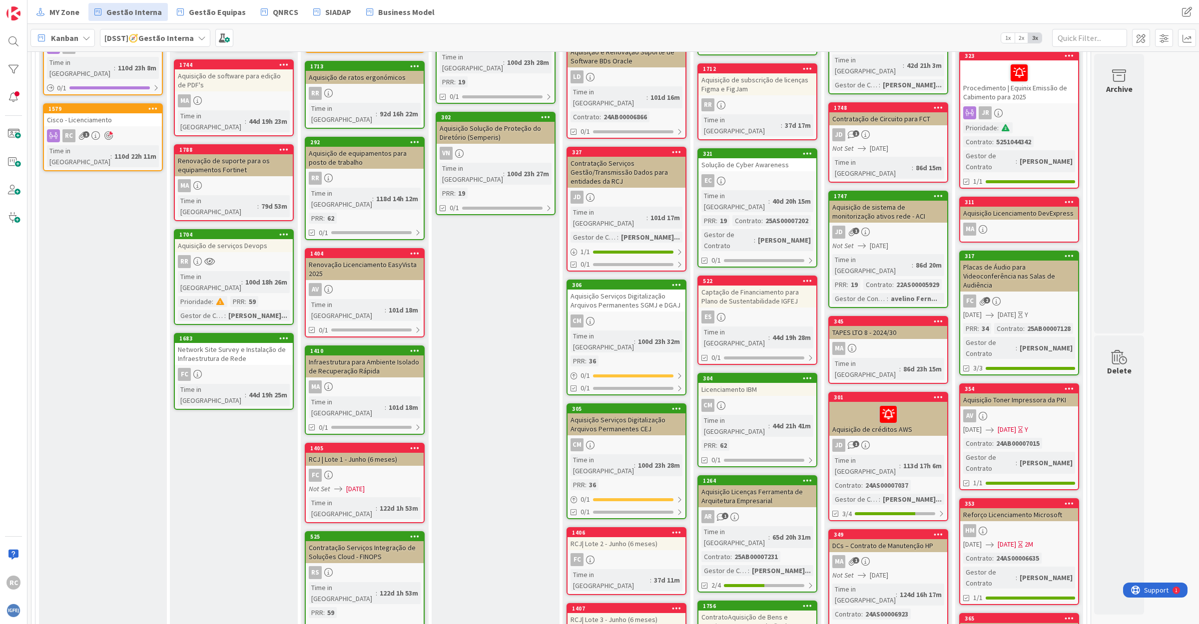
click at [622, 414] on div "Aquisição Serviços Digitalização Arquivos Permanentes CEJ" at bounding box center [626, 425] width 118 height 22
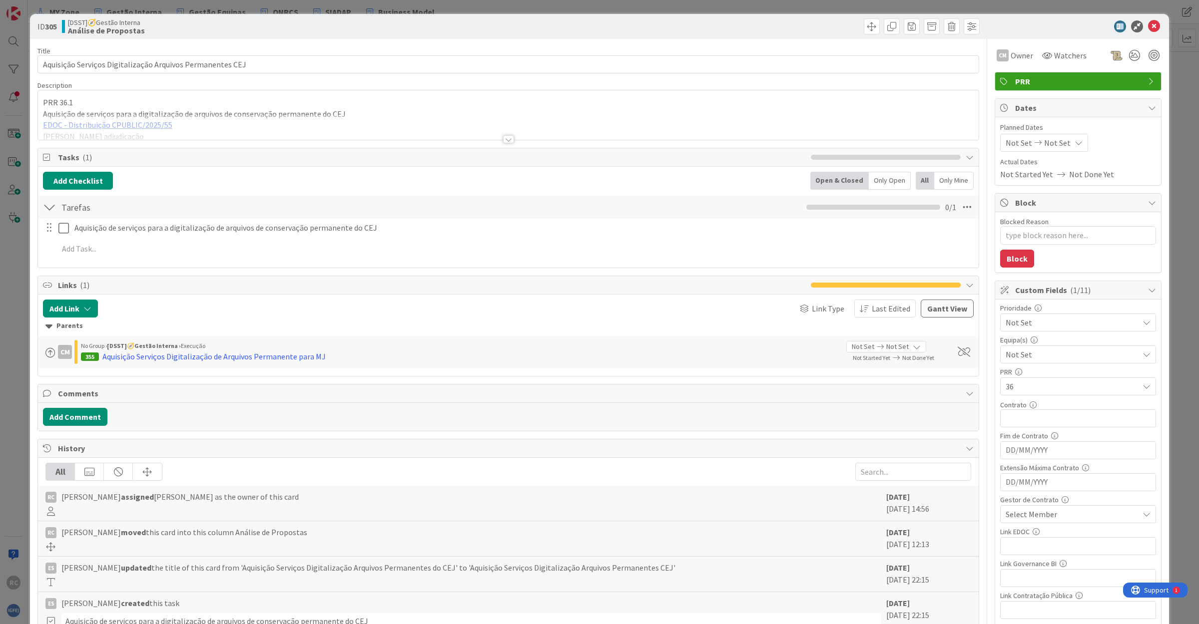
type textarea "x"
click at [125, 125] on div at bounding box center [508, 126] width 940 height 25
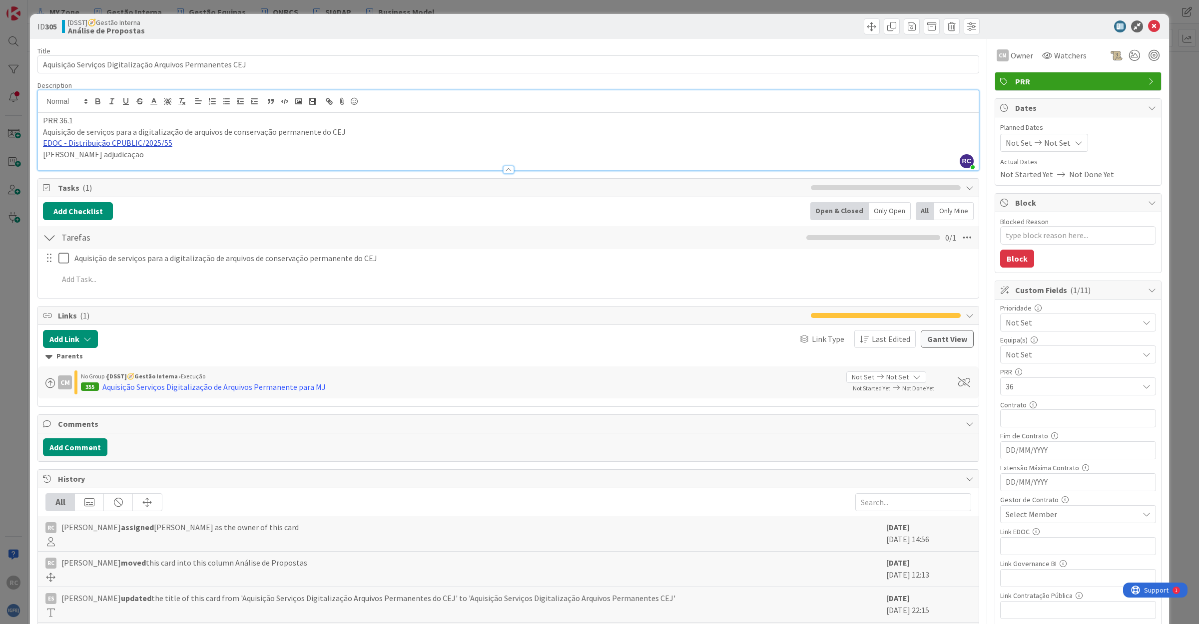
click at [124, 145] on link "EDOC - Distribuição CPUBLIC/2025/55" at bounding box center [107, 143] width 129 height 10
click at [62, 166] on link "[URL]" at bounding box center [54, 162] width 16 height 13
click at [240, 148] on p "EDOC - Distribuição CPUBLIC/2025/55" at bounding box center [508, 142] width 930 height 11
drag, startPoint x: 158, startPoint y: 156, endPoint x: 20, endPoint y: 158, distance: 138.3
click at [20, 158] on div "ID 305 [DSST]🧭Gestão Interna Análise de Propostas Title 57 / 128 Aquisição Serv…" at bounding box center [599, 312] width 1199 height 624
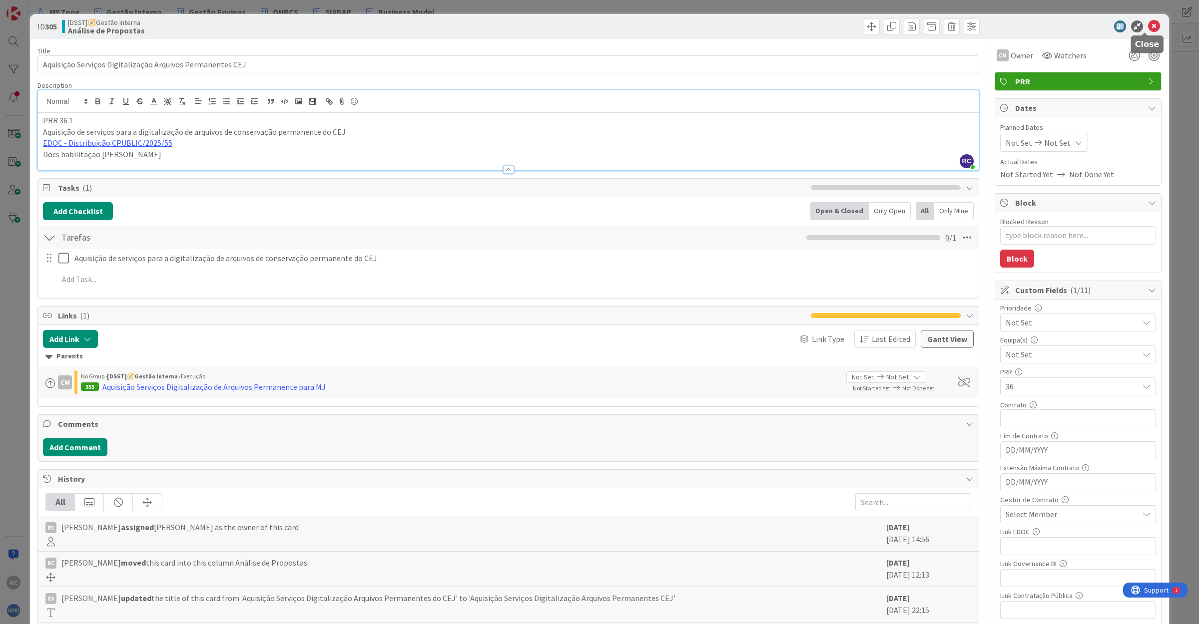
click at [1148, 25] on icon at bounding box center [1154, 26] width 12 height 12
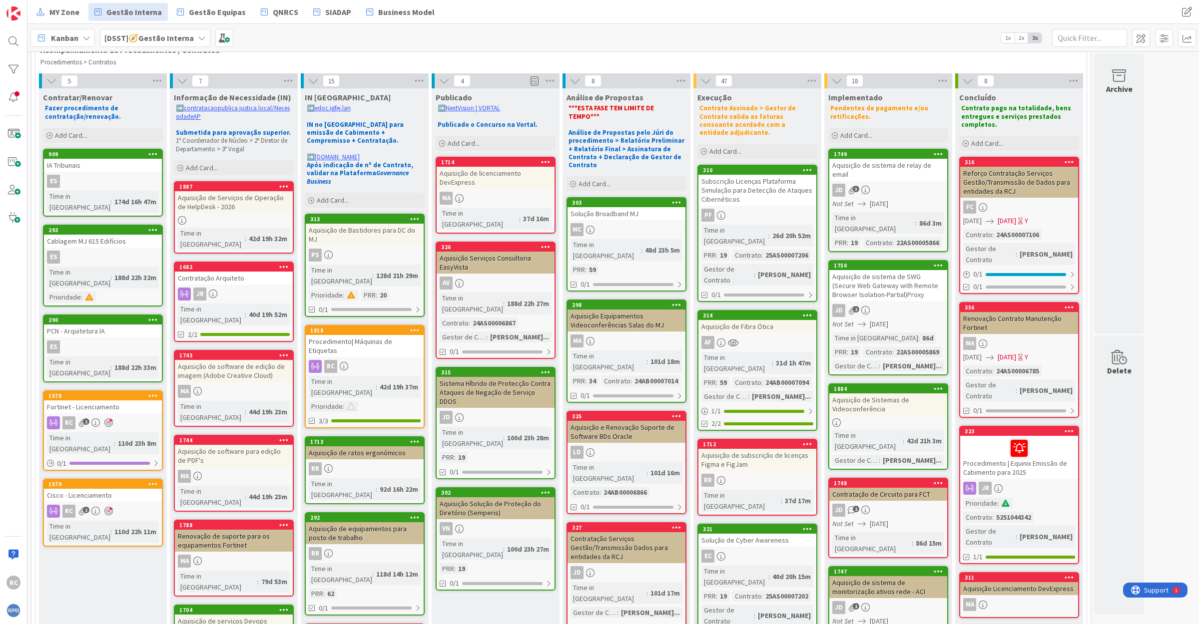
scroll to position [62, 0]
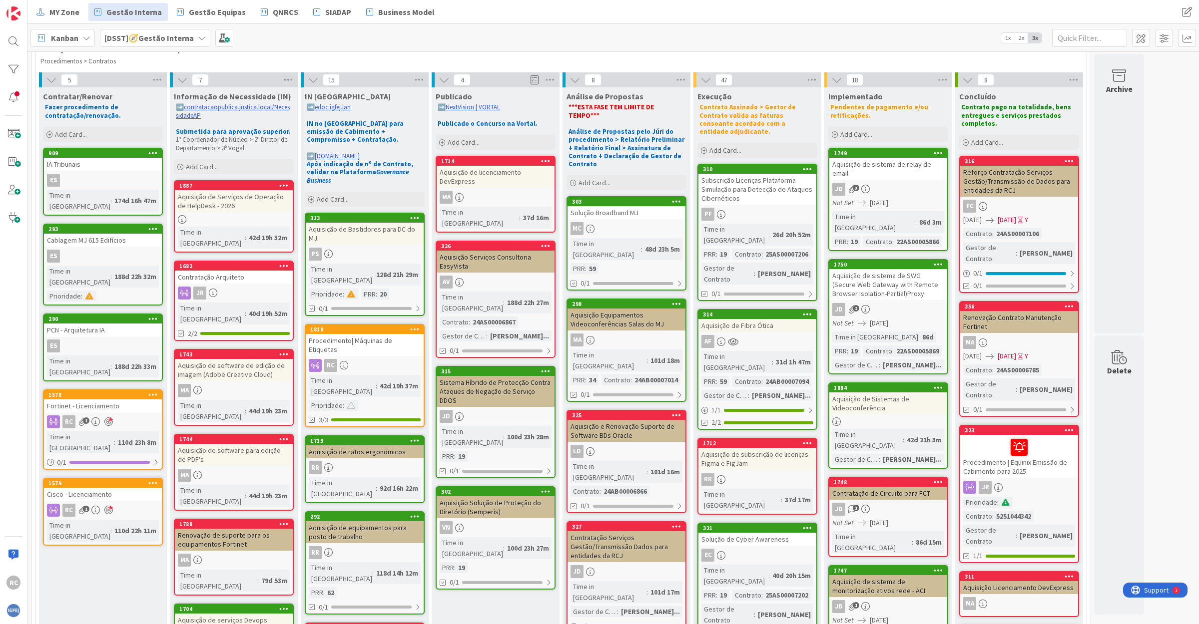
click at [512, 496] on div "Aquisição Solução de Proteção do Diretório (Semperis)" at bounding box center [495, 507] width 118 height 22
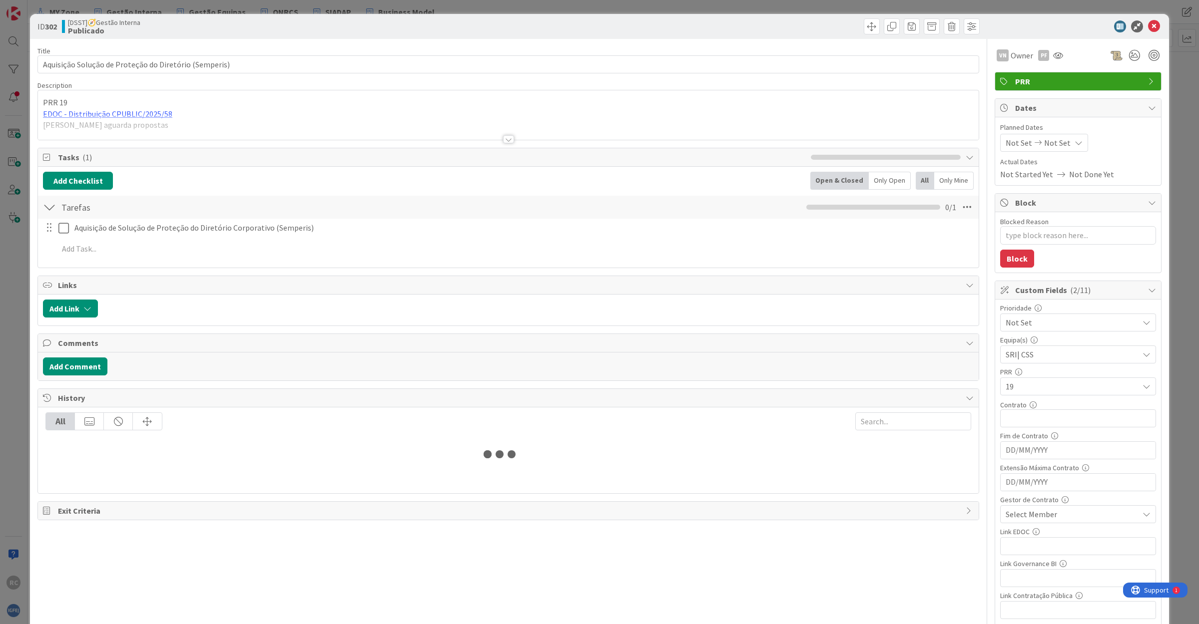
type textarea "x"
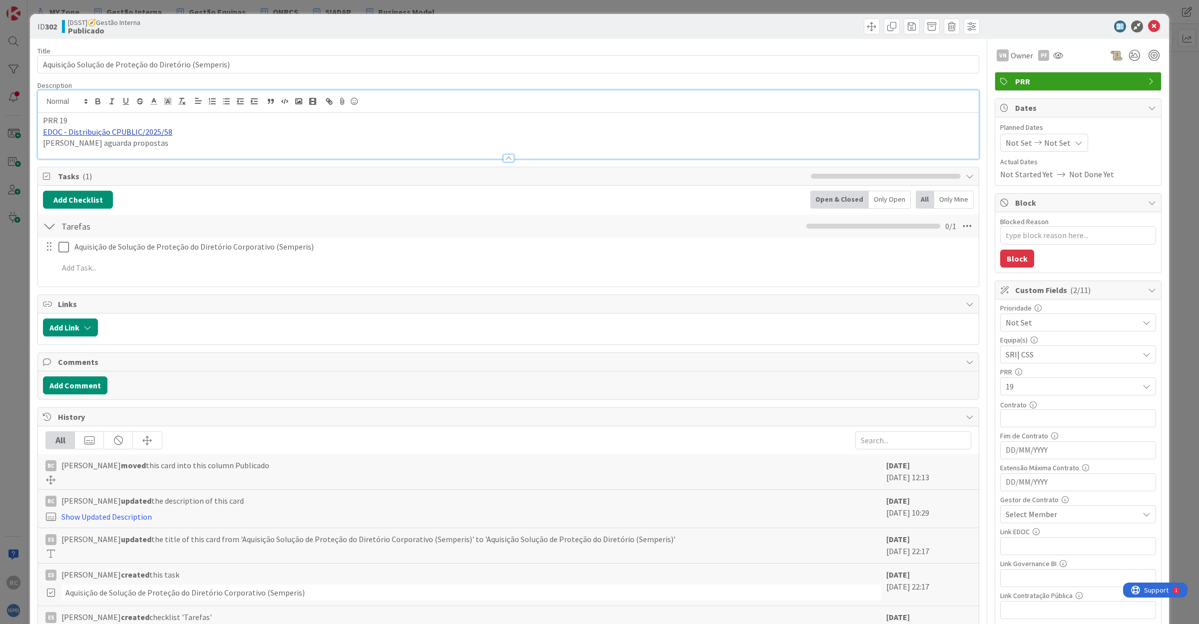
click at [142, 110] on div "PRR 19 EDOC - Distribuição CPUBLIC/2025/58 [PERSON_NAME] aguarda propostas" at bounding box center [508, 124] width 940 height 68
click at [62, 150] on link "[URL]" at bounding box center [54, 151] width 16 height 13
click at [1148, 28] on icon at bounding box center [1154, 26] width 12 height 12
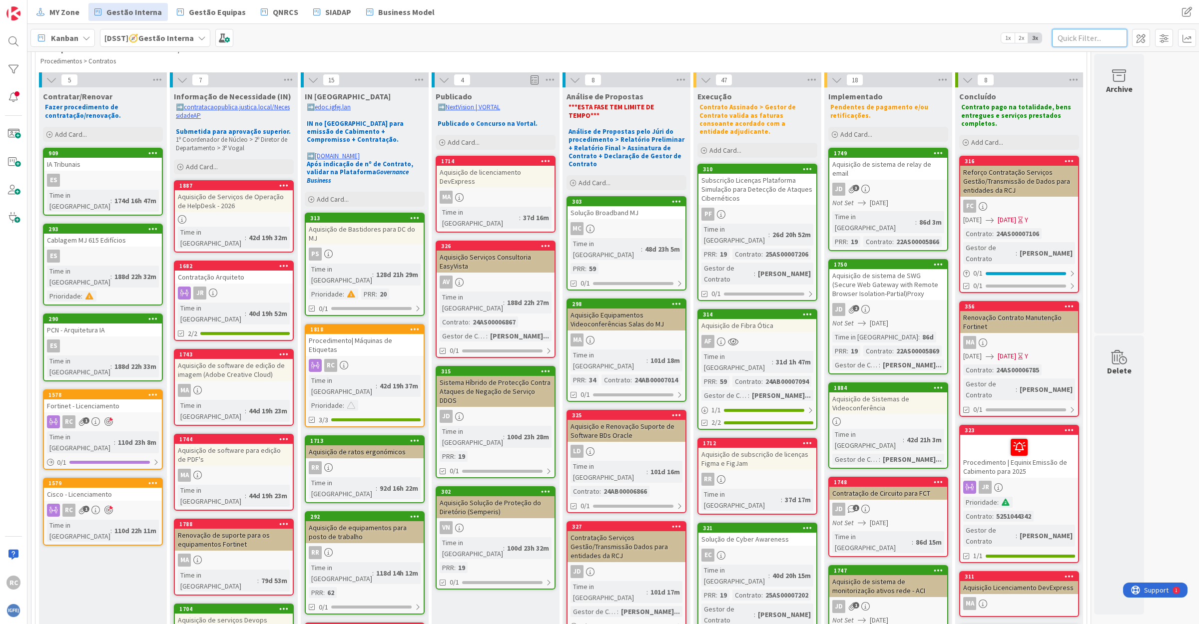
click at [1067, 37] on input "text" at bounding box center [1089, 38] width 75 height 18
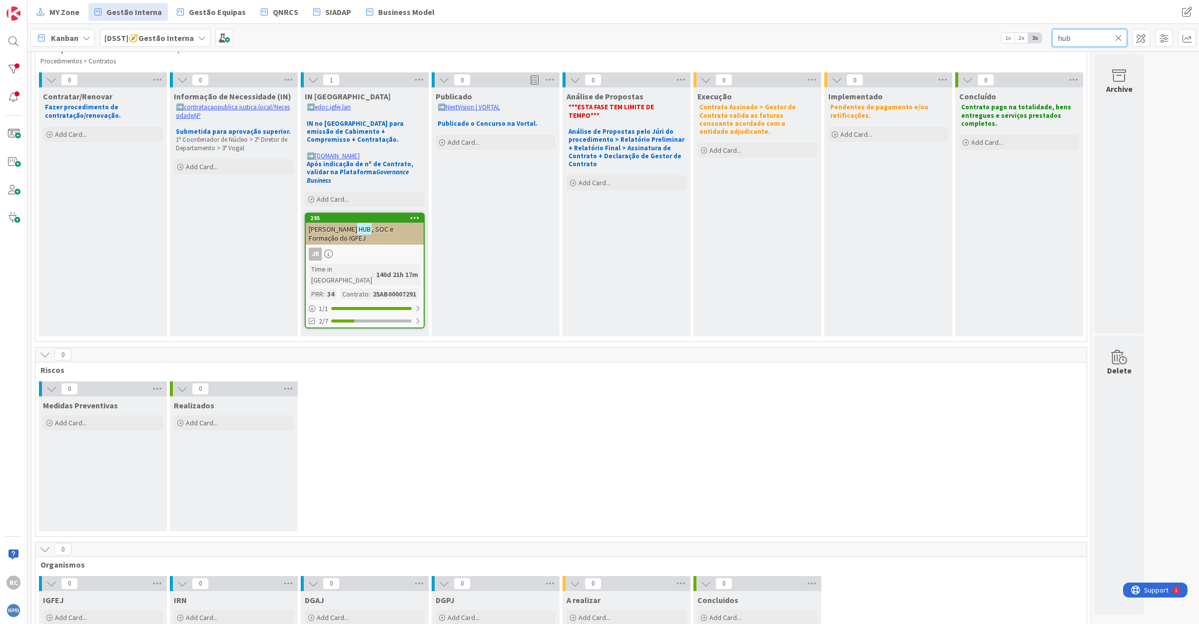
type input "hub"
click at [346, 225] on span ", SOC e Formação do IGFEJ" at bounding box center [351, 234] width 85 height 18
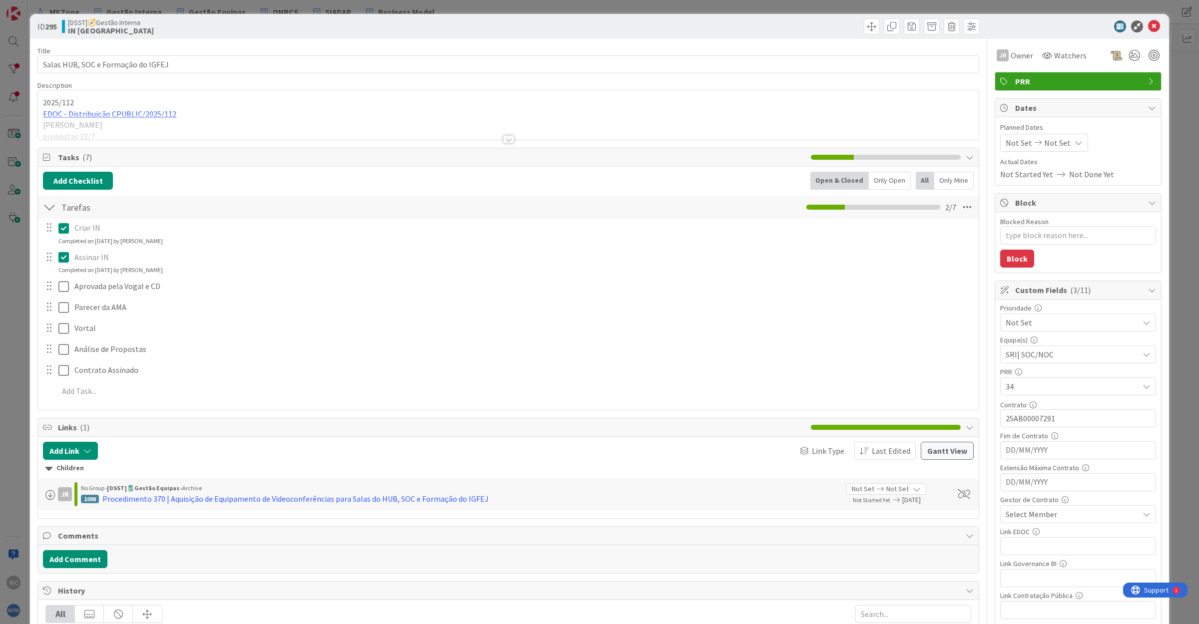
type textarea "x"
click at [125, 113] on div "2025/112 EDOC - Distribuição CPUBLIC/2025/112 [PERSON_NAME] propostas 22/7" at bounding box center [508, 117] width 940 height 45
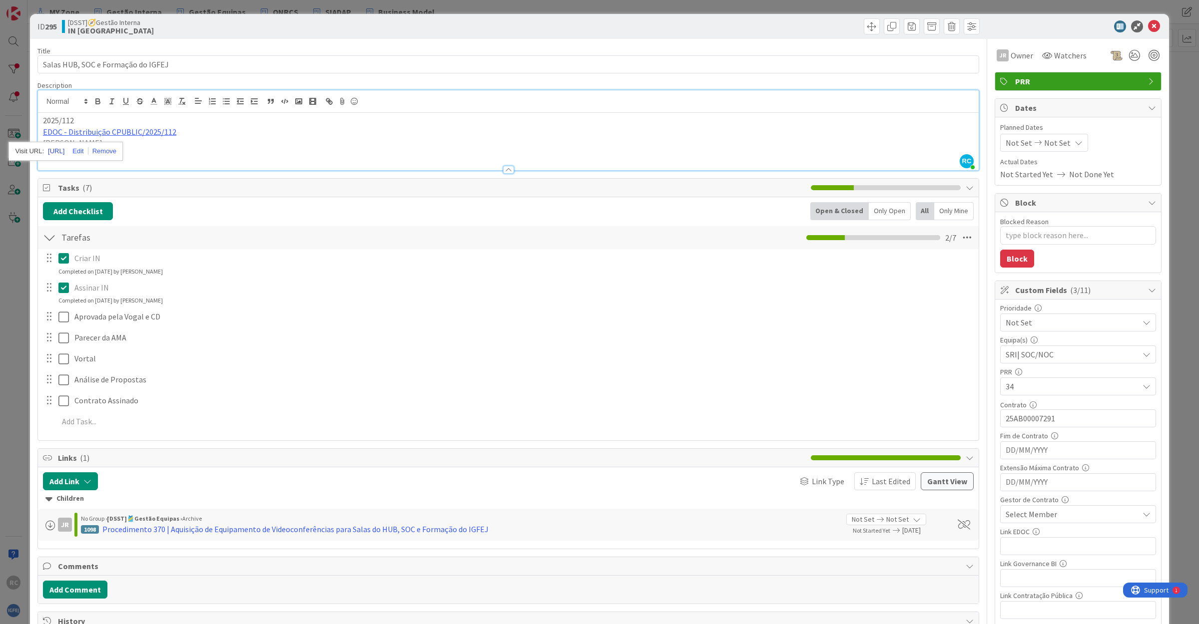
click at [64, 149] on link "[URL]" at bounding box center [56, 151] width 16 height 13
click at [251, 150] on div "2025/112 EDOC - Distribuição CPUBLIC/2025/112 [PERSON_NAME] propostas 22/7" at bounding box center [508, 141] width 940 height 57
click at [136, 157] on p "propostas 22/7" at bounding box center [508, 154] width 930 height 11
drag, startPoint x: 108, startPoint y: 158, endPoint x: 43, endPoint y: 145, distance: 66.6
click at [43, 145] on div "2025/112 EDOC - Distribuição CPUBLIC/2025/112 [PERSON_NAME] propostas 22/7" at bounding box center [508, 141] width 940 height 57
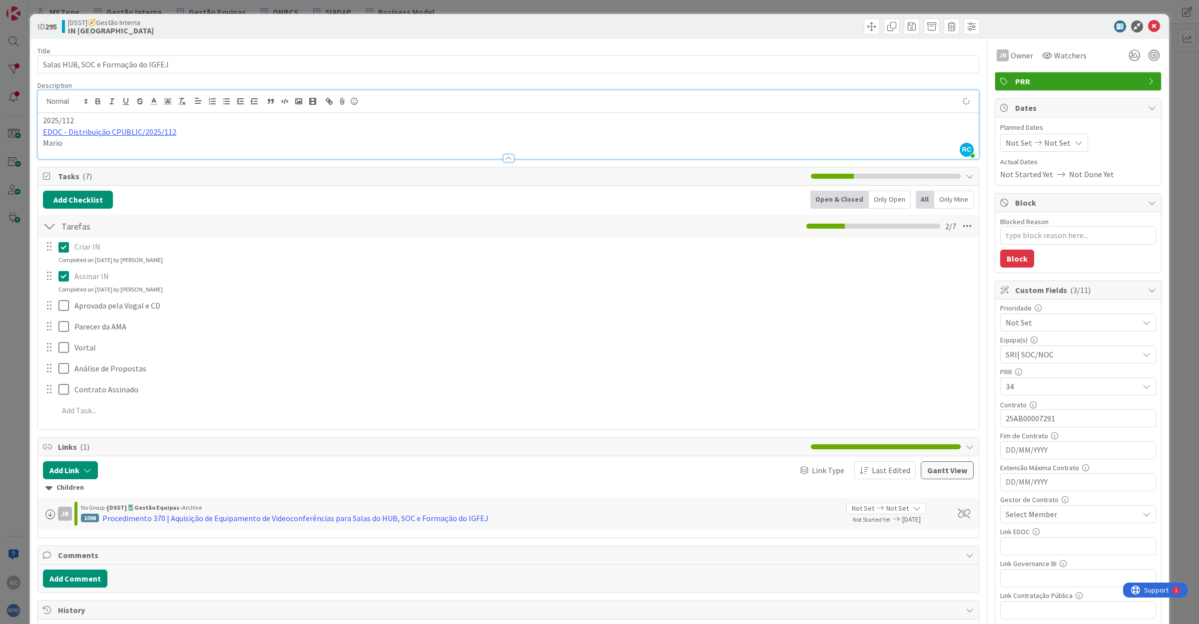
type textarea "x"
click at [1148, 25] on icon at bounding box center [1154, 26] width 12 height 12
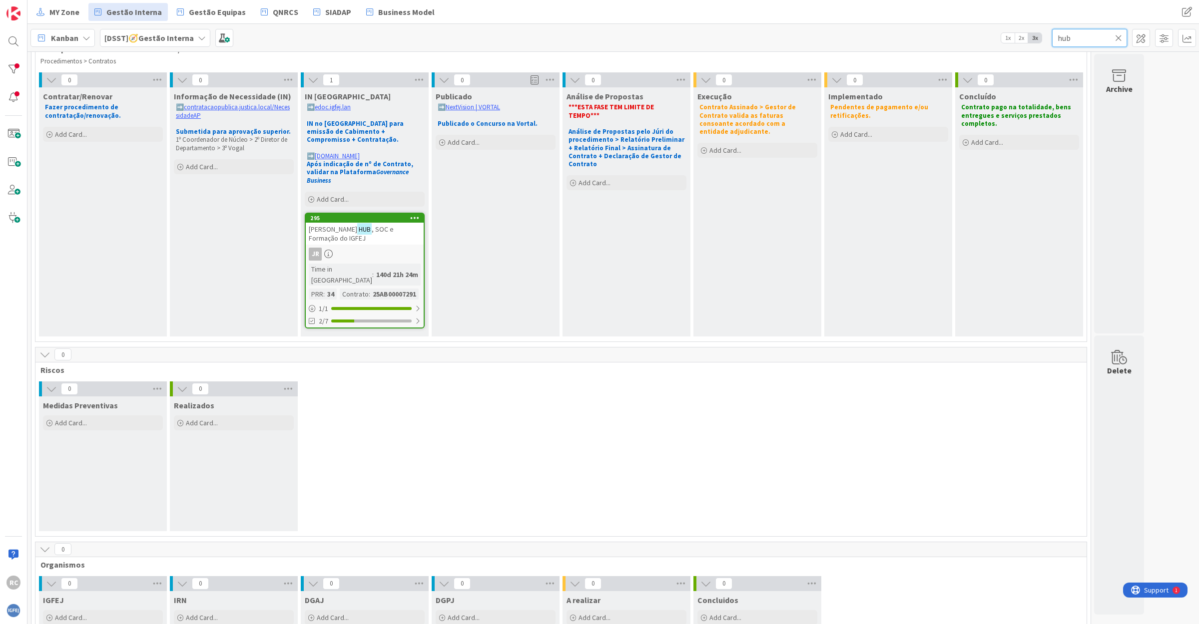
click at [1094, 36] on input "hub" at bounding box center [1089, 38] width 75 height 18
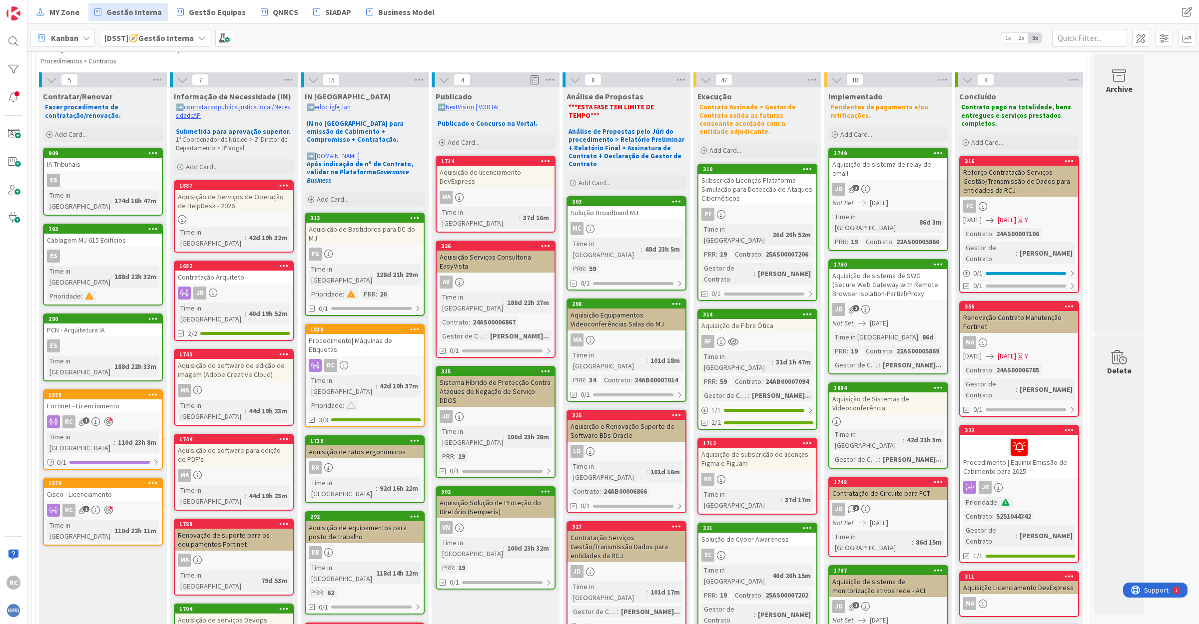
scroll to position [125, 0]
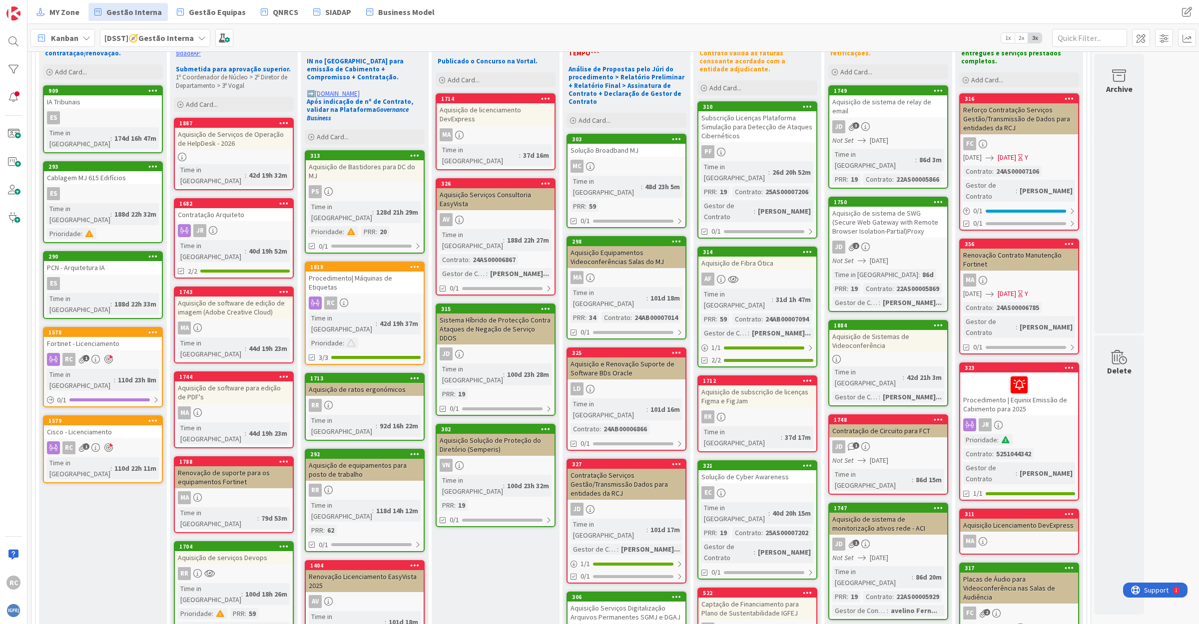
click at [370, 459] on div "Aquisição de equipamentos para posto de trabalho" at bounding box center [365, 470] width 118 height 22
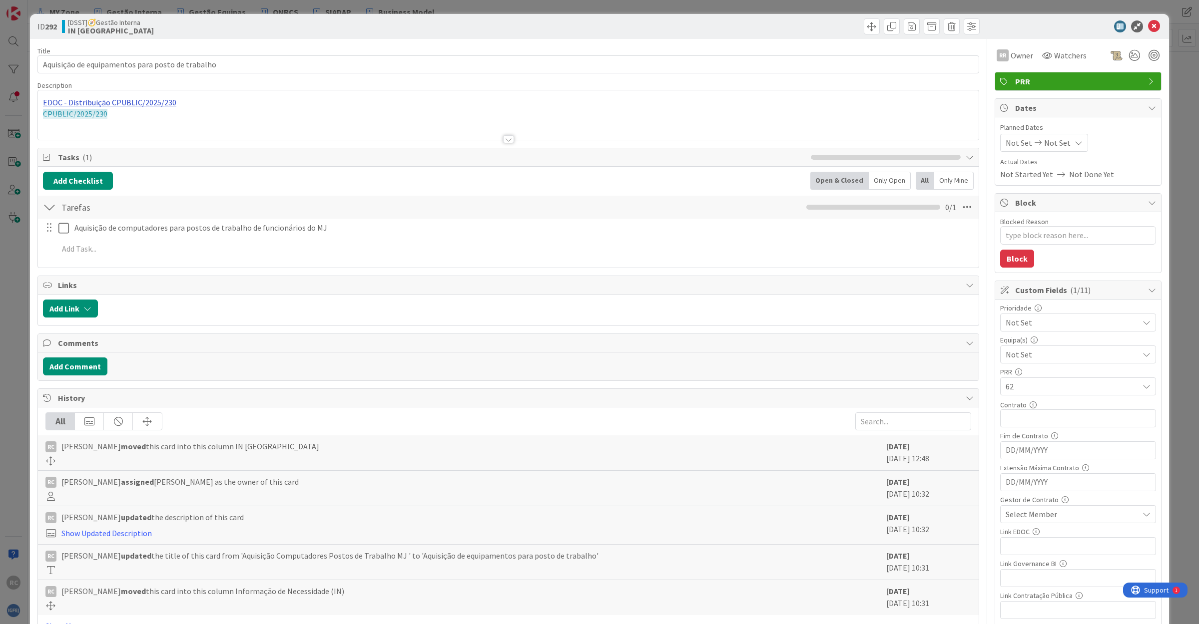
click at [123, 103] on div "EDOC - Distribuição CPUBLIC/2025/230 CPUBLIC/2025/230" at bounding box center [508, 114] width 940 height 49
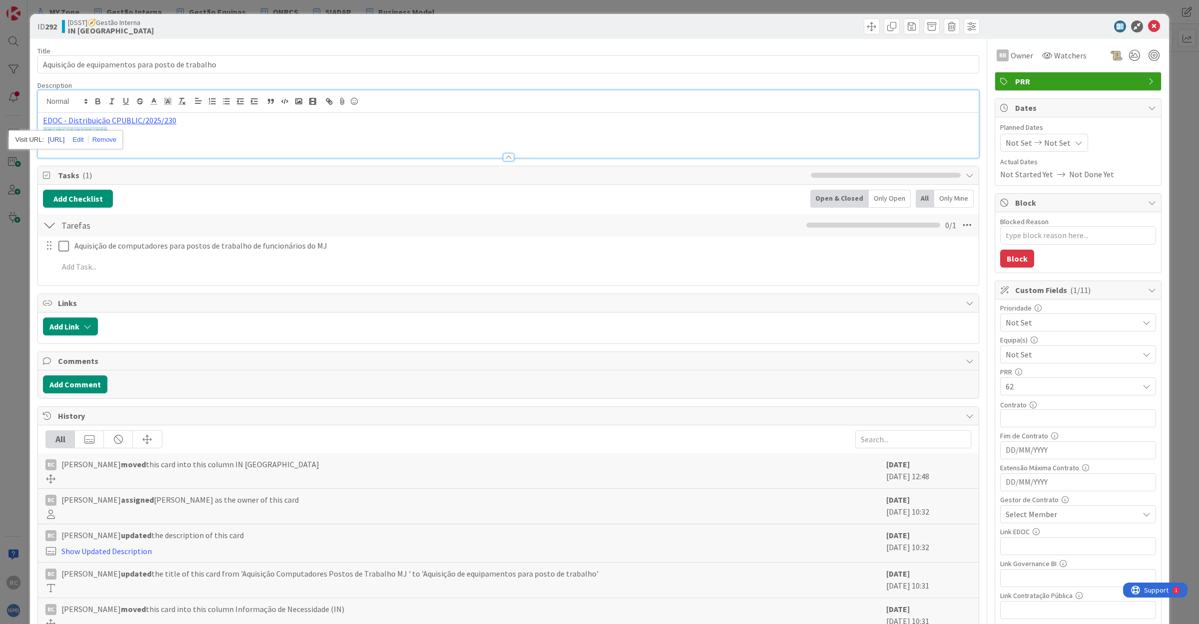
click at [64, 142] on link "[URL]" at bounding box center [56, 139] width 16 height 13
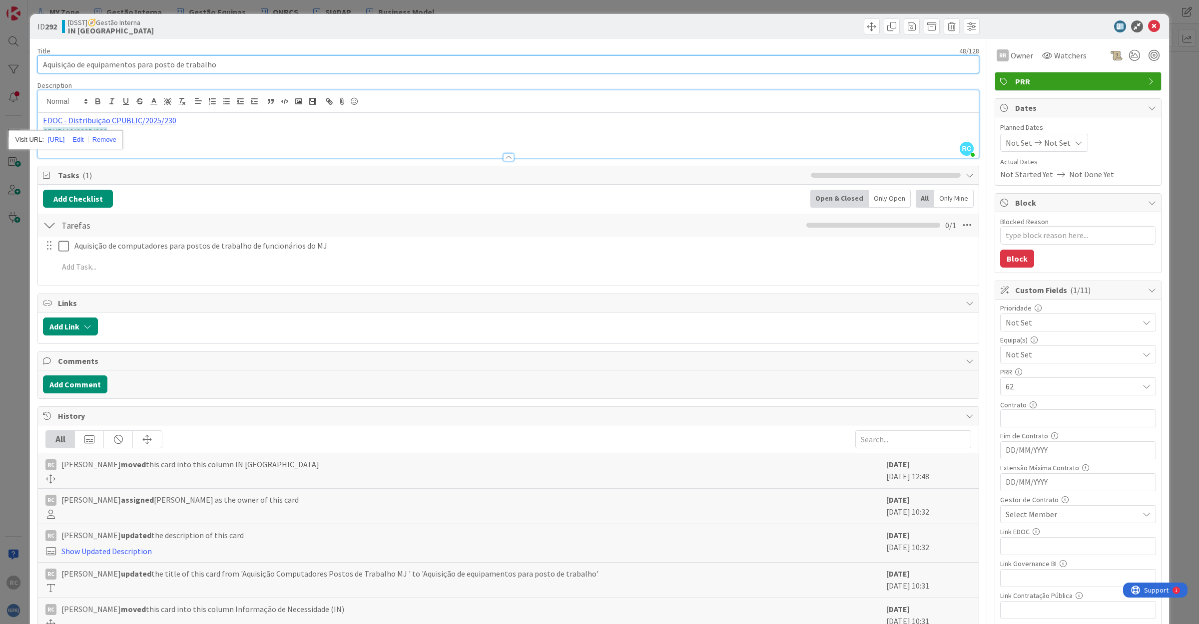
click at [221, 63] on input "Aquisição de equipamentos para posto de trabalho" at bounding box center [507, 64] width 941 height 18
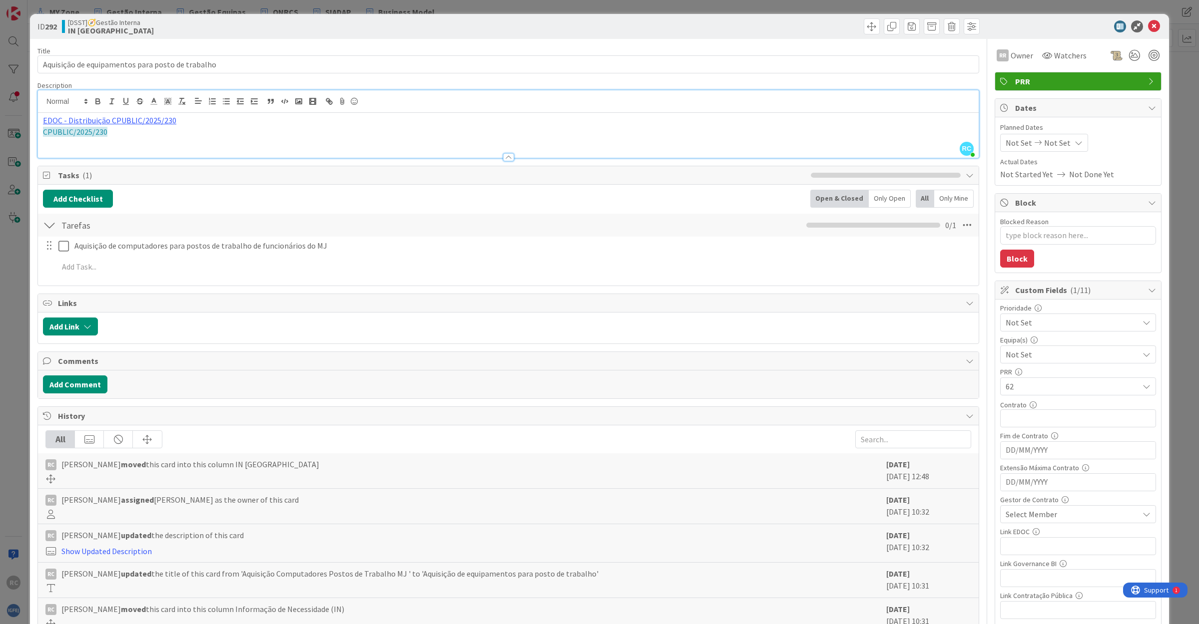
click at [118, 143] on div "EDOC - Distribuição CPUBLIC/2025/230 CPUBLIC/2025/230" at bounding box center [508, 135] width 940 height 45
click at [113, 147] on div at bounding box center [508, 152] width 940 height 10
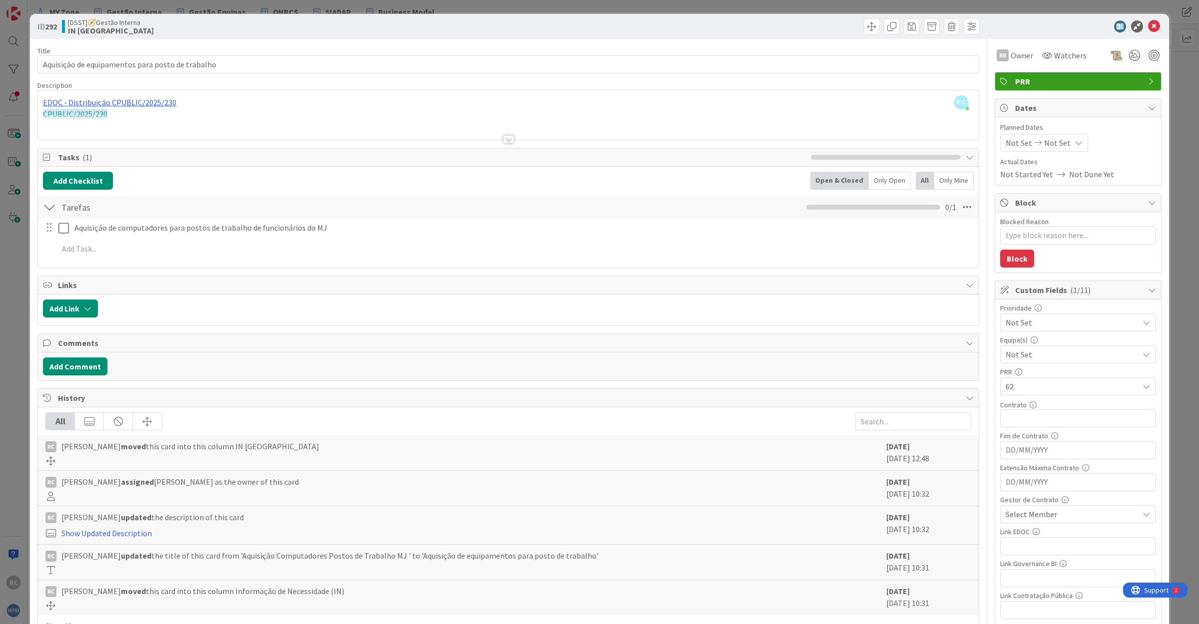
click at [110, 126] on div at bounding box center [508, 126] width 940 height 25
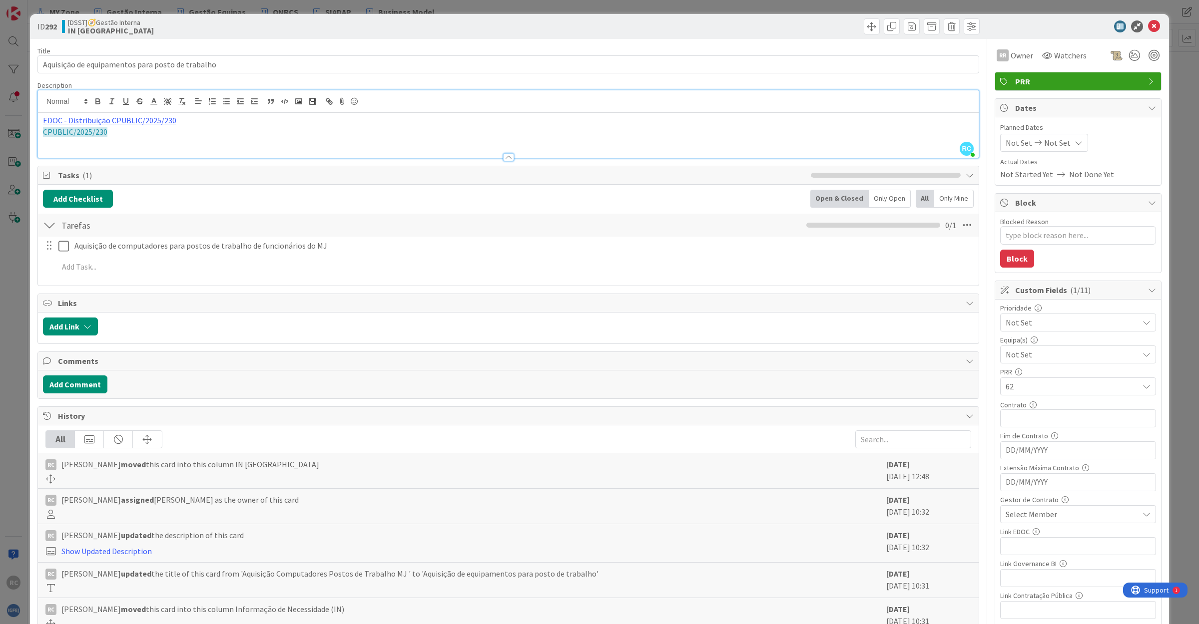
click at [112, 130] on p "CPUBLIC/2025/230" at bounding box center [508, 131] width 930 height 11
click at [1148, 24] on icon at bounding box center [1154, 26] width 12 height 12
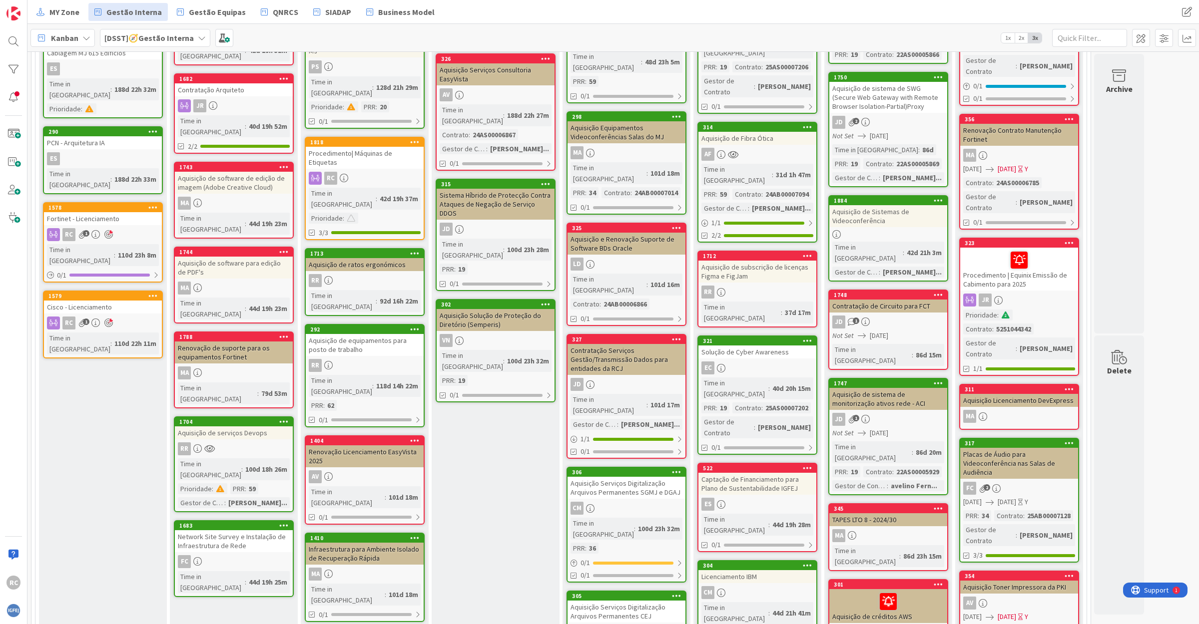
scroll to position [312, 0]
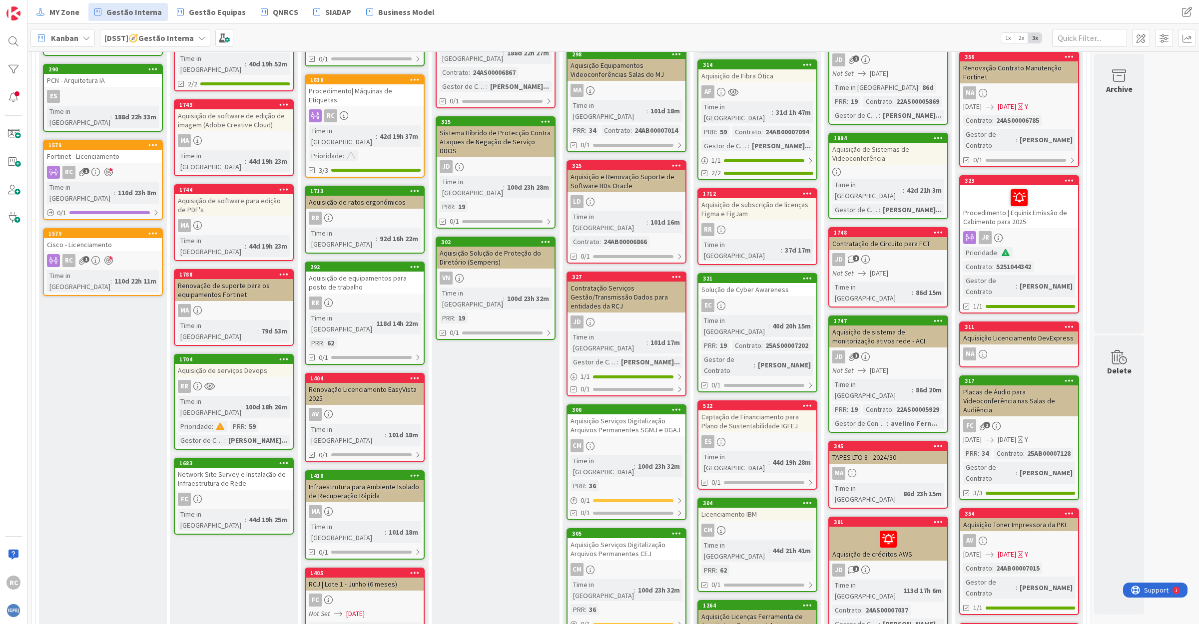
click at [347, 480] on div "Infraestrutura para Ambiente Isolado de Recuperação Rápida" at bounding box center [365, 491] width 118 height 22
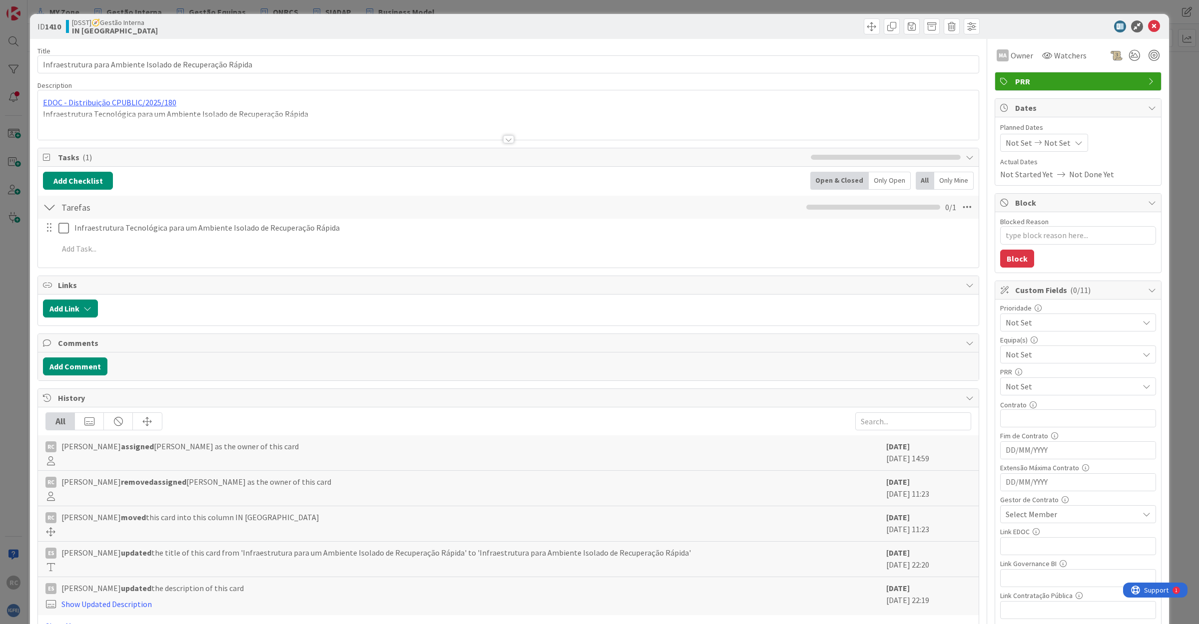
type textarea "x"
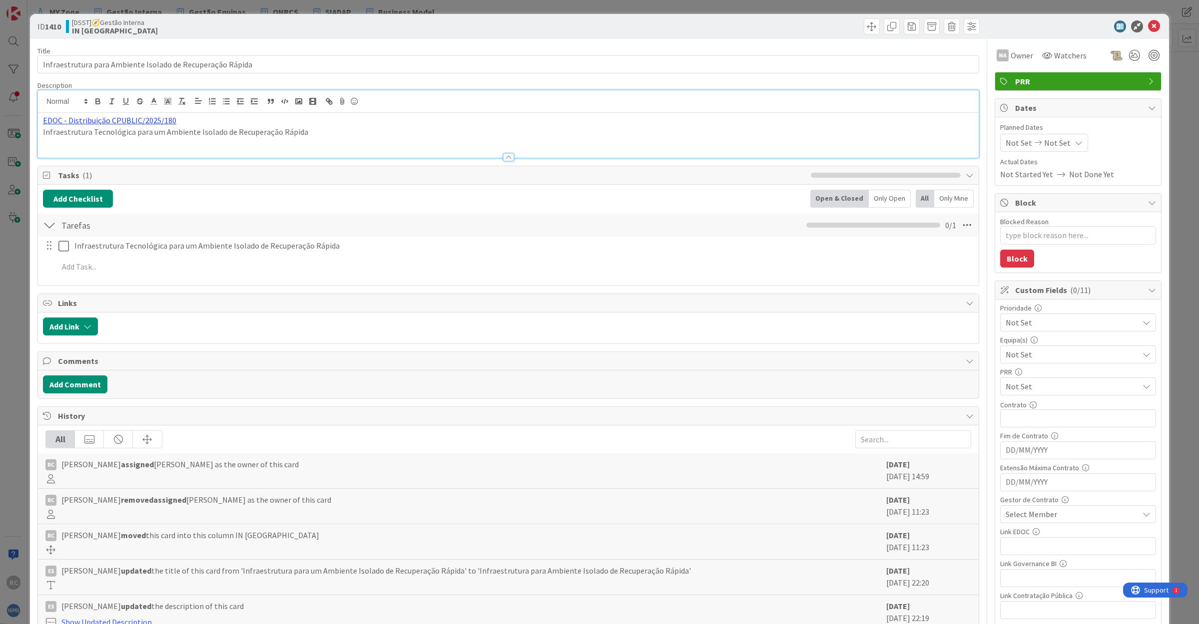
click at [113, 101] on div "EDOC - Distribuição CPUBLIC/2025/180 Infraestrutura Tecnológica para um Ambient…" at bounding box center [508, 123] width 940 height 67
click at [64, 136] on link "[URL]" at bounding box center [56, 139] width 16 height 13
click at [218, 145] on div "EDOC - Distribuição CPUBLIC/2025/180 Infraestrutura Tecnológica para um Ambient…" at bounding box center [508, 135] width 940 height 45
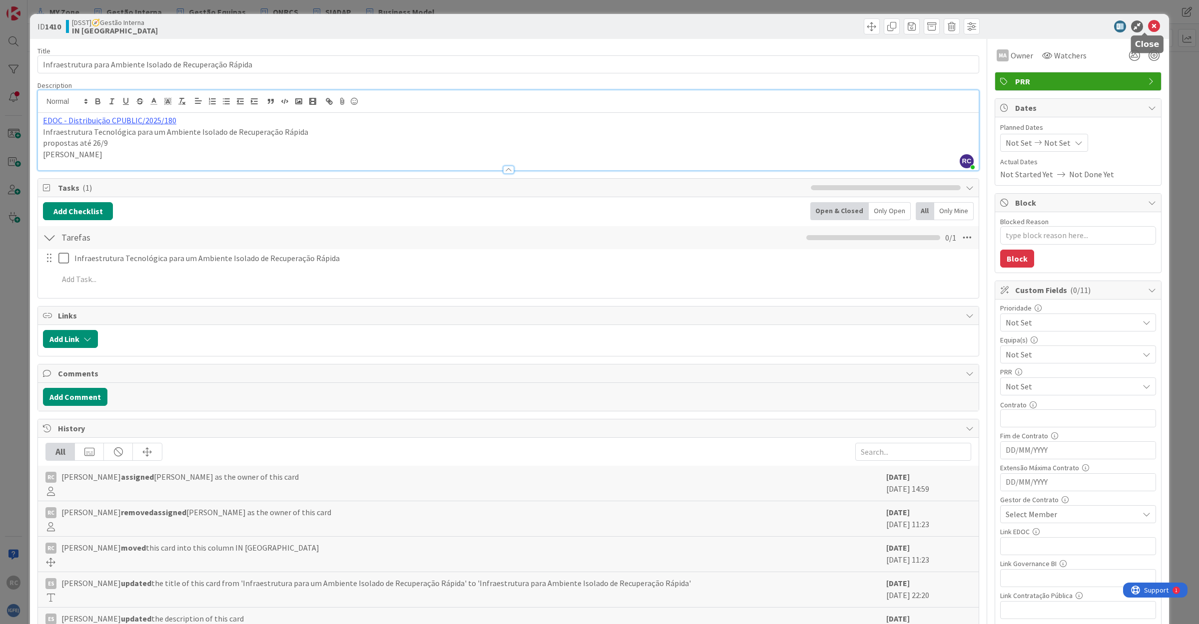
click at [1150, 25] on icon at bounding box center [1154, 26] width 12 height 12
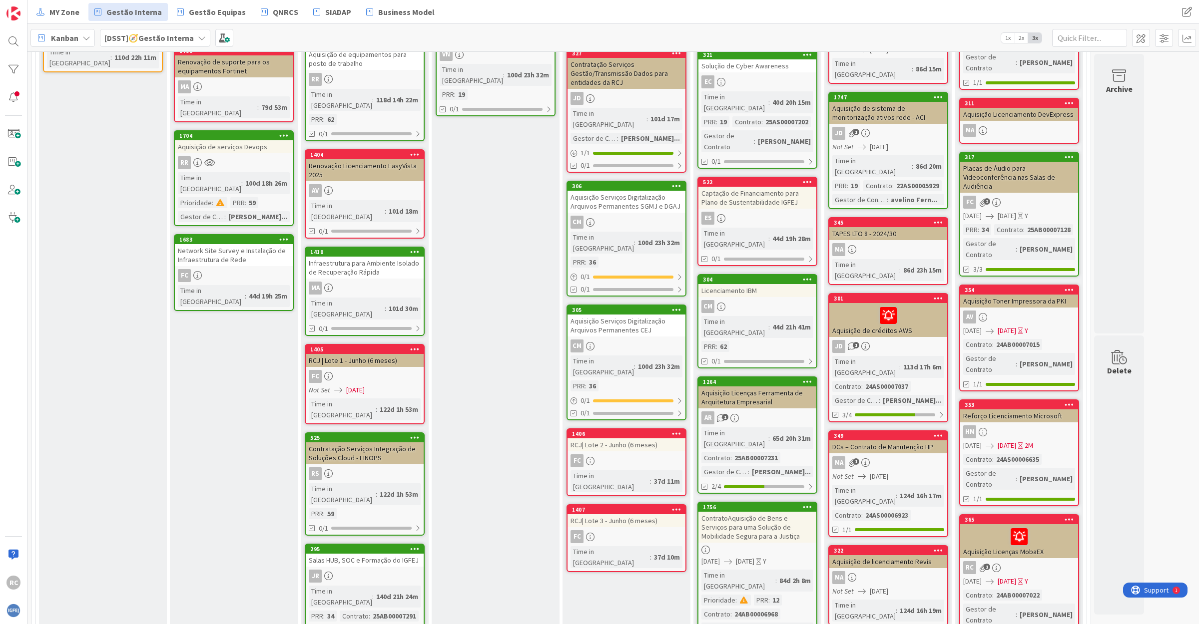
scroll to position [562, 0]
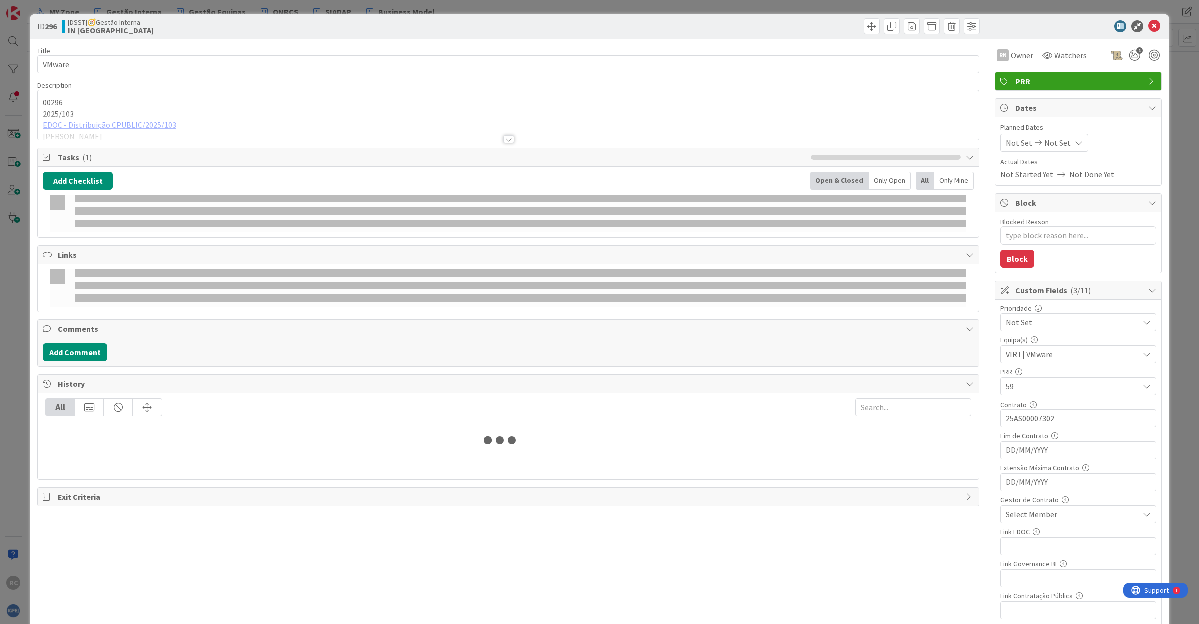
type textarea "x"
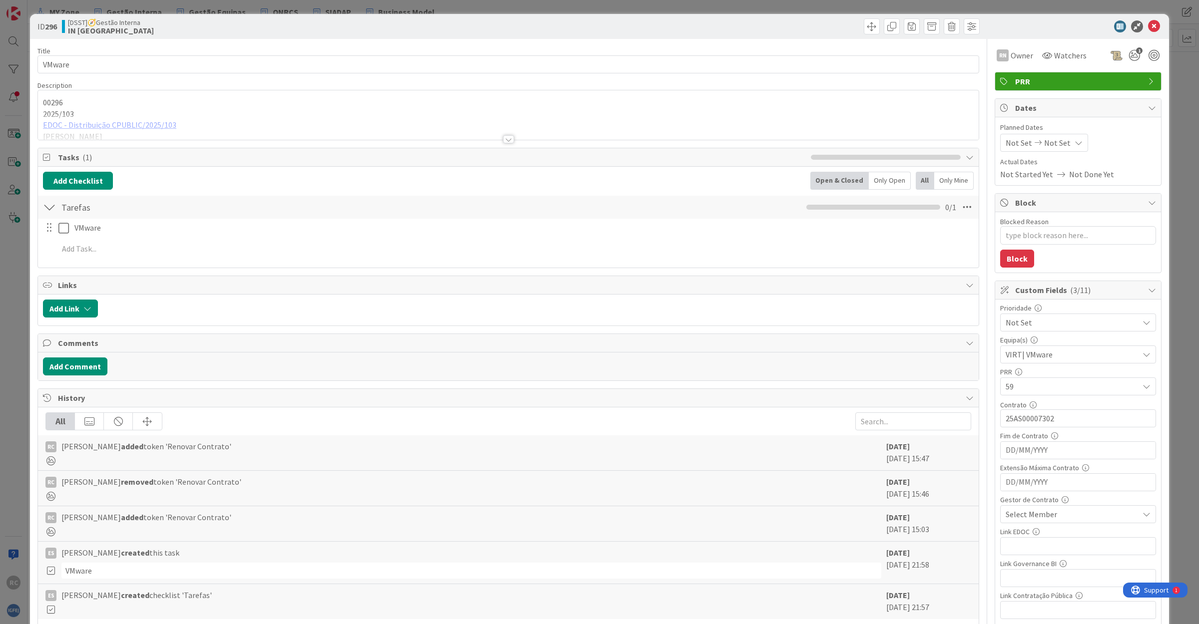
click at [109, 126] on div at bounding box center [508, 126] width 940 height 25
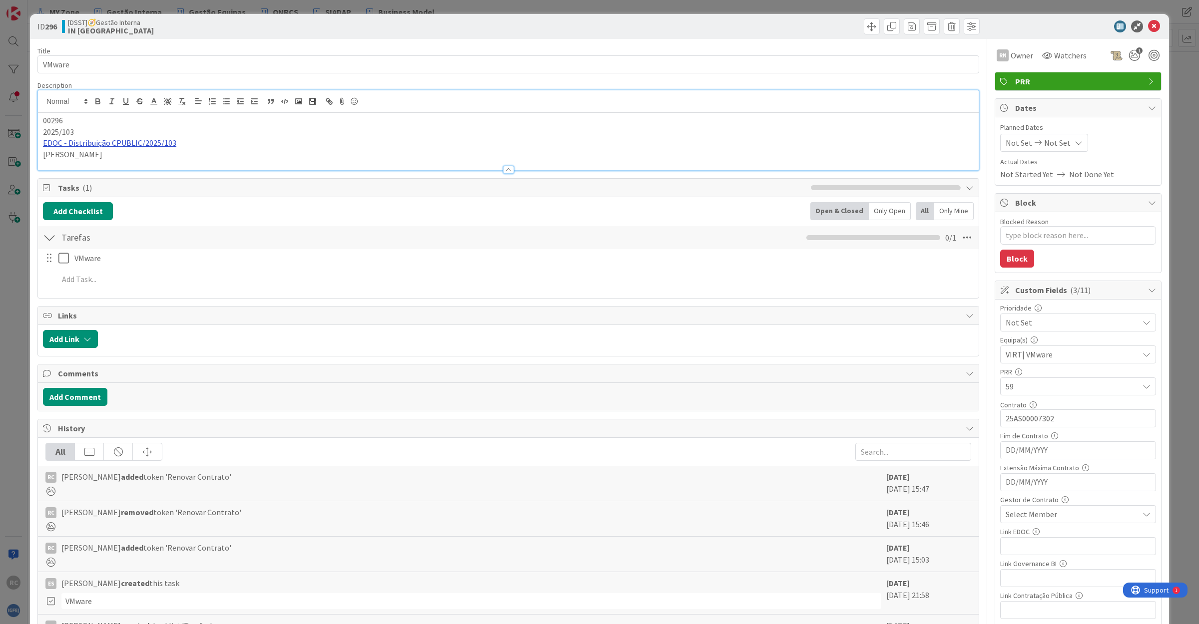
click at [113, 146] on link "EDOC - Distribuição CPUBLIC/2025/103" at bounding box center [109, 143] width 133 height 10
click at [64, 160] on link "[URL]" at bounding box center [56, 162] width 16 height 13
click at [226, 148] on p "EDOC - Distribuição CPUBLIC/2025/103" at bounding box center [508, 142] width 930 height 11
click at [87, 158] on p "[PERSON_NAME]" at bounding box center [508, 154] width 930 height 11
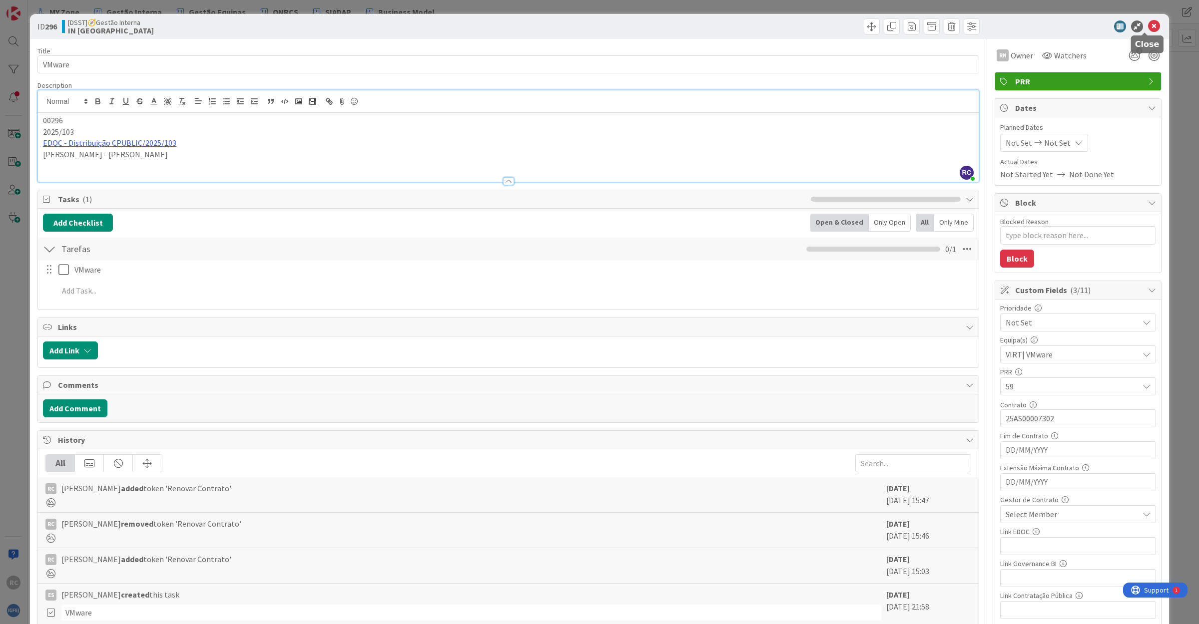
click at [1148, 25] on icon at bounding box center [1154, 26] width 12 height 12
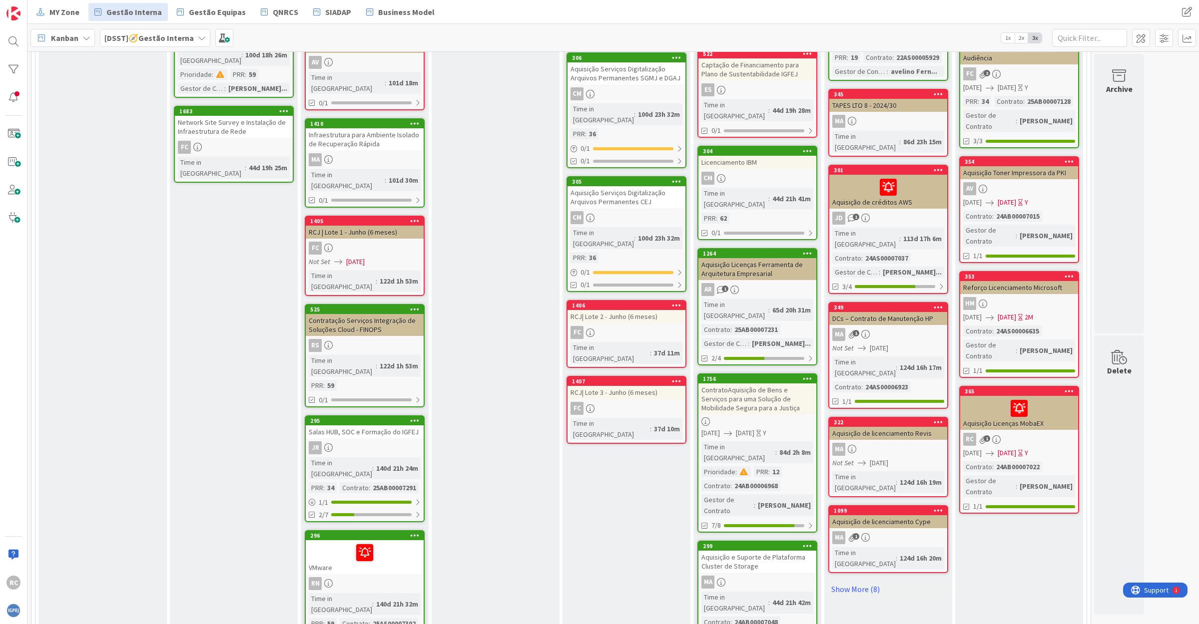
scroll to position [687, 0]
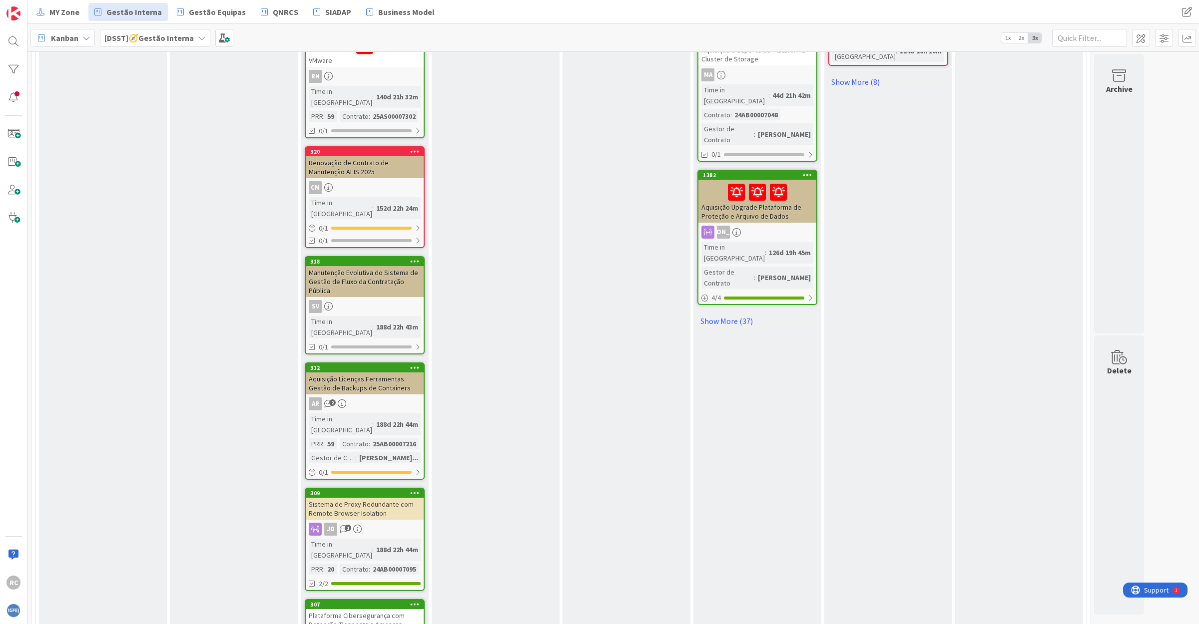
scroll to position [1186, 0]
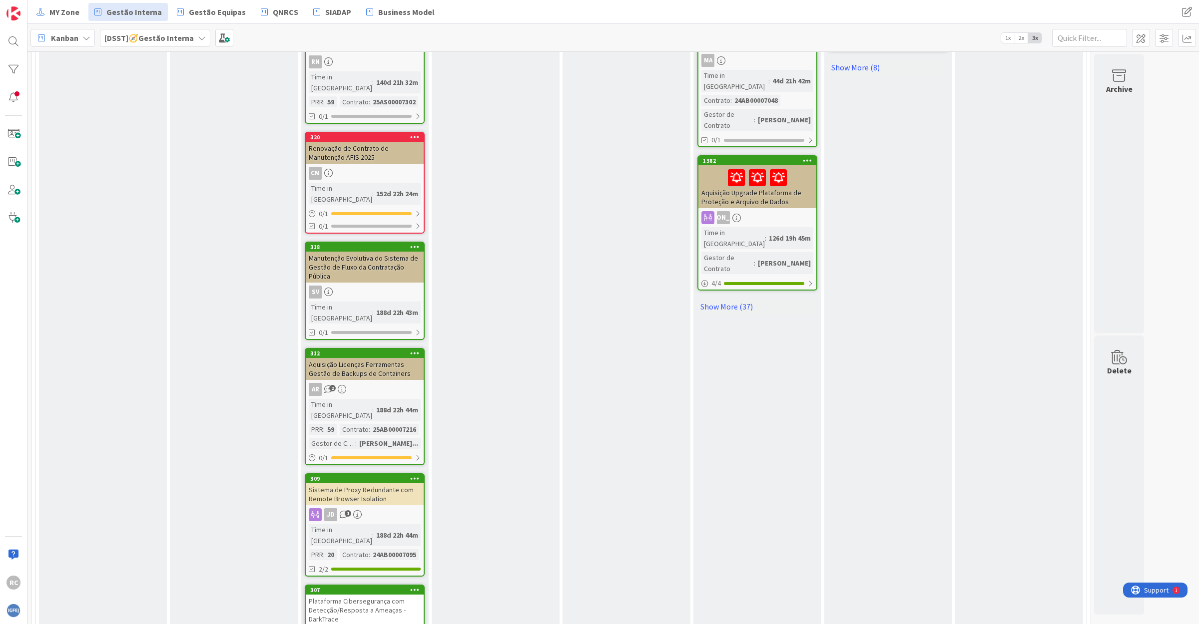
click at [379, 595] on div "Plataforma Cibersegurança com Detecção/Resposta a Ameaças - DarkTrace" at bounding box center [365, 610] width 118 height 31
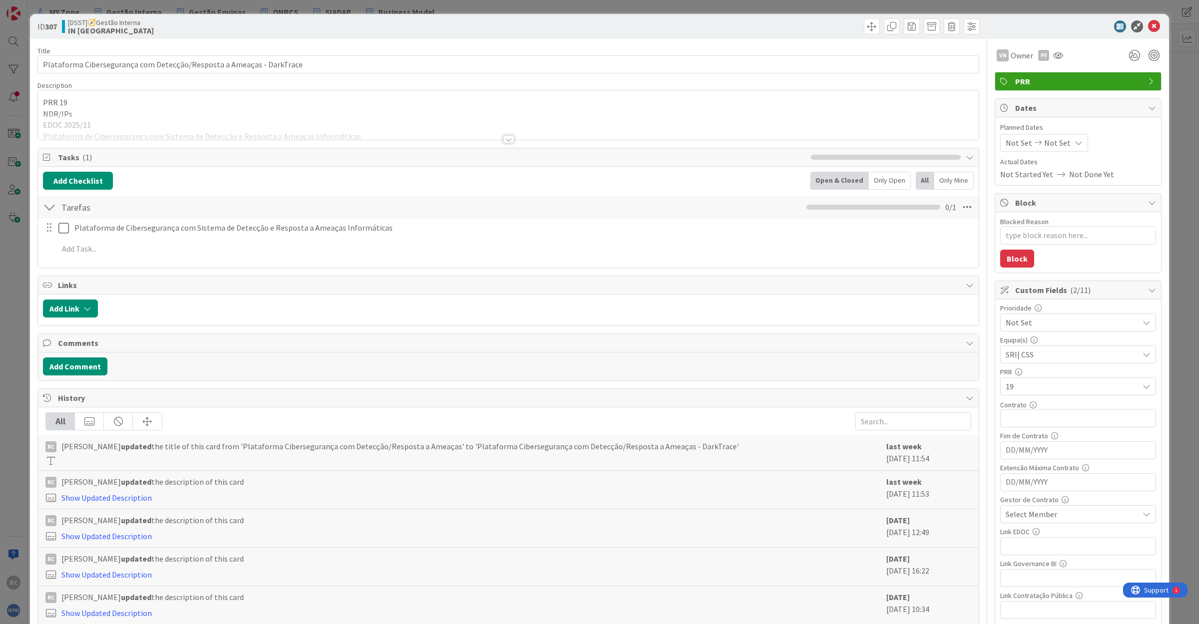
click at [173, 136] on div at bounding box center [508, 126] width 940 height 25
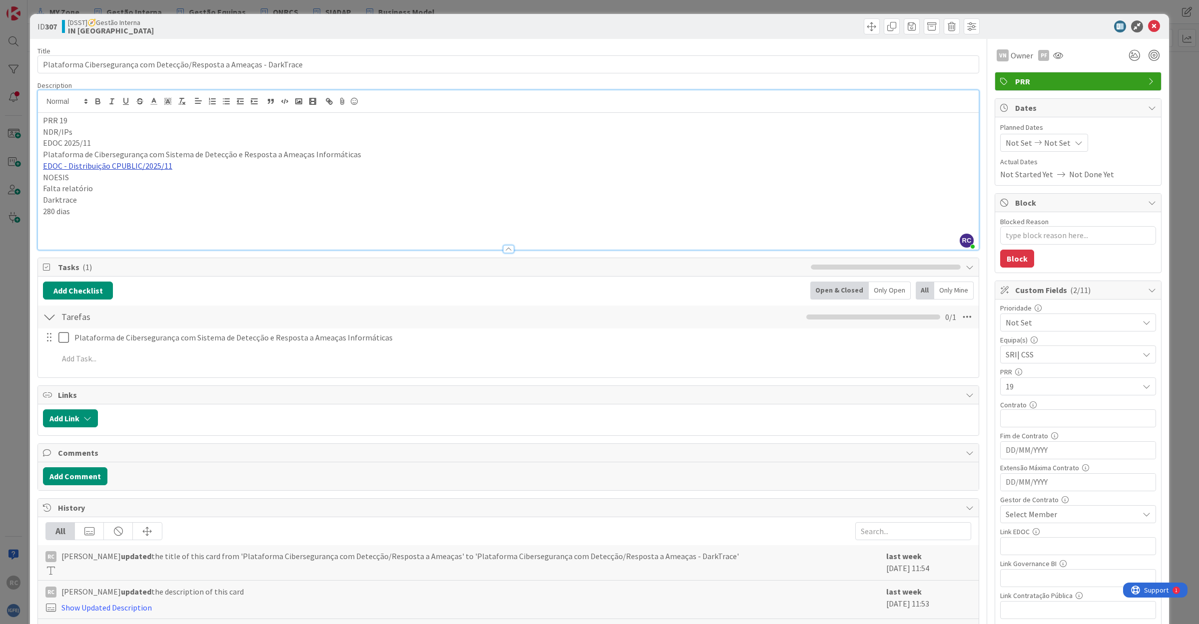
click at [132, 169] on link "EDOC - Distribuição CPUBLIC/2025/11" at bounding box center [107, 166] width 129 height 10
click at [62, 185] on link "[URL]" at bounding box center [54, 185] width 16 height 13
click at [1148, 23] on icon at bounding box center [1154, 26] width 12 height 12
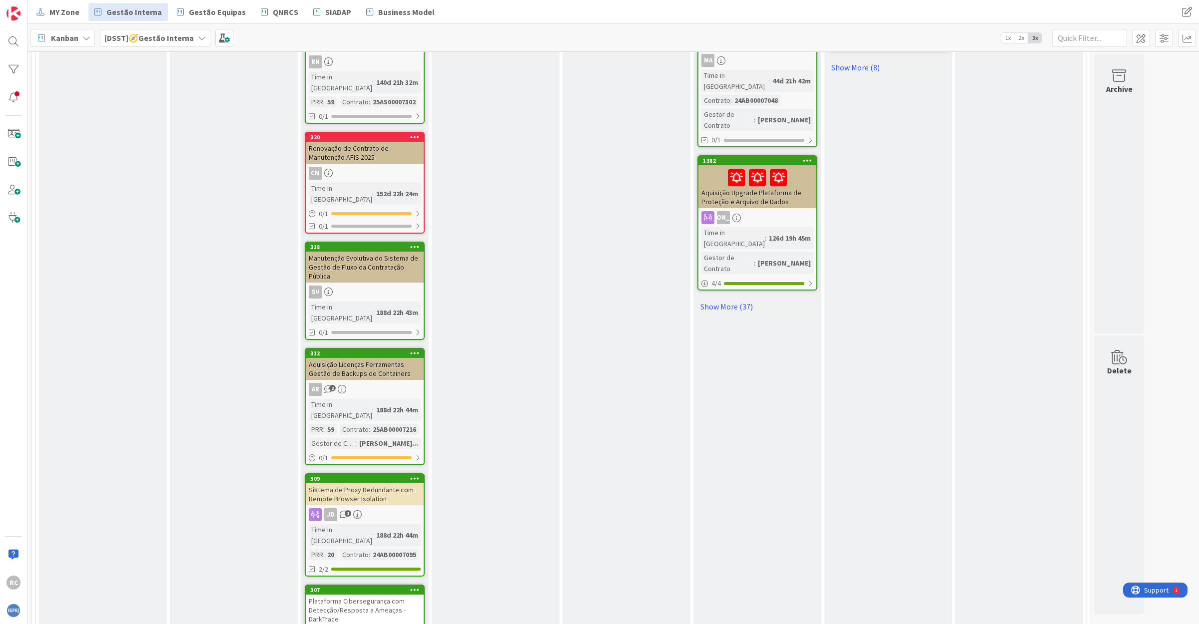
click at [375, 483] on div "Sistema de Proxy Redundante com Remote Browser Isolation" at bounding box center [365, 494] width 118 height 22
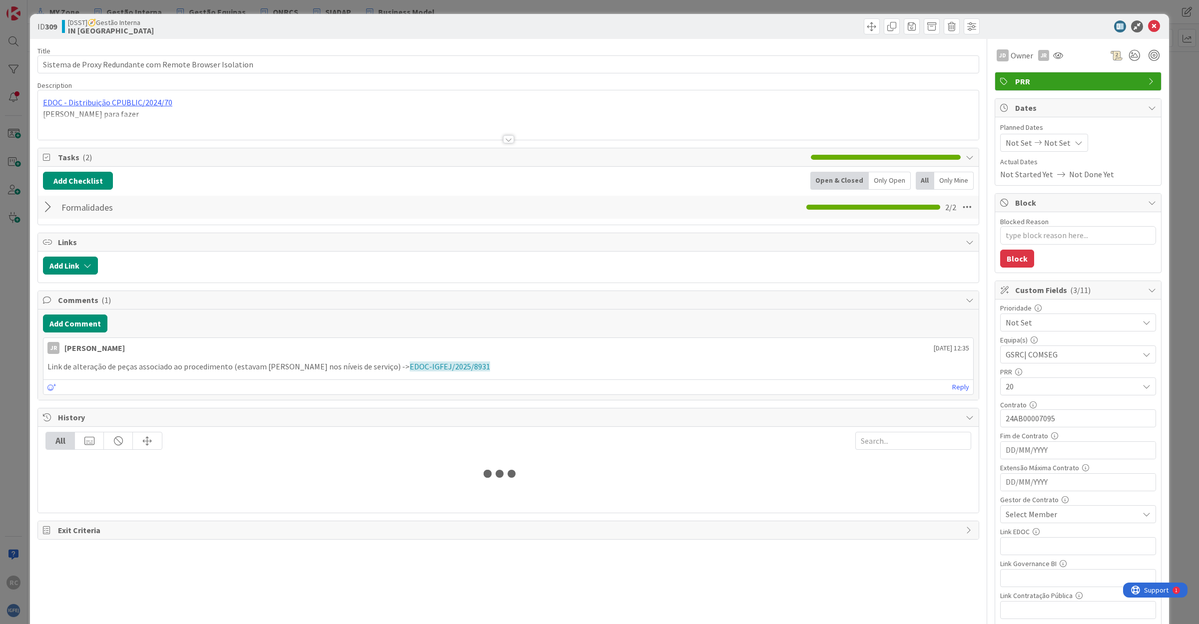
type textarea "x"
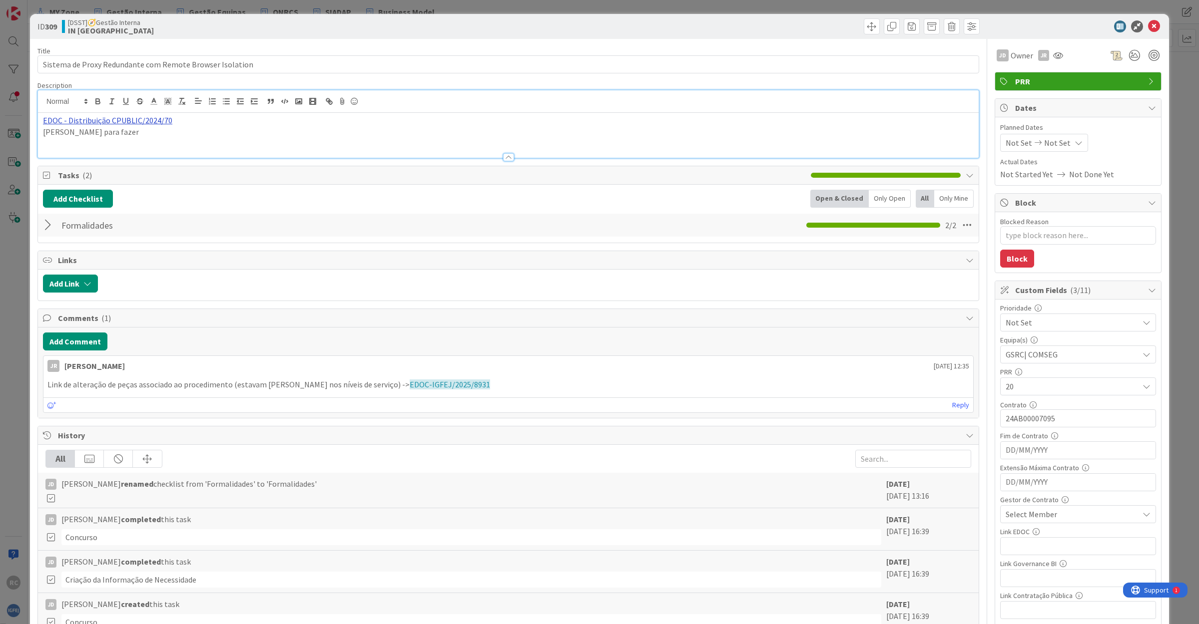
click at [101, 102] on div "EDOC - Distribuição CPUBLIC/2024/70 [PERSON_NAME] para fazer" at bounding box center [508, 123] width 940 height 67
click at [62, 139] on link "[URL]" at bounding box center [54, 139] width 16 height 13
click at [271, 143] on div "EDOC - Distribuição CPUBLIC/2024/70 [PERSON_NAME] para fazer" at bounding box center [508, 135] width 940 height 45
drag, startPoint x: 108, startPoint y: 135, endPoint x: 35, endPoint y: 134, distance: 72.4
click at [35, 134] on div "ID 309 [DSST]🧭Gestão Interna IN Aprovada Title 56 / 128 Sistema de Proxy Redund…" at bounding box center [599, 466] width 1139 height 904
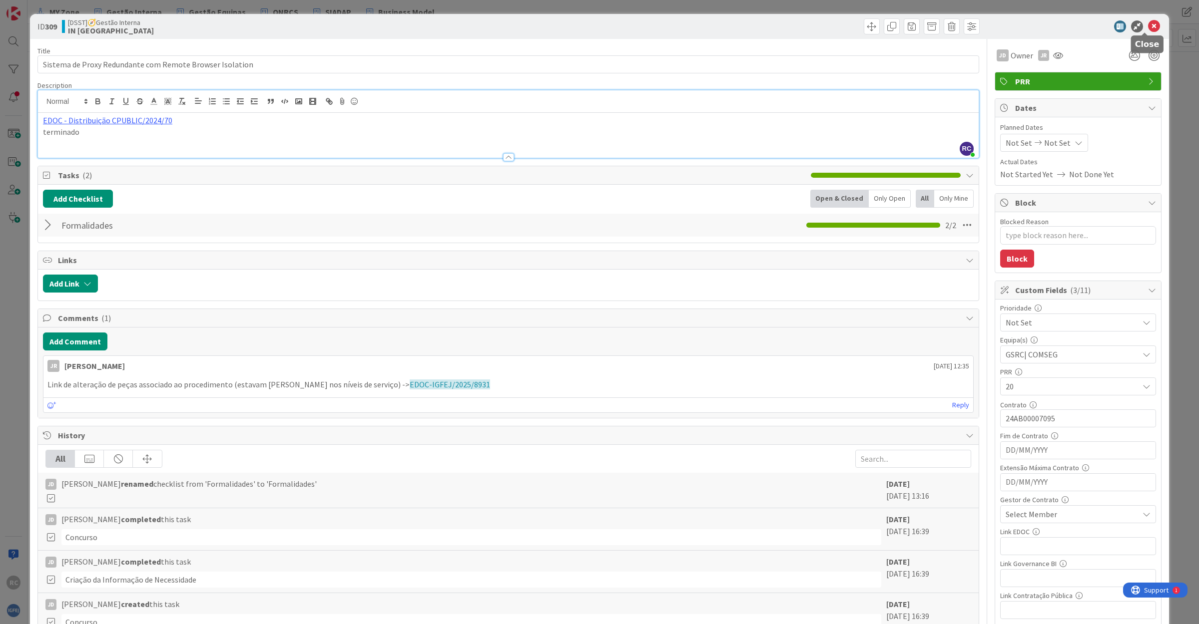
click at [1148, 23] on icon at bounding box center [1154, 26] width 12 height 12
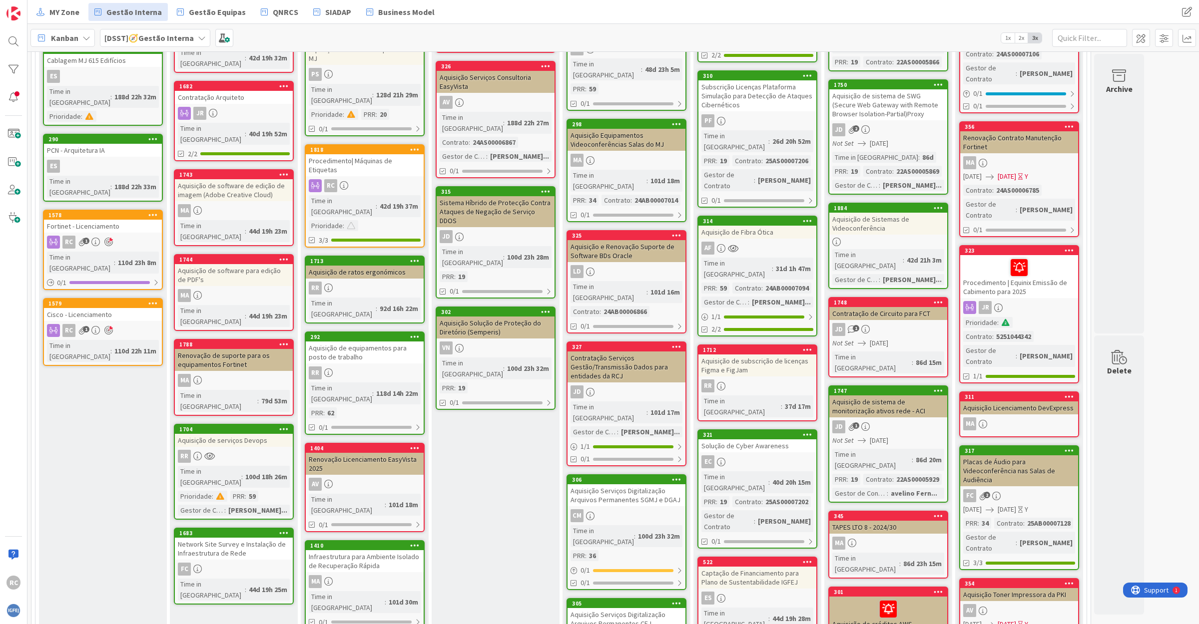
scroll to position [250, 0]
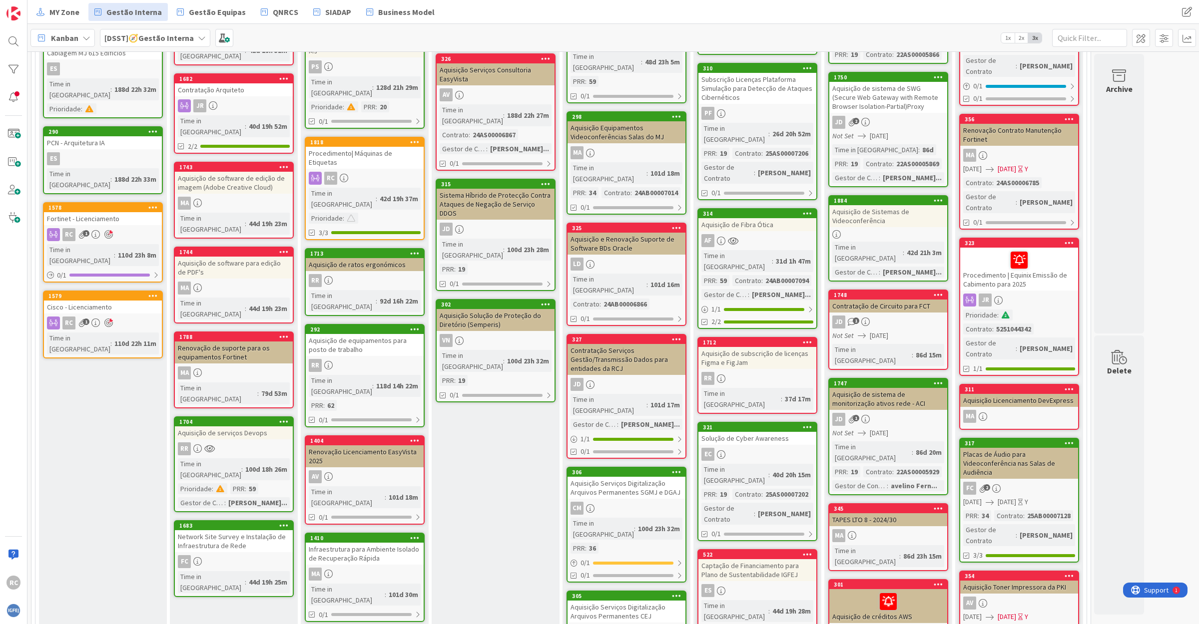
click at [205, 530] on div "Network Site Survey e Instalação de Infraestrutura de Rede" at bounding box center [234, 541] width 118 height 22
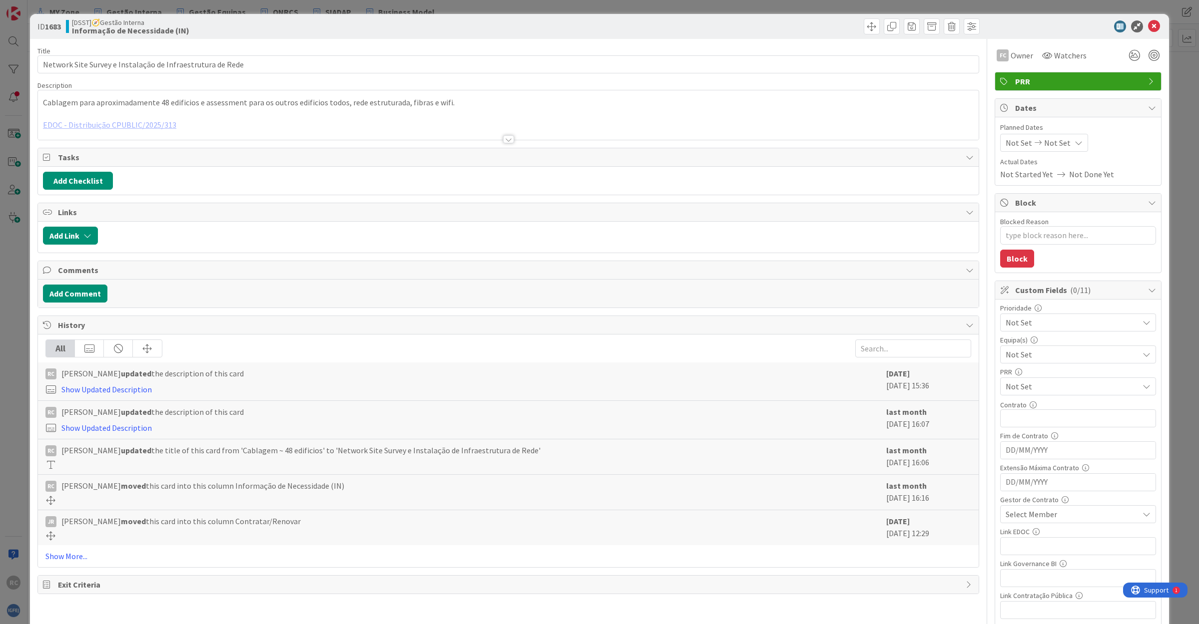
click at [93, 126] on div at bounding box center [508, 126] width 940 height 25
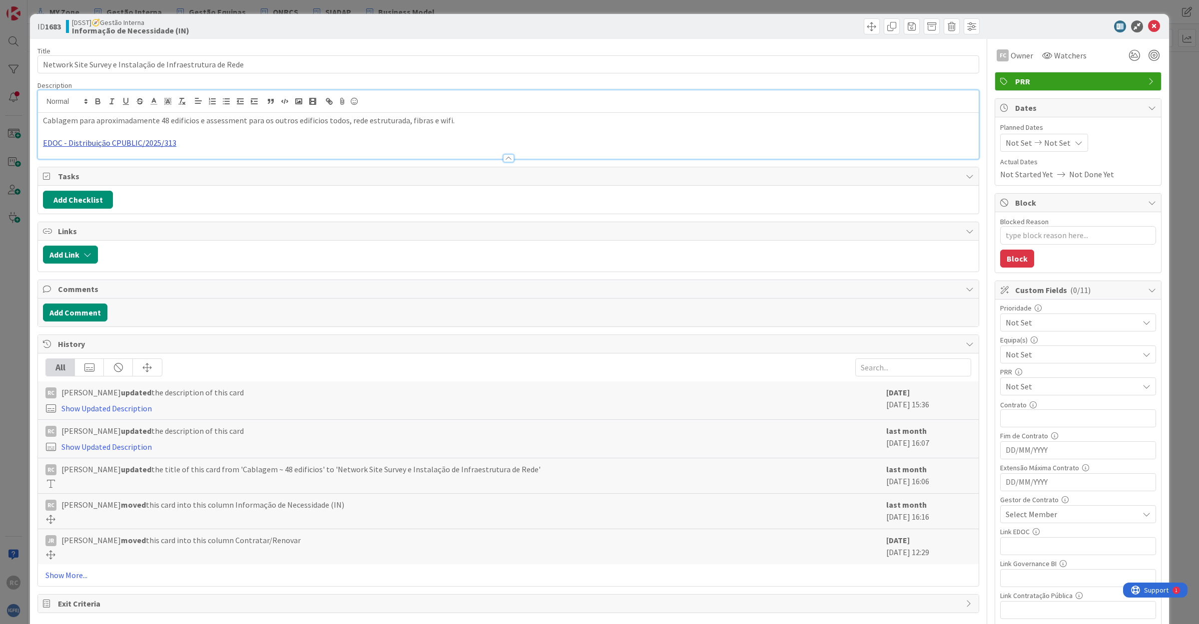
click at [104, 141] on link "EDOC - Distribuição CPUBLIC/2025/313" at bounding box center [109, 143] width 133 height 10
click at [64, 159] on link "[URL]" at bounding box center [56, 162] width 16 height 13
drag, startPoint x: 1145, startPoint y: 26, endPoint x: 1086, endPoint y: 43, distance: 61.0
click at [1148, 26] on icon at bounding box center [1154, 26] width 12 height 12
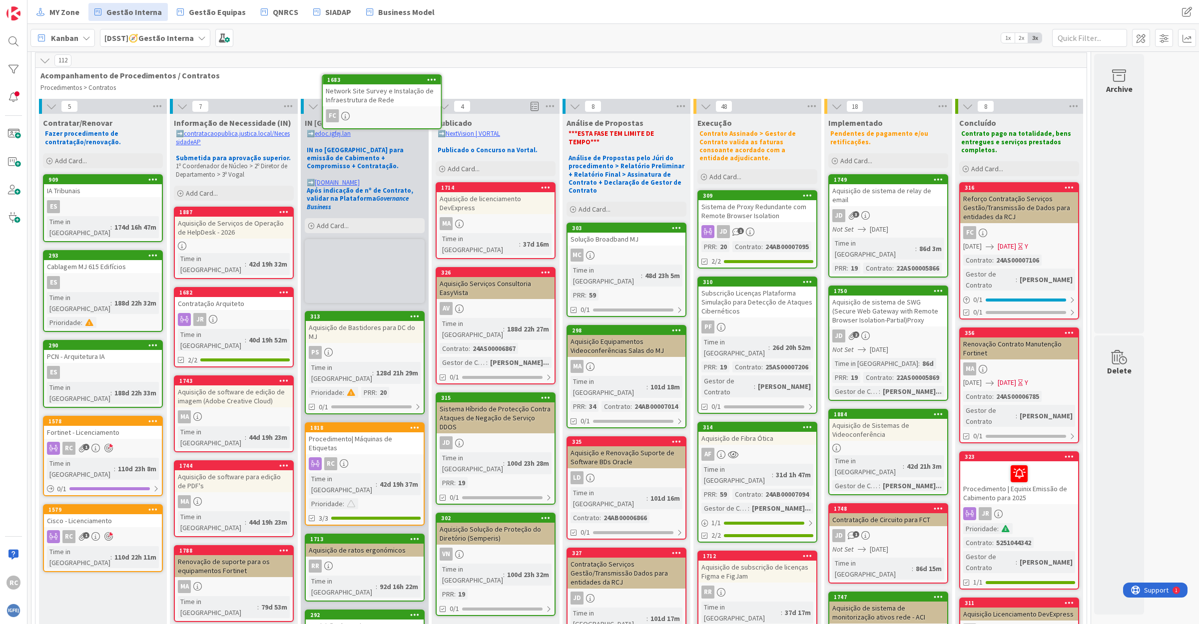
scroll to position [12, 0]
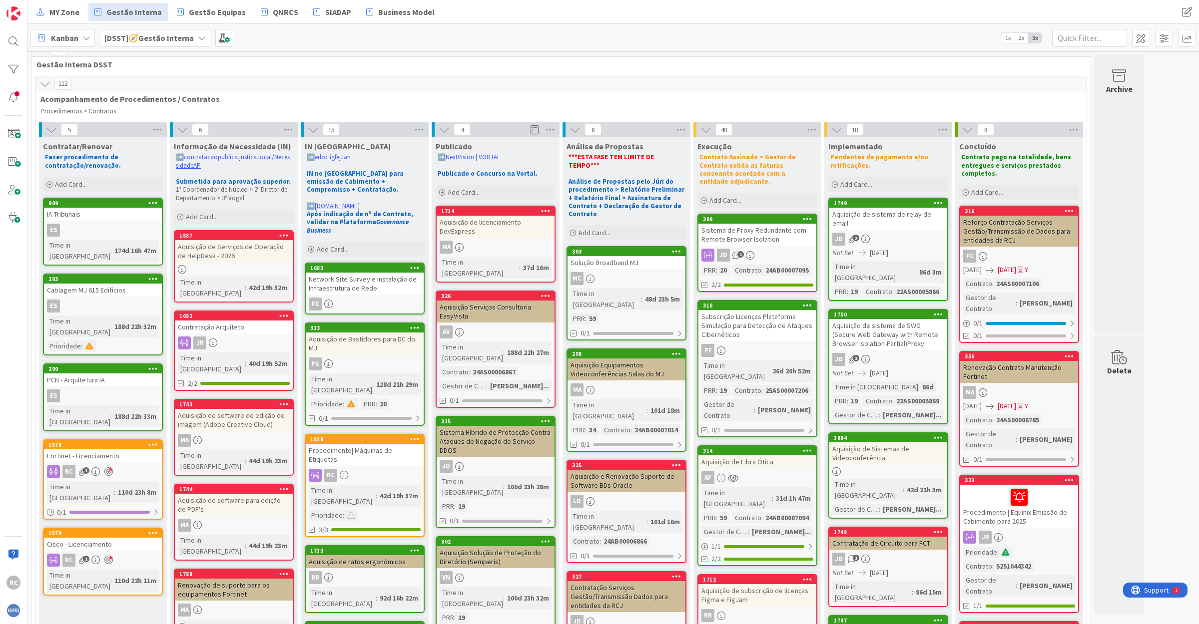
click at [361, 338] on link "313 Aquisição de Bastidores para DC do MJ PS Time in [GEOGRAPHIC_DATA] : 128d 2…" at bounding box center [365, 374] width 120 height 103
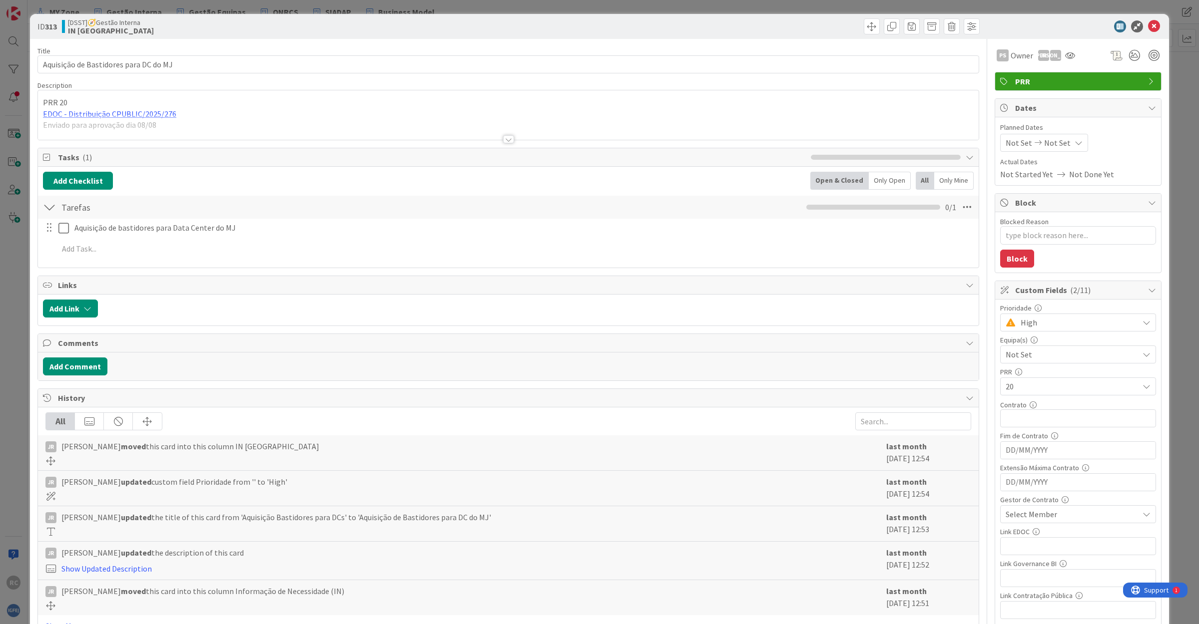
click at [114, 115] on div at bounding box center [508, 126] width 940 height 25
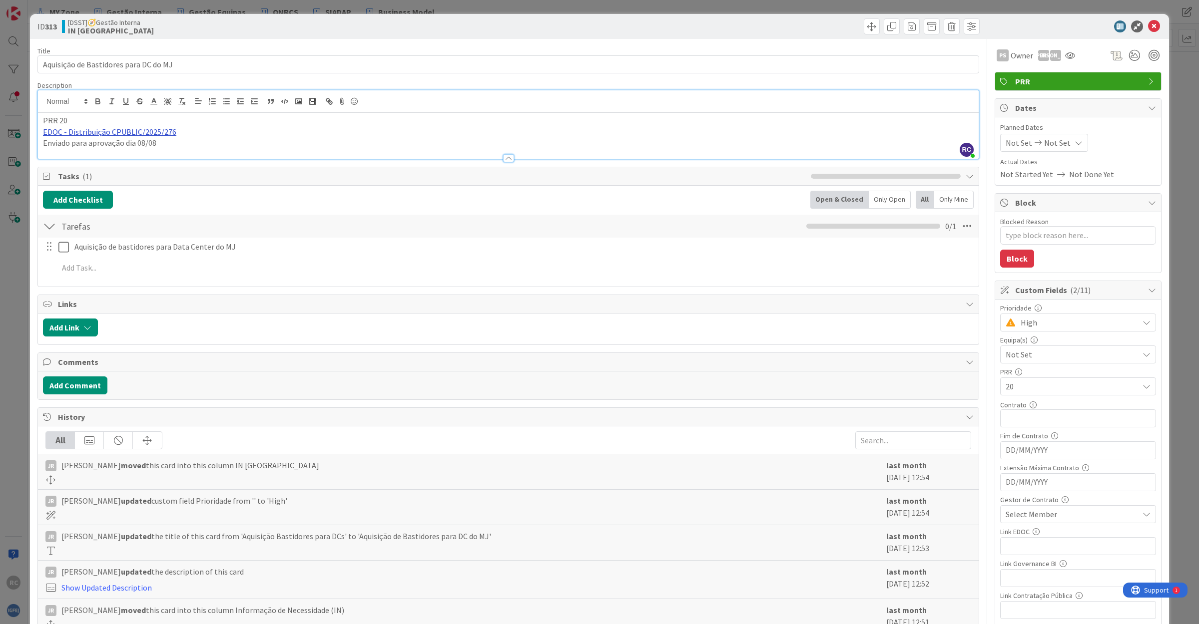
click at [131, 133] on link "EDOC - Distribuição CPUBLIC/2025/276" at bounding box center [109, 132] width 133 height 10
click at [64, 148] on link "[URL]" at bounding box center [56, 151] width 16 height 13
click at [1148, 26] on icon at bounding box center [1154, 26] width 12 height 12
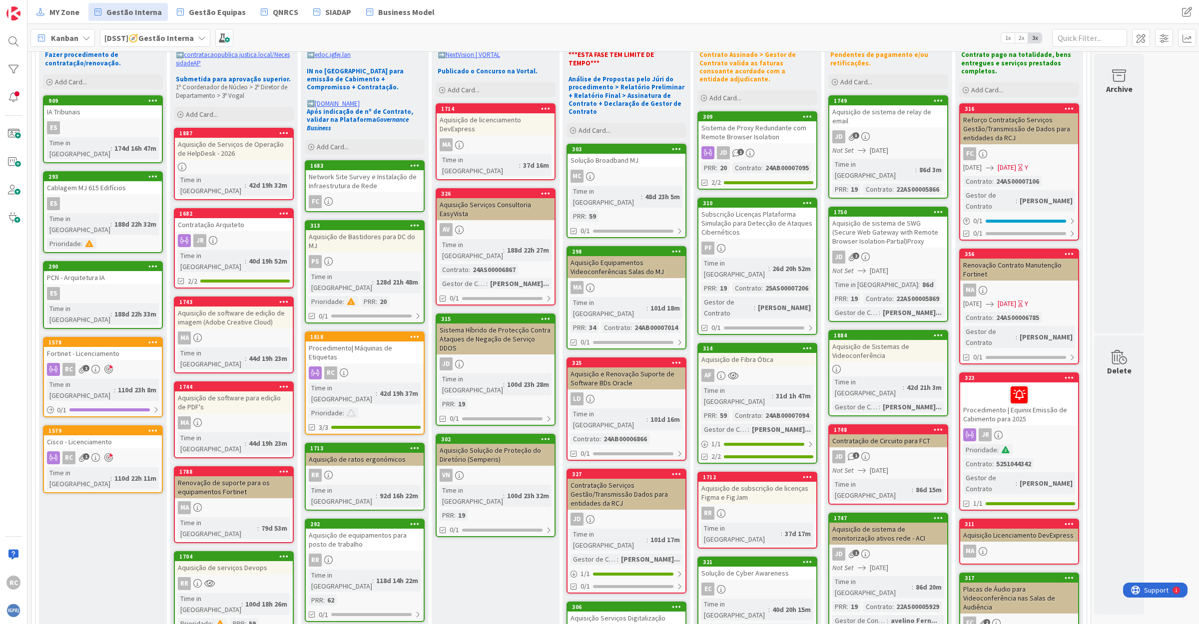
scroll to position [137, 0]
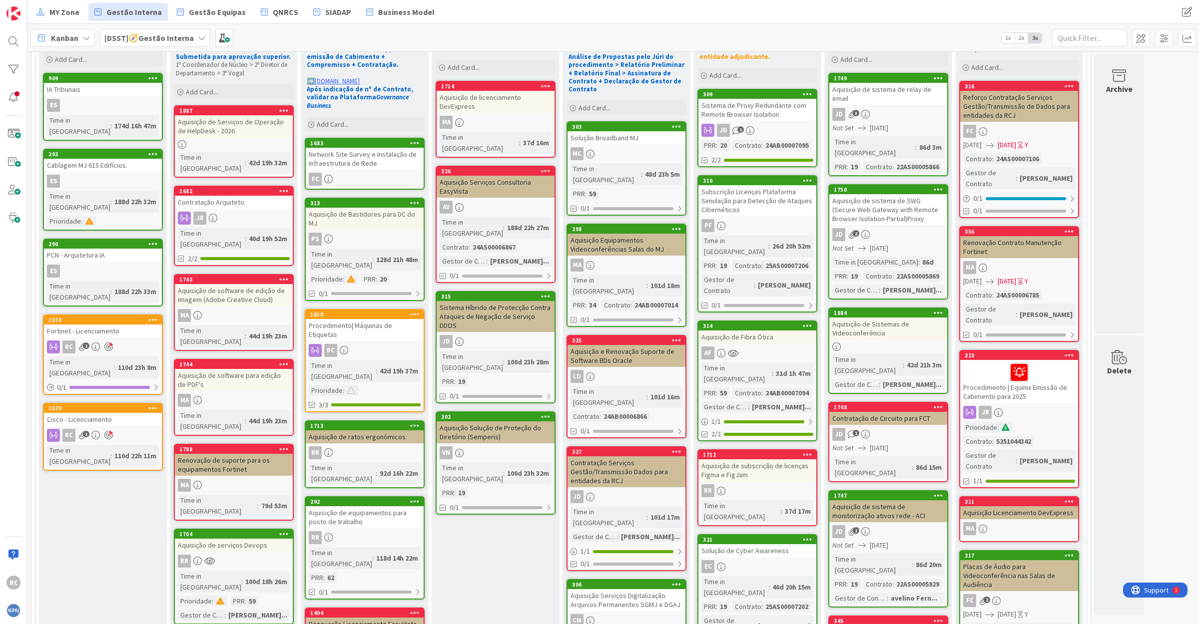
click at [242, 539] on div "Aquisição de serviços Devops" at bounding box center [234, 545] width 118 height 13
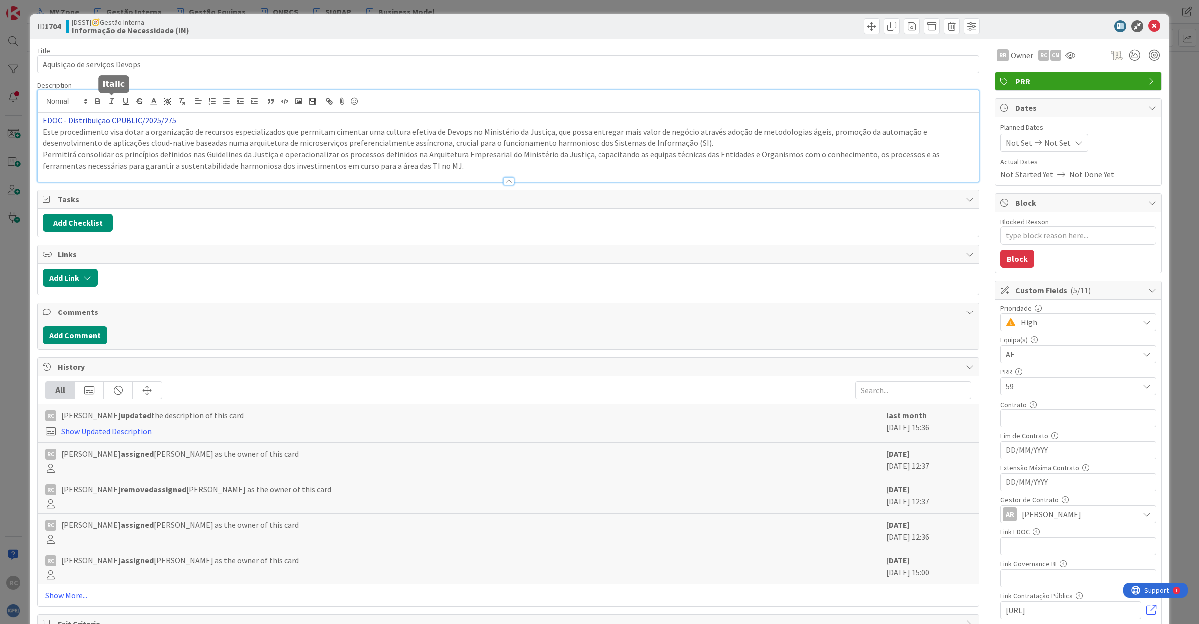
click at [108, 101] on div "EDOC - Distribuição CPUBLIC/2025/275 Este procedimento visa dotar a organização…" at bounding box center [508, 135] width 940 height 91
click at [375, 121] on p "EDOC - Distribuição CPUBLIC/2025/275" at bounding box center [508, 120] width 930 height 11
click at [101, 121] on link "EDOC - Distribuição CPUBLIC/2025/275" at bounding box center [109, 120] width 133 height 10
click at [64, 136] on link "[URL]" at bounding box center [56, 139] width 16 height 13
click at [1148, 27] on icon at bounding box center [1154, 26] width 12 height 12
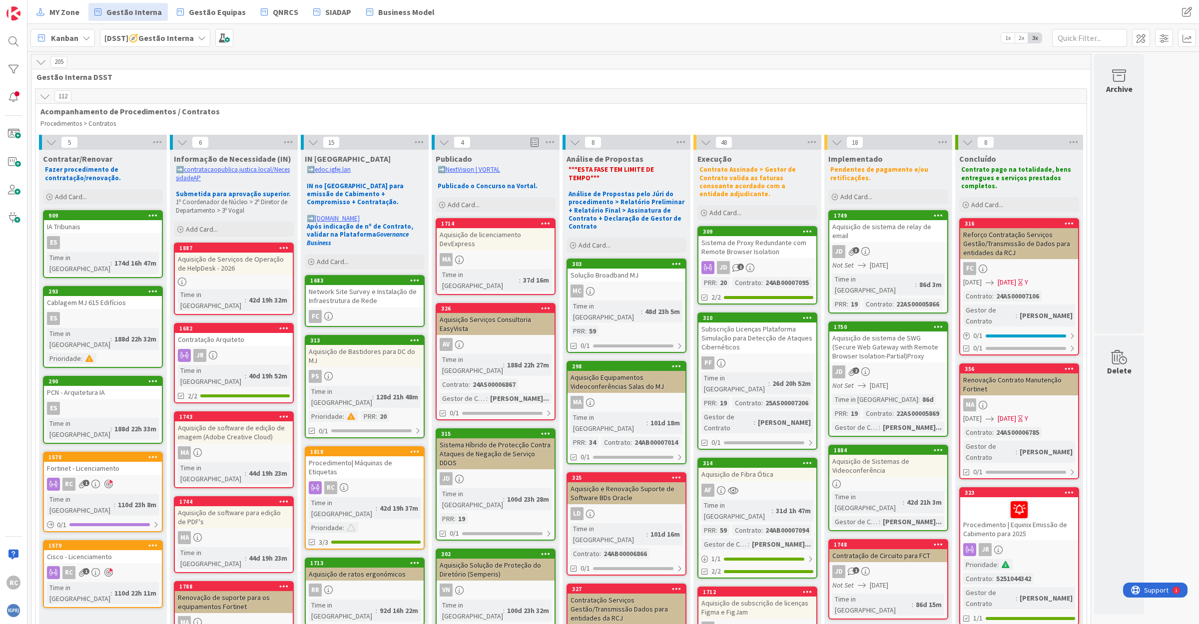
click at [94, 226] on div "IA Tribunais" at bounding box center [103, 226] width 118 height 13
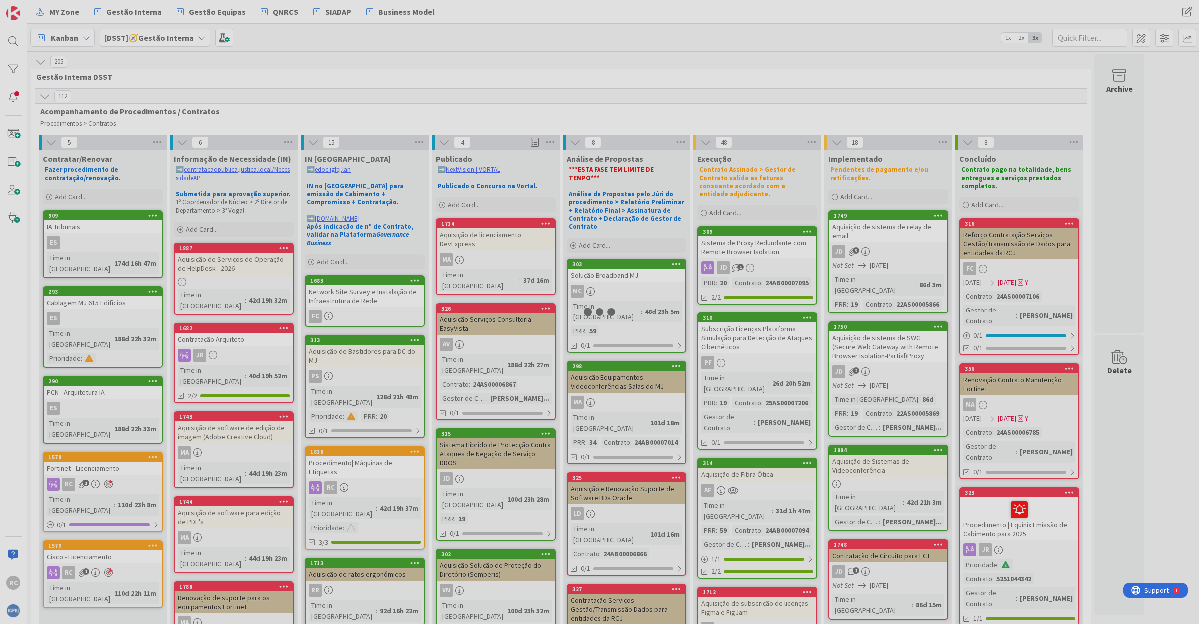
click at [94, 226] on div at bounding box center [599, 312] width 1199 height 624
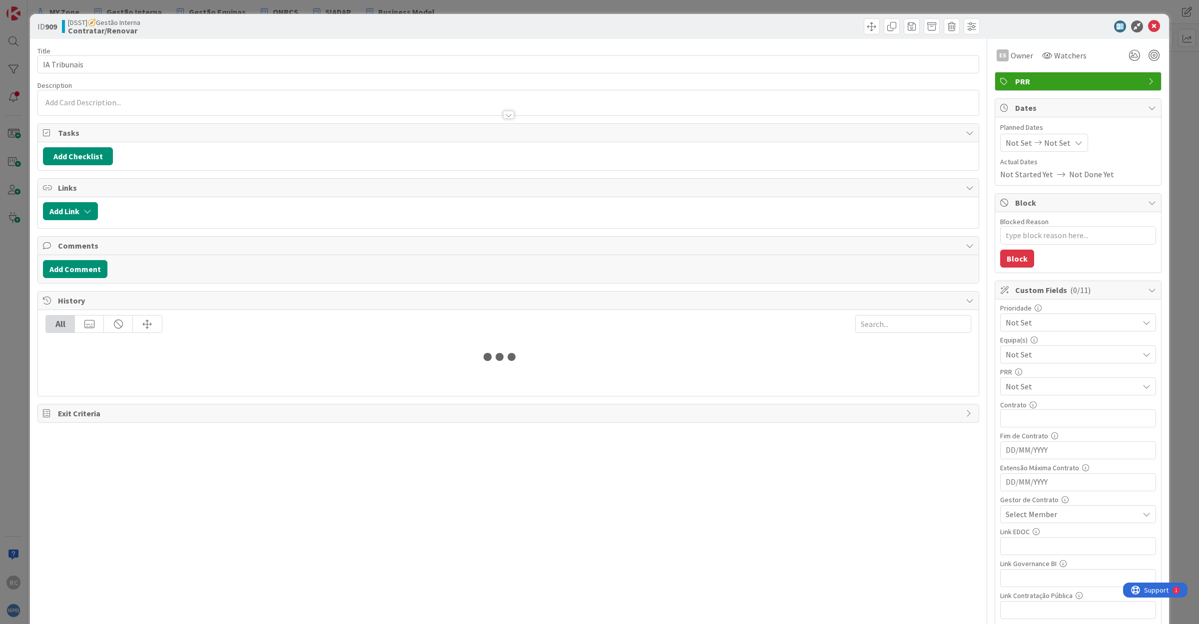
type textarea "x"
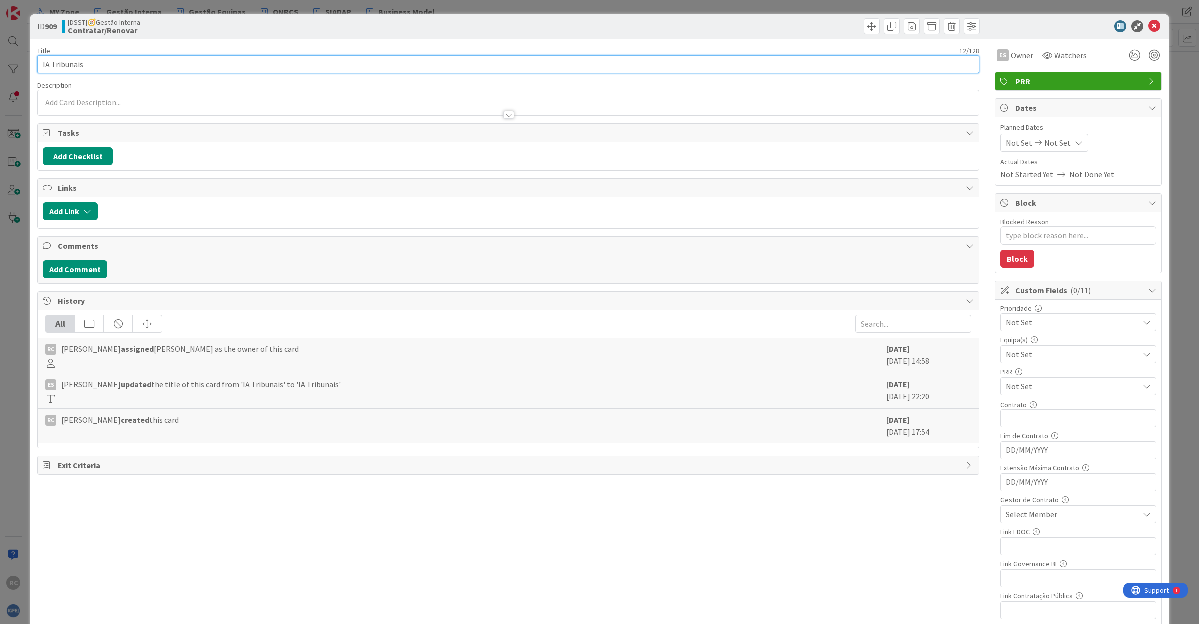
click at [110, 66] on input "IA Tribunais" at bounding box center [507, 64] width 941 height 18
type input "IA Tribunais GPU"
type textarea "x"
type input "IA Tribunais GPU's"
type textarea "x"
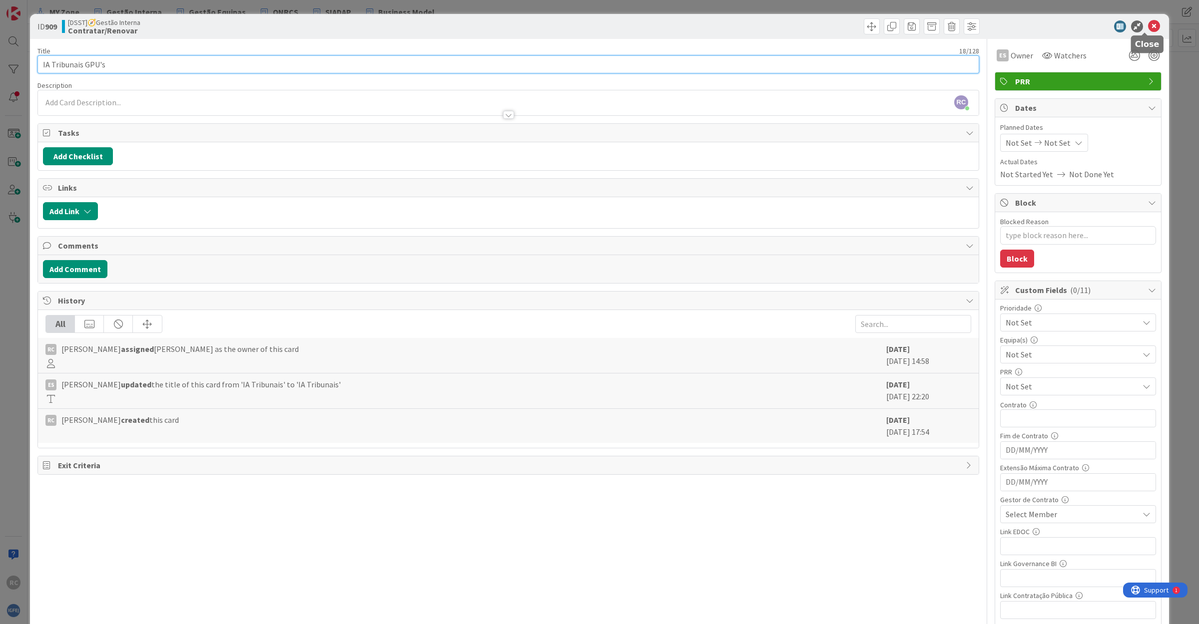
type input "IA Tribunais GPU's"
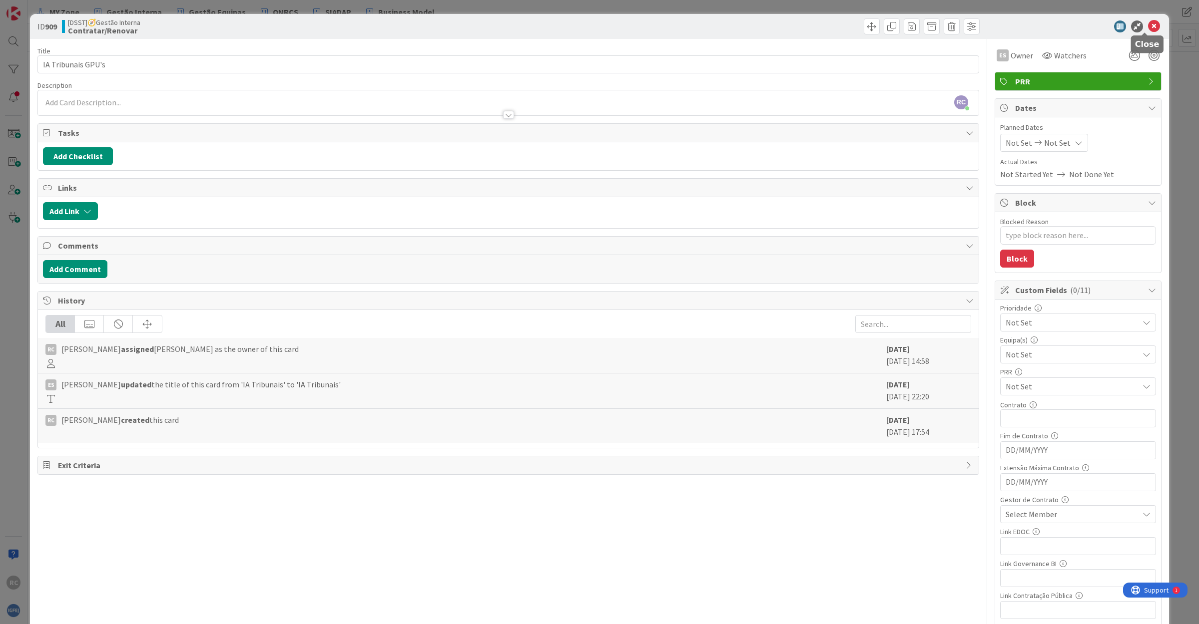
click at [1148, 28] on icon at bounding box center [1154, 26] width 12 height 12
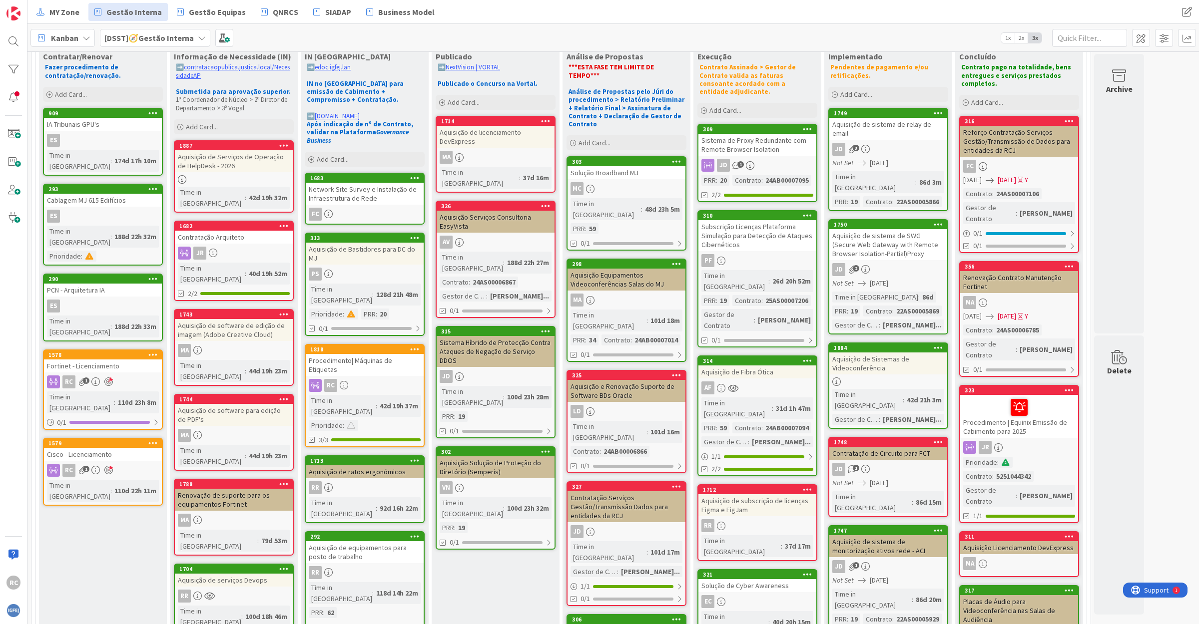
scroll to position [125, 0]
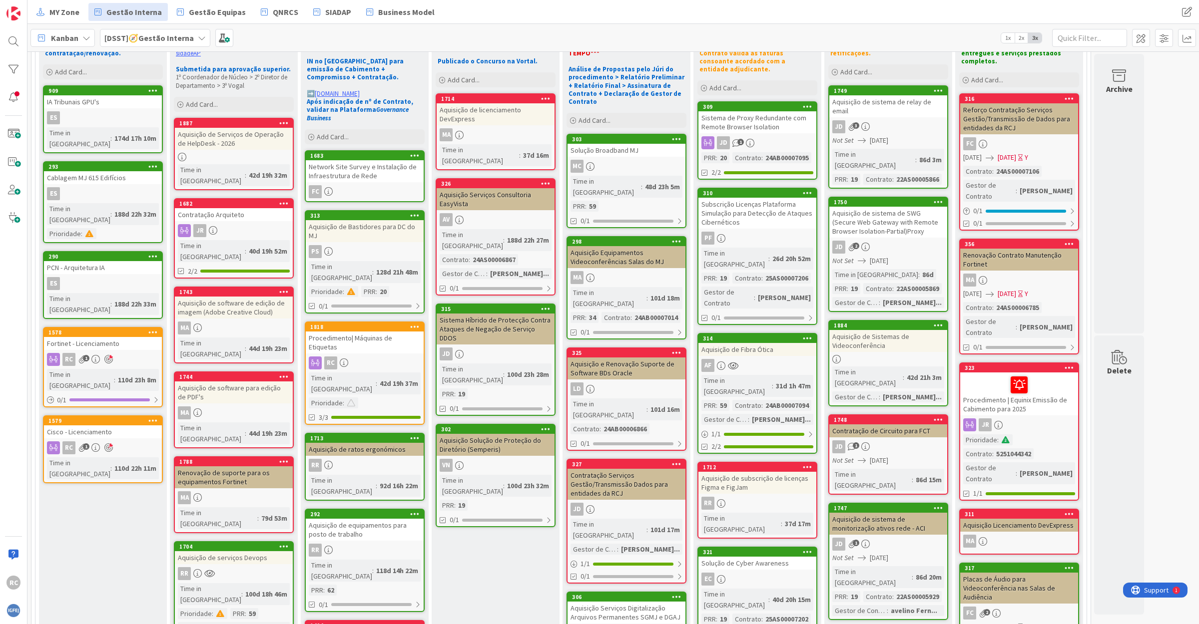
click at [346, 519] on div "Aquisição de equipamentos para posto de trabalho" at bounding box center [365, 530] width 118 height 22
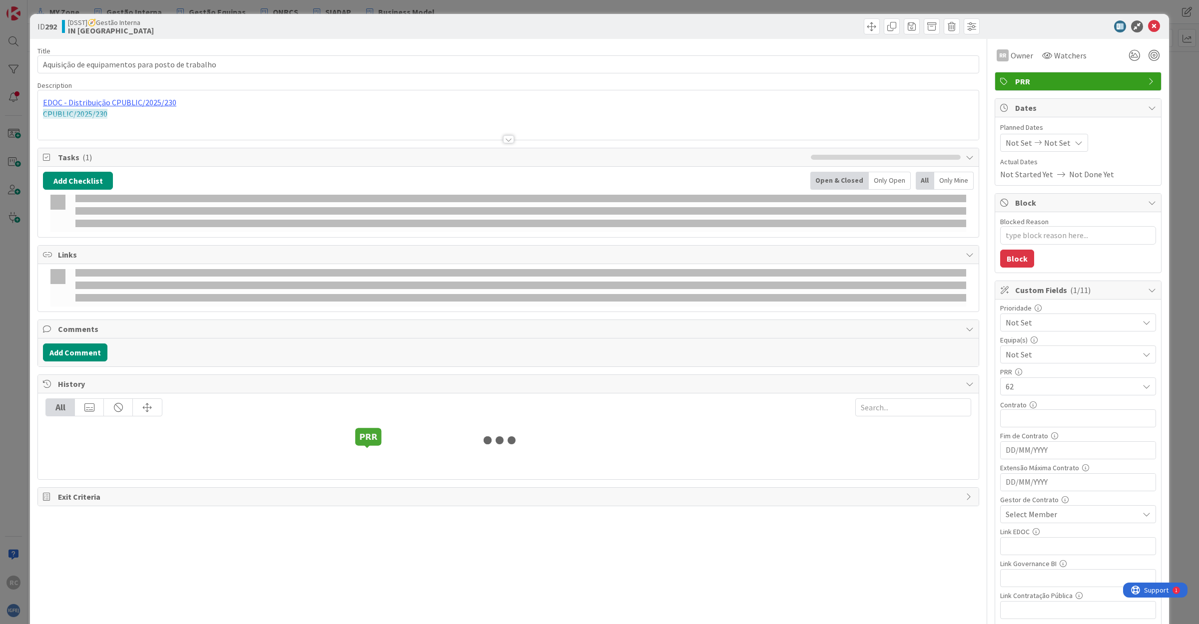
type textarea "x"
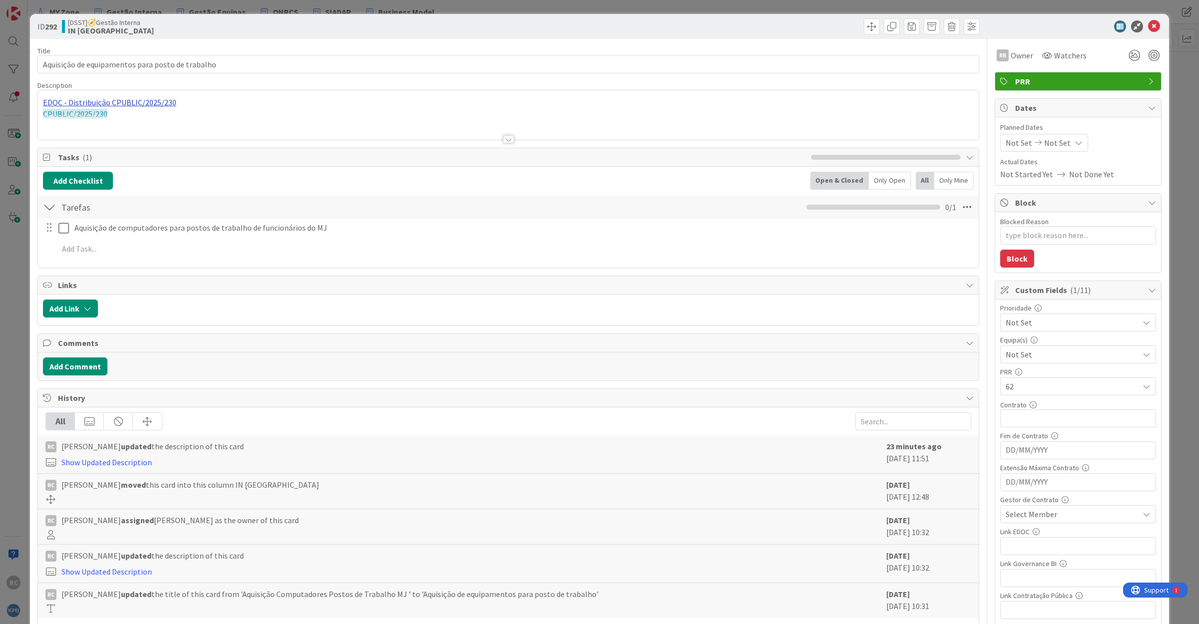
click at [110, 103] on div "EDOC - Distribuição CPUBLIC/2025/230 CPUBLIC/2025/230" at bounding box center [508, 114] width 940 height 49
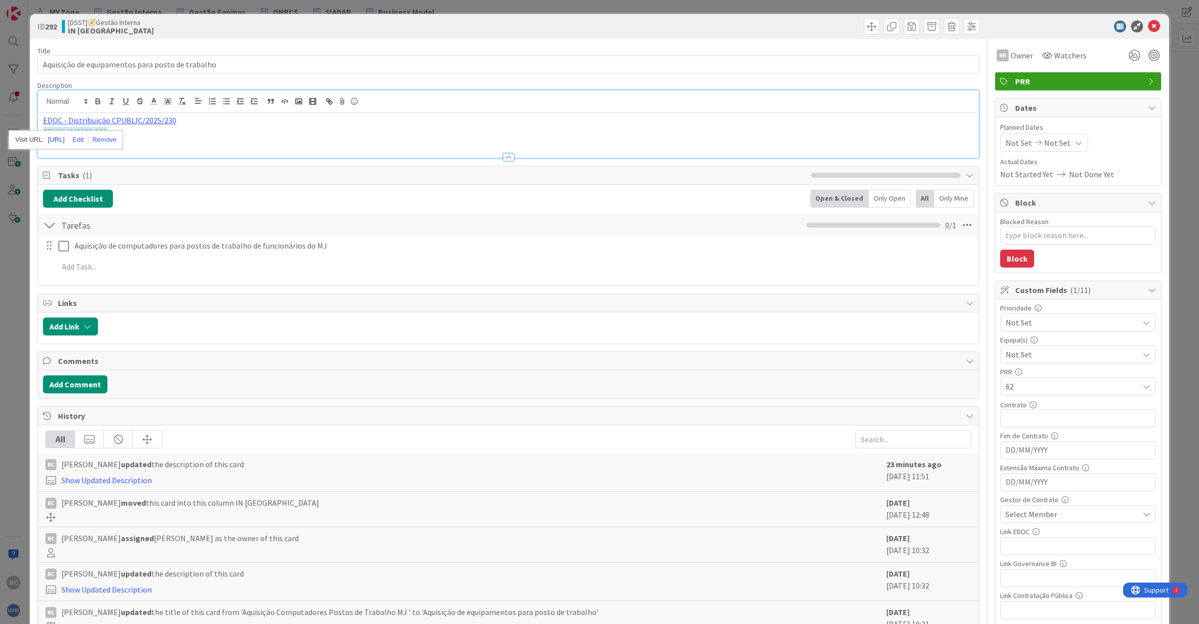
click at [64, 138] on link "[URL]" at bounding box center [56, 139] width 16 height 13
drag, startPoint x: 1144, startPoint y: 26, endPoint x: 1063, endPoint y: 36, distance: 81.5
click at [1148, 26] on icon at bounding box center [1154, 26] width 12 height 12
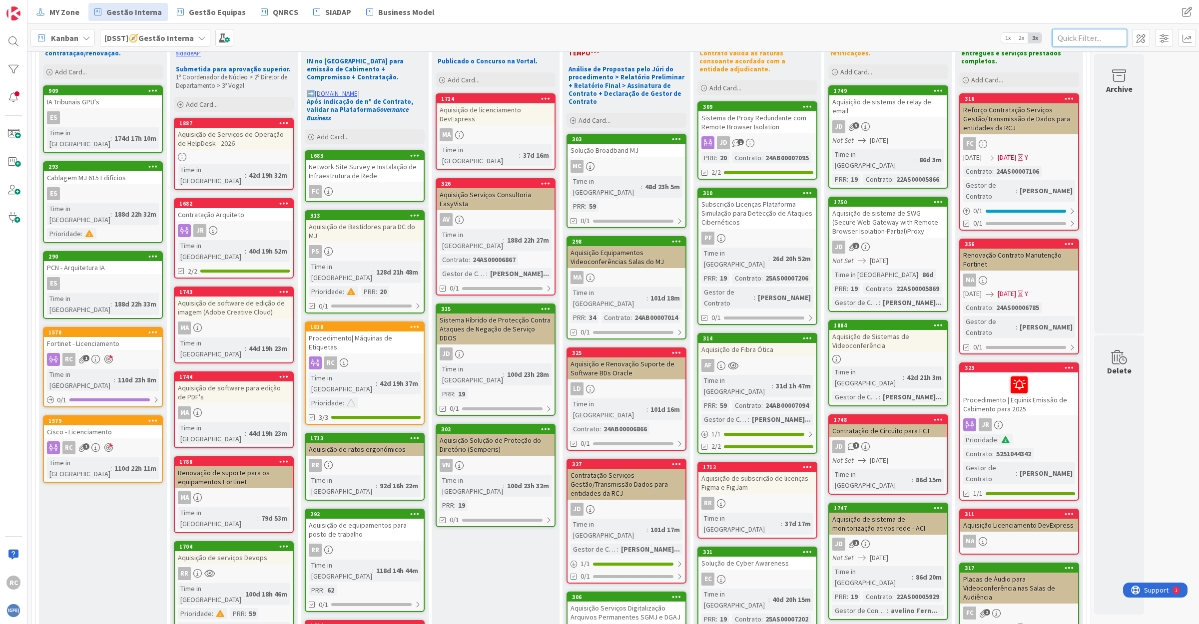
click at [1087, 37] on input "text" at bounding box center [1089, 38] width 75 height 18
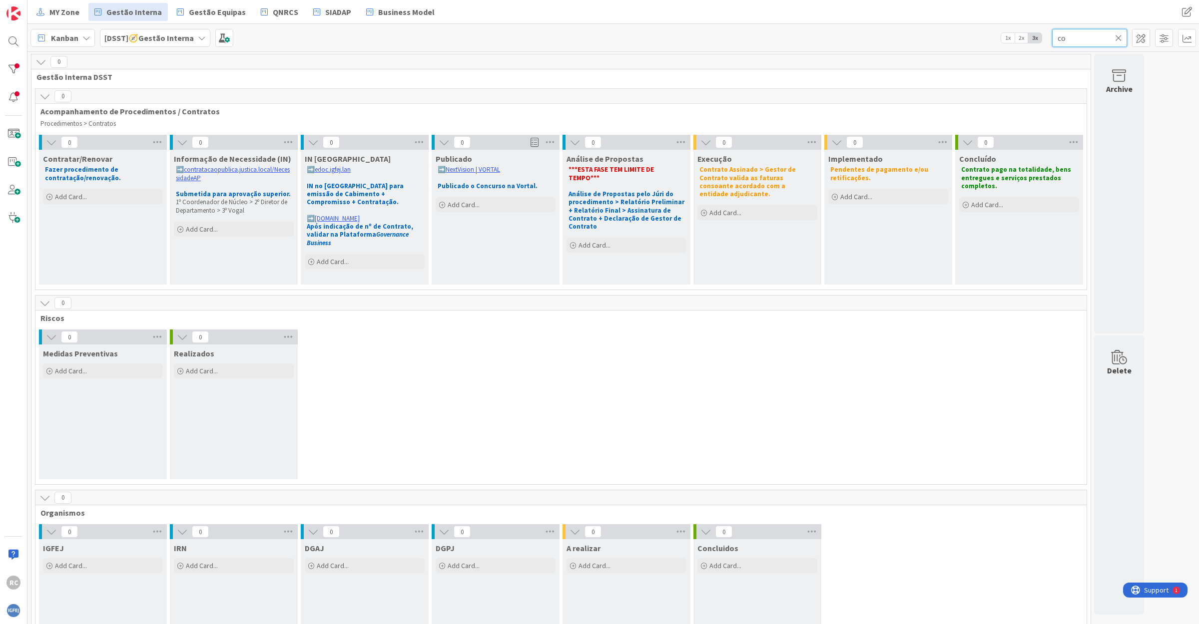
type input "c"
